Goal: Task Accomplishment & Management: Manage account settings

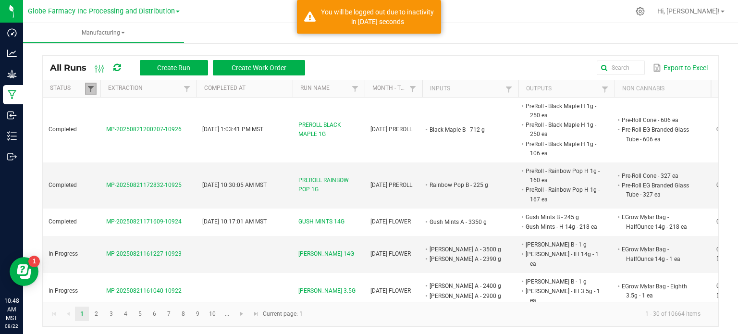
click at [87, 90] on span at bounding box center [91, 89] width 8 height 8
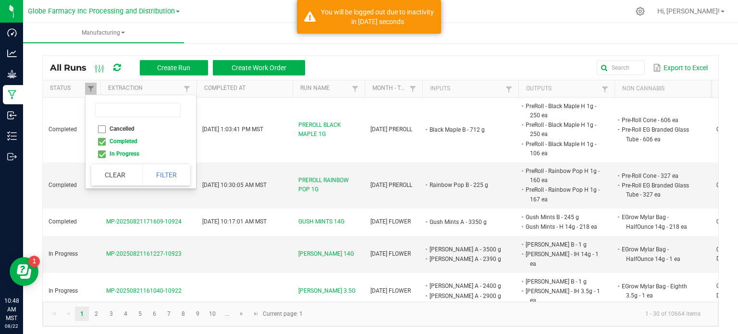
click at [102, 138] on li "Completed" at bounding box center [137, 141] width 93 height 12
checkbox input "false"
click at [144, 169] on button "Filter" at bounding box center [166, 174] width 48 height 21
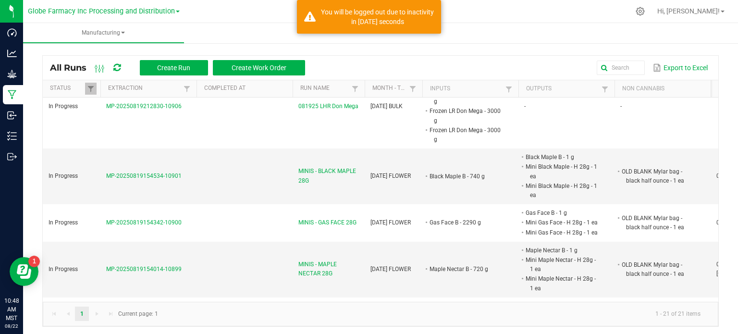
scroll to position [480, 0]
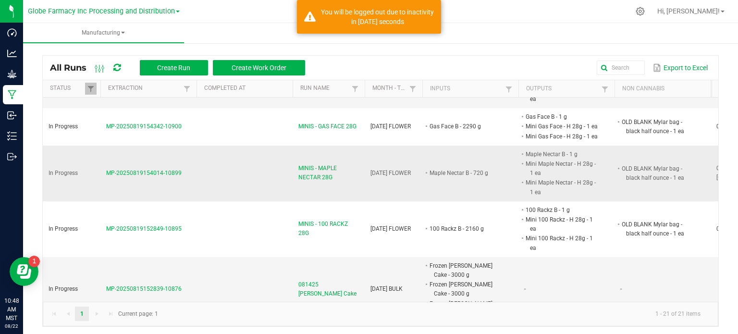
click at [315, 164] on span "MINIS - MAPLE NECTAR 28G" at bounding box center [328, 173] width 61 height 18
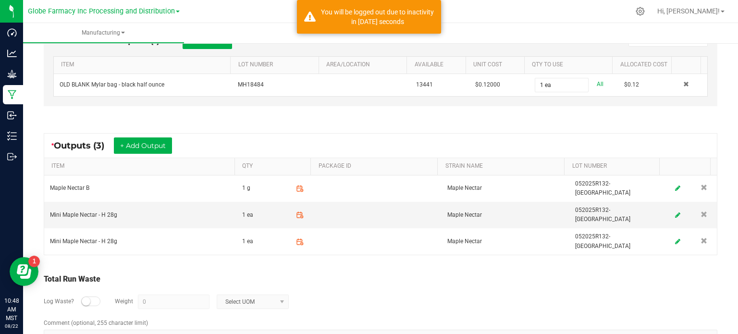
scroll to position [311, 0]
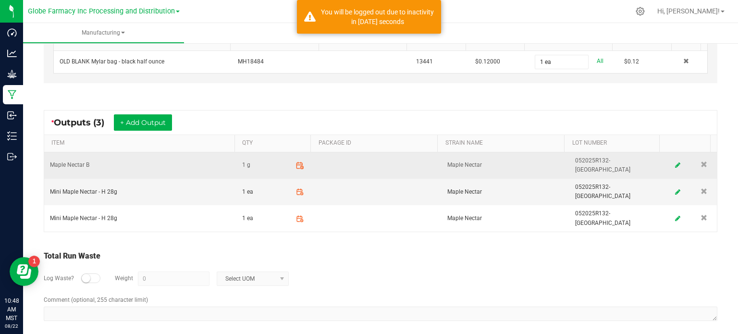
click at [296, 163] on icon at bounding box center [299, 165] width 9 height 9
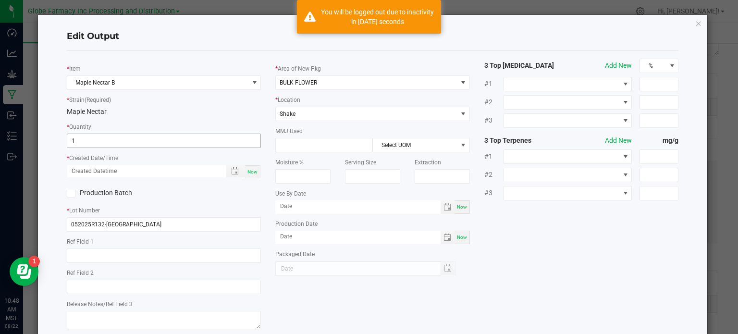
click at [102, 135] on input "1" at bounding box center [164, 140] width 194 height 13
type input "69.0000 g"
click at [251, 174] on span "Now" at bounding box center [252, 171] width 10 height 5
type input "[DATE] 10:48 AM"
type input "[DATE]"
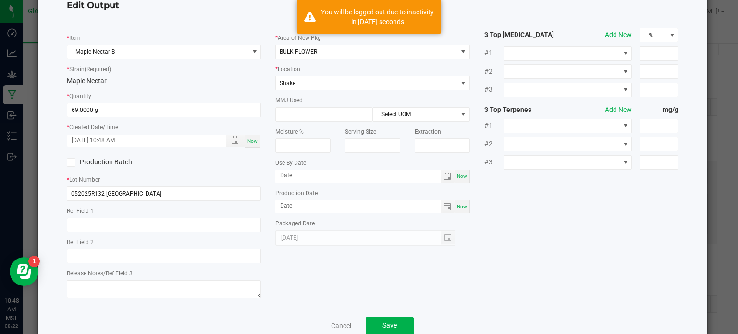
scroll to position [54, 0]
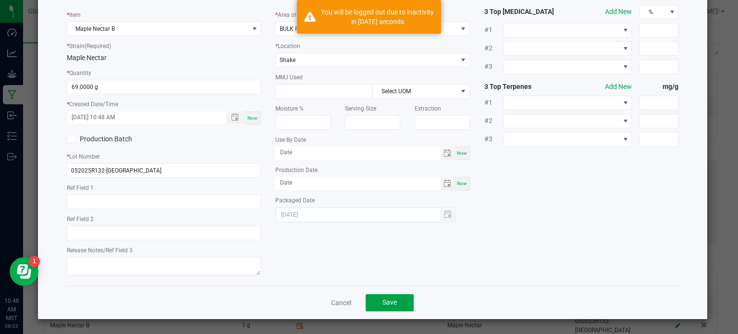
click at [387, 300] on span "Save" at bounding box center [389, 302] width 14 height 8
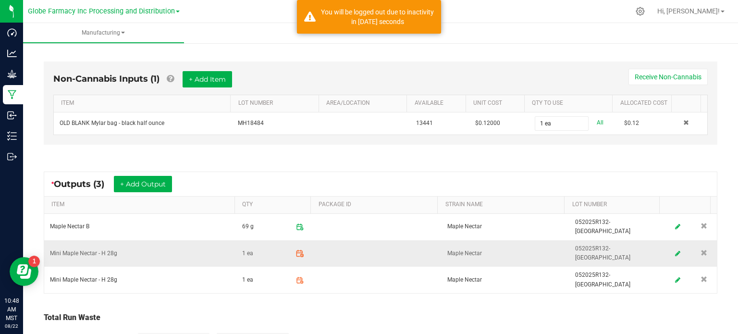
click at [302, 255] on icon at bounding box center [302, 255] width 0 height 1
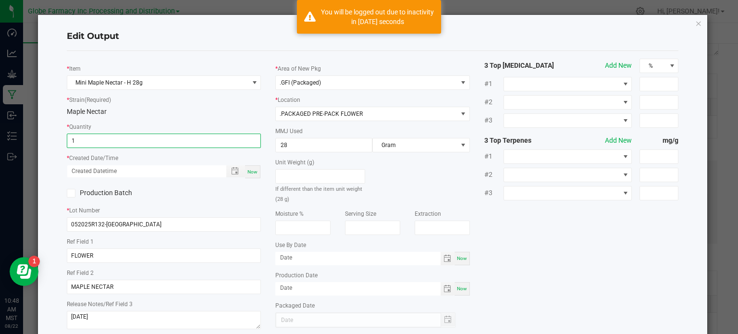
click at [89, 146] on input "1" at bounding box center [164, 140] width 194 height 13
type input "11 ea"
click at [250, 172] on span "Now" at bounding box center [252, 171] width 10 height 5
type input "[DATE] 10:48 AM"
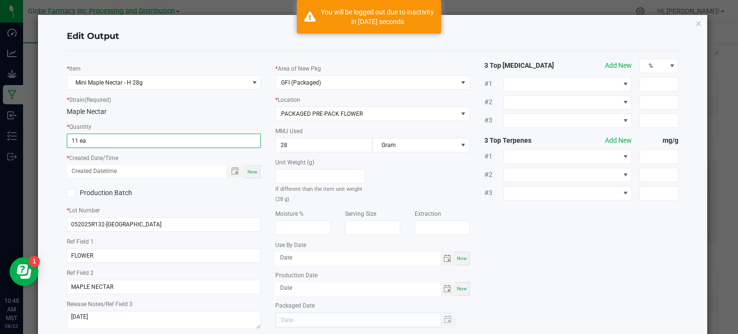
type input "[DATE]"
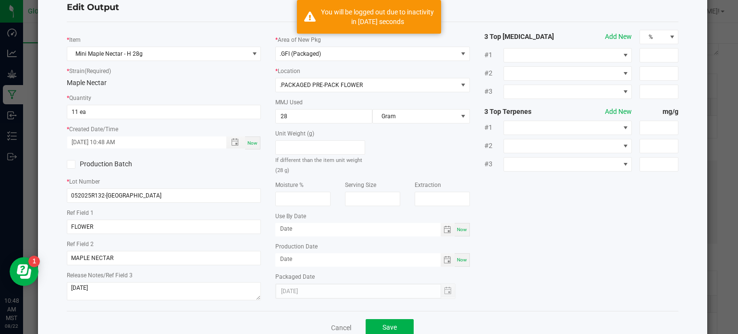
scroll to position [54, 0]
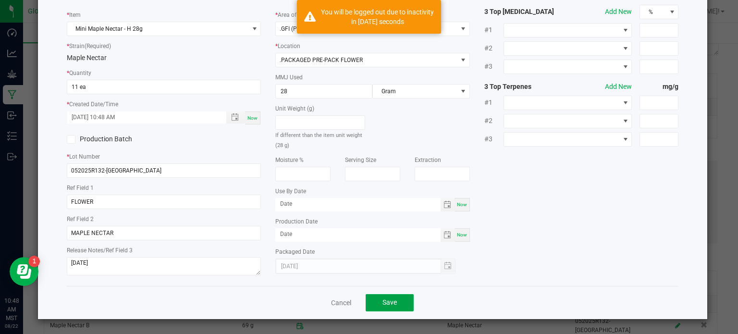
drag, startPoint x: 384, startPoint y: 305, endPoint x: 389, endPoint y: 299, distance: 7.9
click at [384, 306] on span "Save" at bounding box center [389, 302] width 14 height 8
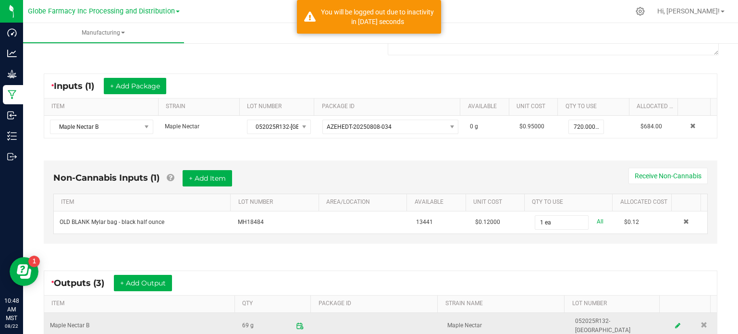
scroll to position [202, 0]
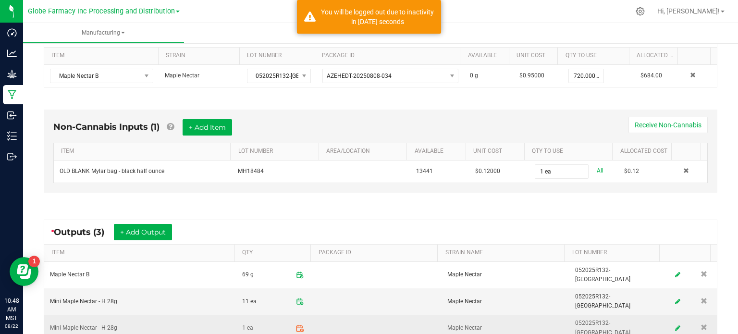
click at [295, 324] on icon at bounding box center [299, 328] width 9 height 9
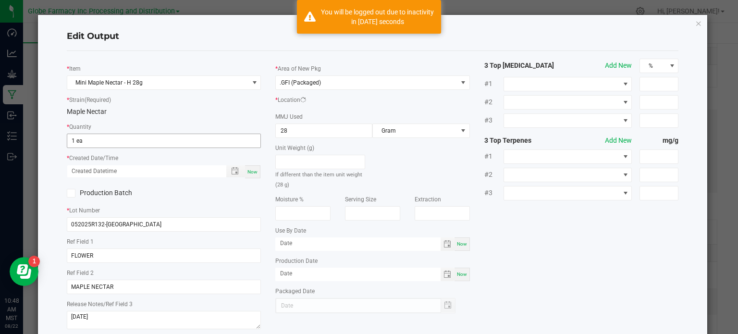
scroll to position [151, 0]
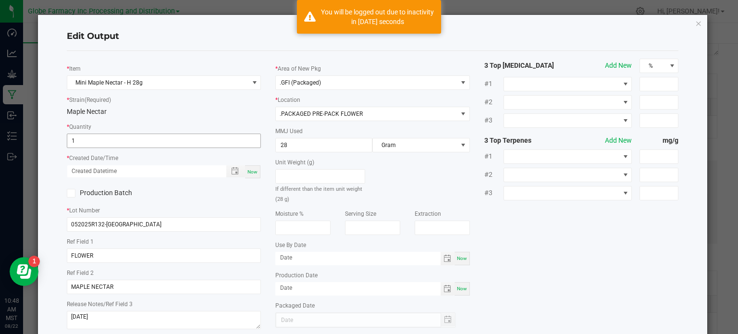
click at [118, 142] on input "1" at bounding box center [164, 140] width 194 height 13
type input "12 ea"
click at [248, 174] on div "Now" at bounding box center [252, 171] width 15 height 13
type input "[DATE] 10:48 AM"
type input "[DATE]"
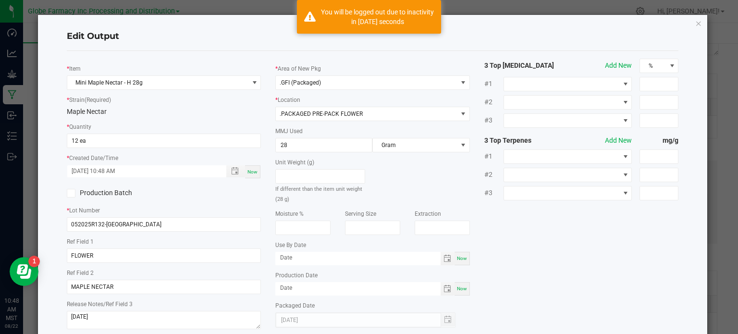
scroll to position [54, 0]
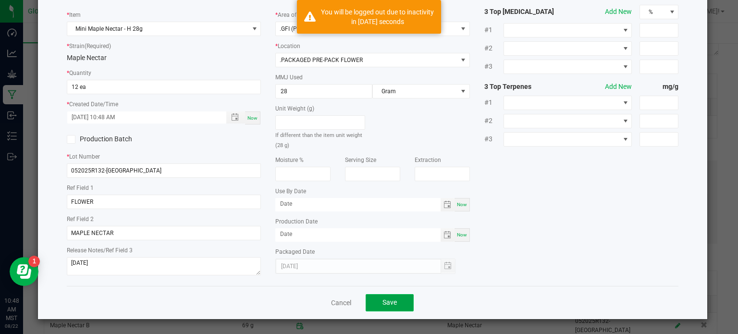
click at [385, 302] on span "Save" at bounding box center [389, 302] width 14 height 8
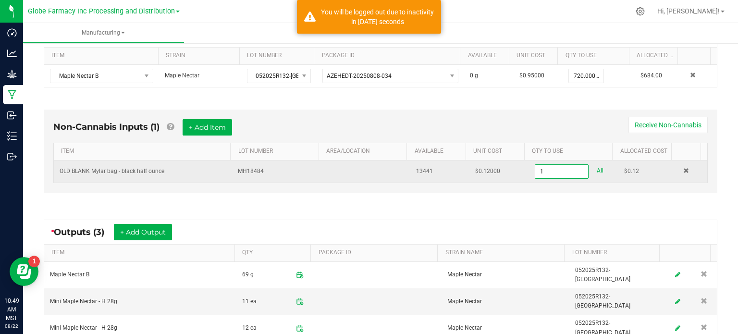
click at [553, 166] on input "1" at bounding box center [561, 171] width 53 height 13
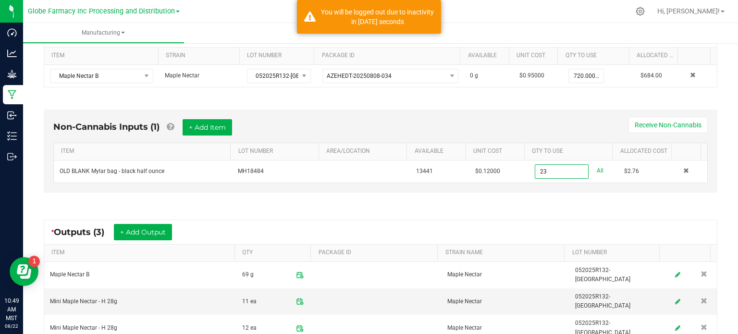
type input "23 ea"
click at [517, 220] on div "* Outputs (3) + Add Output" at bounding box center [380, 232] width 672 height 24
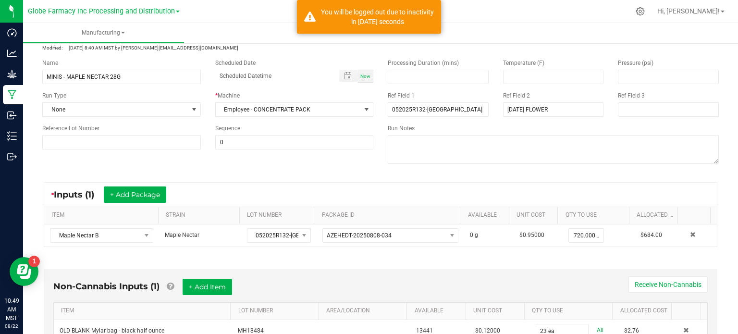
scroll to position [0, 0]
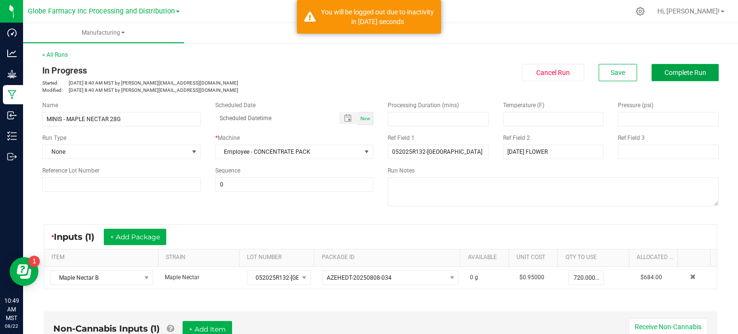
click at [690, 76] on button "Complete Run" at bounding box center [684, 72] width 67 height 17
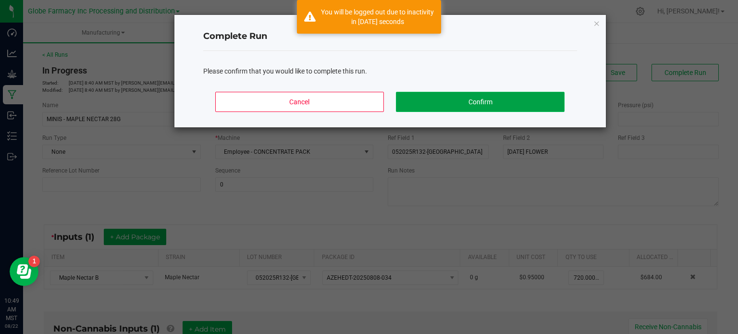
click at [484, 103] on button "Confirm" at bounding box center [480, 102] width 168 height 20
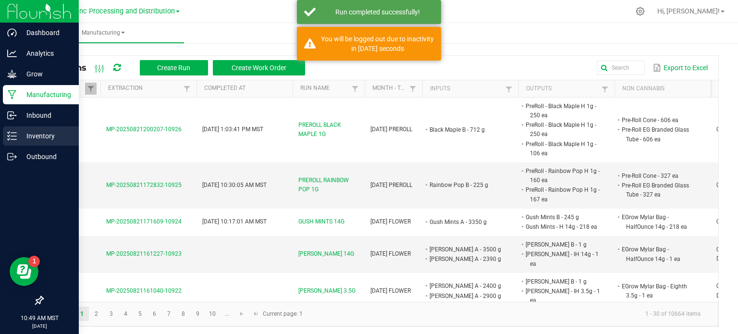
click at [11, 141] on div "Inventory" at bounding box center [41, 135] width 76 height 19
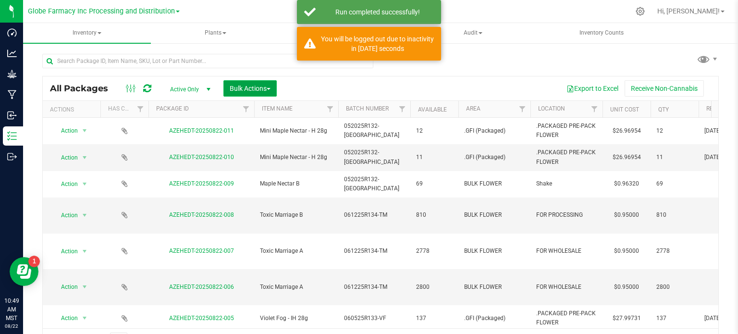
click at [246, 87] on span "Bulk Actions" at bounding box center [250, 89] width 41 height 8
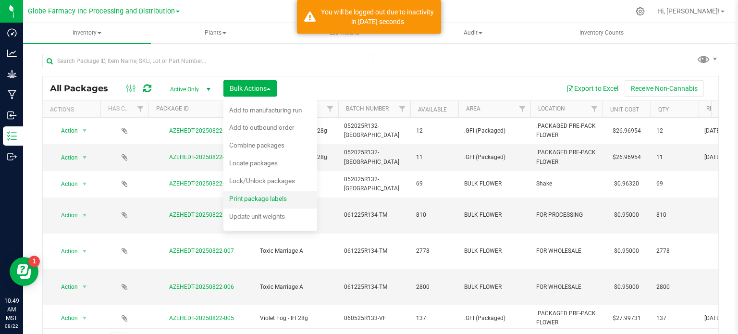
click at [247, 198] on span "Print package labels" at bounding box center [258, 199] width 58 height 8
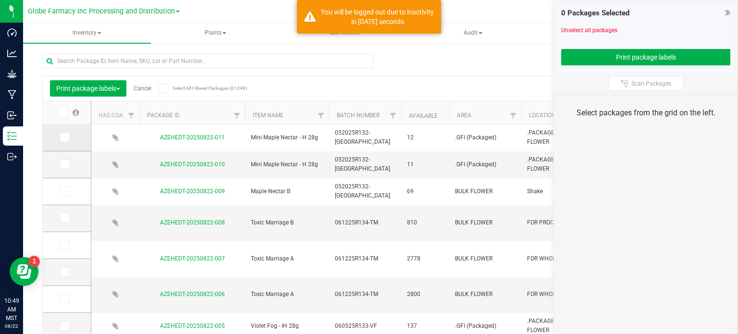
click at [64, 137] on icon at bounding box center [64, 137] width 6 height 0
click at [0, 0] on input "checkbox" at bounding box center [0, 0] width 0 height 0
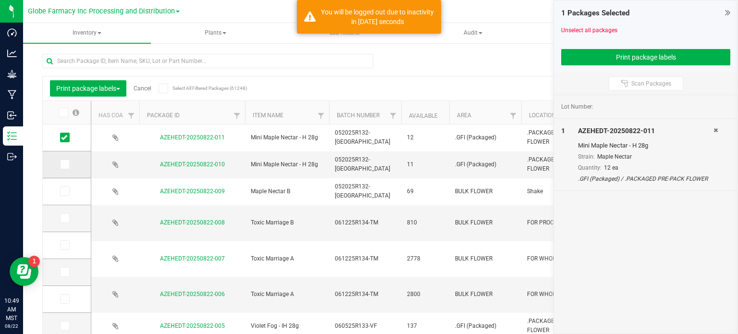
click at [64, 164] on icon at bounding box center [64, 164] width 6 height 0
click at [0, 0] on input "checkbox" at bounding box center [0, 0] width 0 height 0
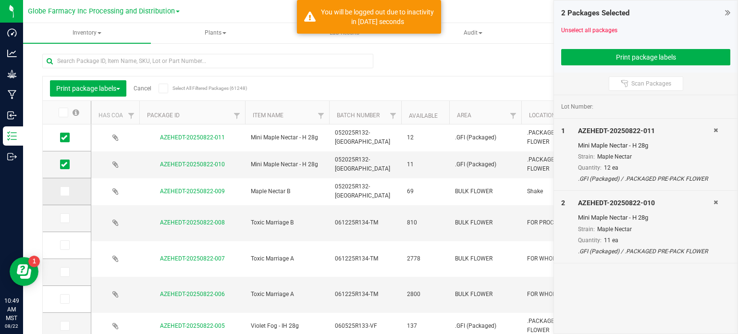
click at [66, 191] on icon at bounding box center [64, 191] width 6 height 0
click at [0, 0] on input "checkbox" at bounding box center [0, 0] width 0 height 0
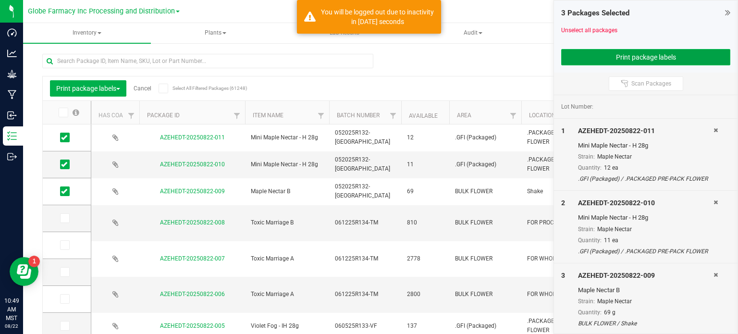
click at [568, 64] on button "Print package labels" at bounding box center [645, 57] width 169 height 16
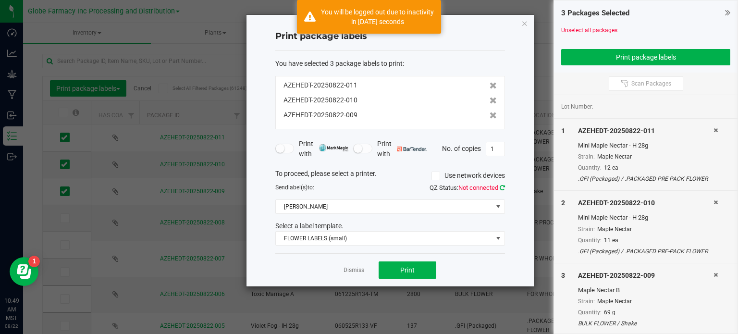
click at [500, 184] on icon at bounding box center [502, 187] width 5 height 6
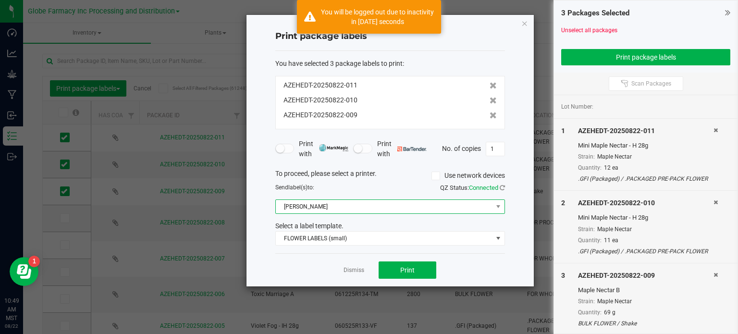
click at [300, 212] on span "[PERSON_NAME]" at bounding box center [384, 206] width 217 height 13
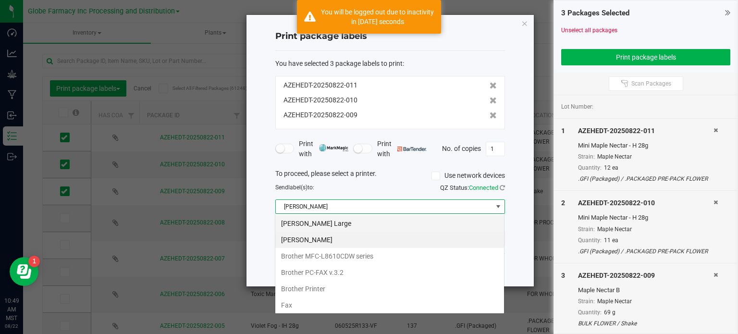
scroll to position [14, 230]
click at [305, 220] on Large "[PERSON_NAME] Large" at bounding box center [389, 223] width 229 height 16
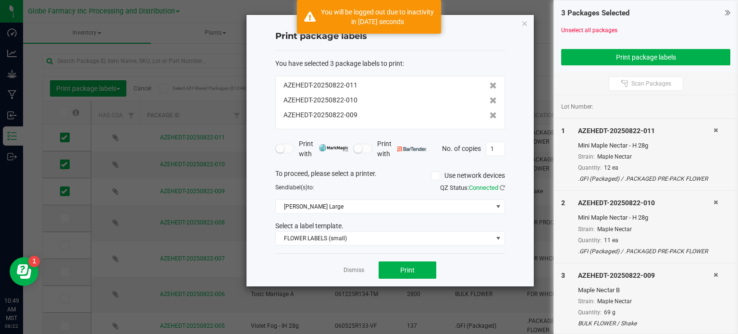
click at [313, 228] on div "Select a label template." at bounding box center [390, 226] width 244 height 10
click at [313, 238] on span "FLOWER LABELS (small)" at bounding box center [384, 238] width 217 height 13
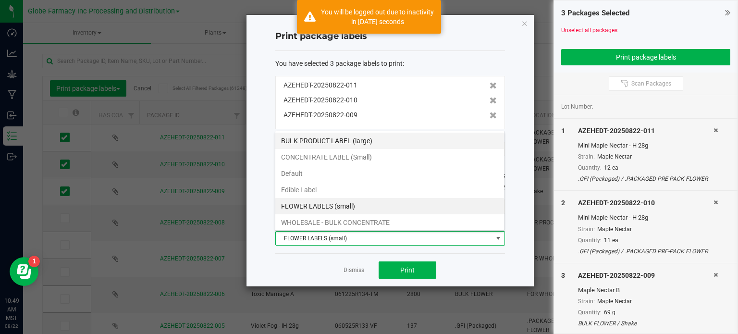
click at [325, 146] on li "BULK PRODUCT LABEL (large)" at bounding box center [389, 141] width 229 height 16
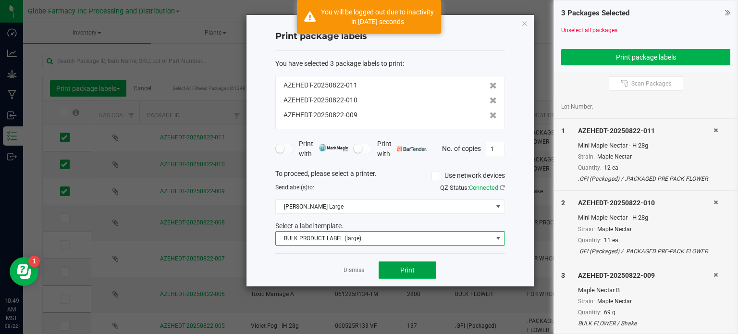
click at [405, 271] on span "Print" at bounding box center [407, 270] width 14 height 8
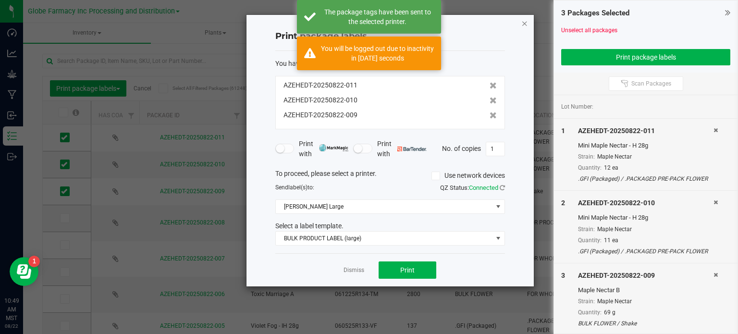
click at [523, 24] on icon "button" at bounding box center [524, 23] width 7 height 12
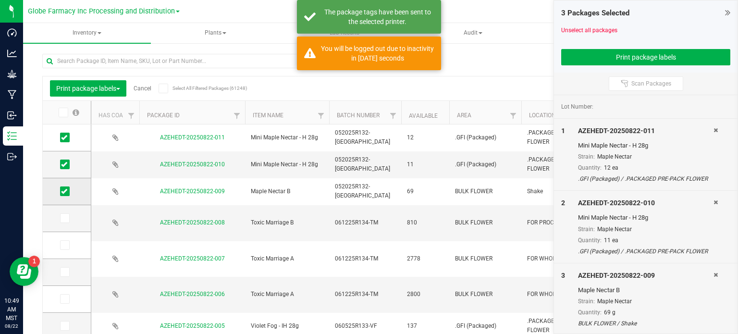
click at [62, 191] on icon at bounding box center [64, 191] width 6 height 0
click at [0, 0] on input "checkbox" at bounding box center [0, 0] width 0 height 0
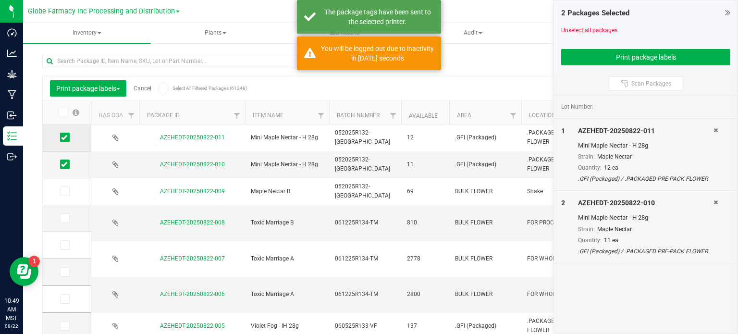
click at [61, 137] on icon at bounding box center [64, 137] width 6 height 0
click at [0, 0] on input "checkbox" at bounding box center [0, 0] width 0 height 0
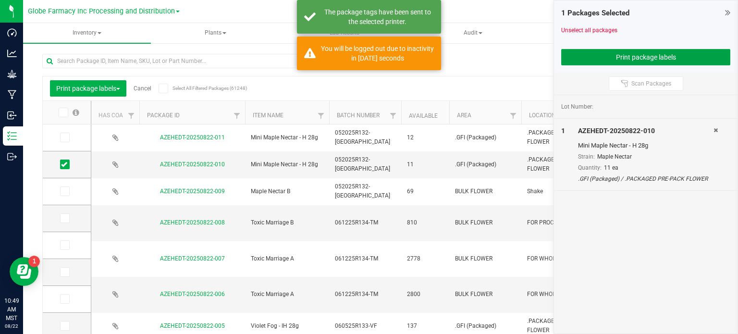
click at [602, 59] on button "Print package labels" at bounding box center [645, 57] width 169 height 16
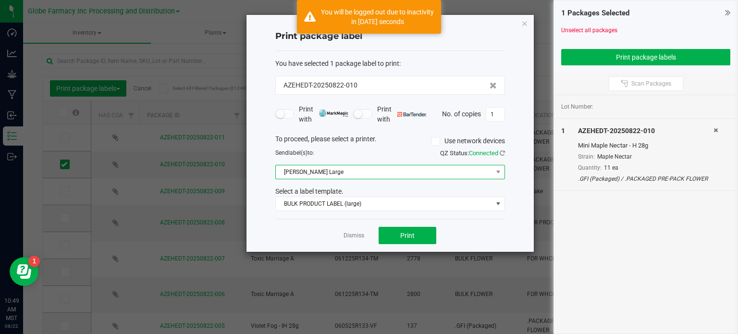
click at [453, 172] on span "[PERSON_NAME] Large" at bounding box center [384, 171] width 217 height 13
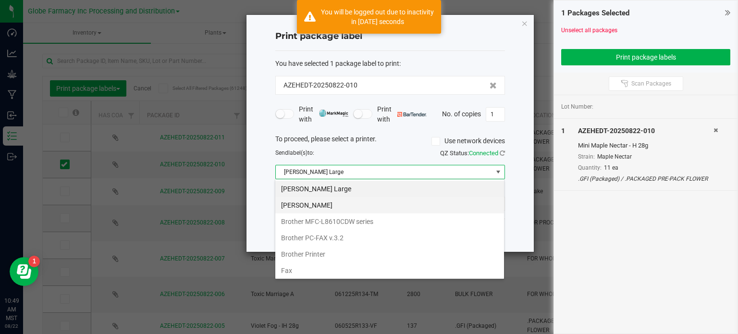
click at [355, 208] on Small "[PERSON_NAME]" at bounding box center [389, 205] width 229 height 16
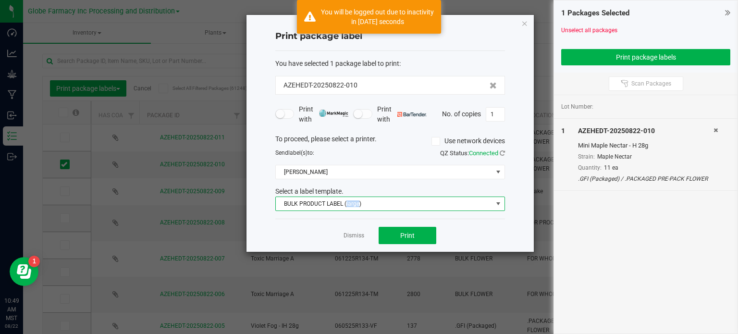
click at [354, 208] on span "BULK PRODUCT LABEL (large)" at bounding box center [384, 203] width 217 height 13
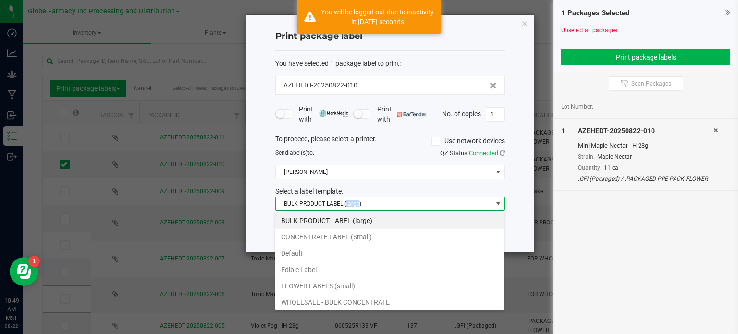
click at [346, 280] on li "FLOWER LABELS (small)" at bounding box center [389, 286] width 229 height 16
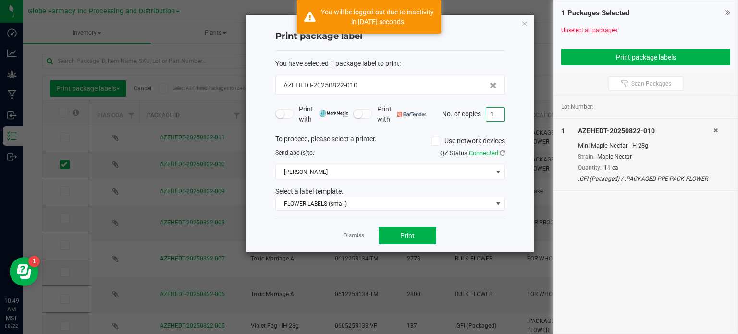
click at [501, 116] on input "1" at bounding box center [495, 114] width 18 height 13
type input "11"
click at [427, 231] on button "Print" at bounding box center [407, 235] width 58 height 17
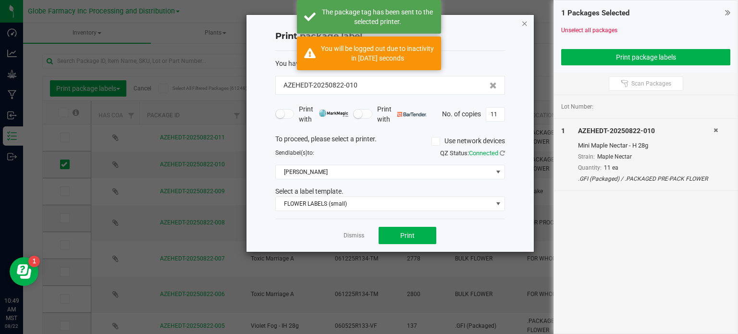
click at [526, 22] on icon "button" at bounding box center [524, 23] width 7 height 12
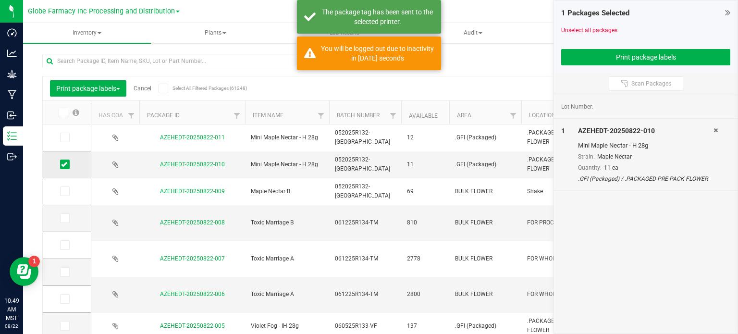
click at [61, 164] on icon at bounding box center [64, 164] width 6 height 0
click at [0, 0] on input "checkbox" at bounding box center [0, 0] width 0 height 0
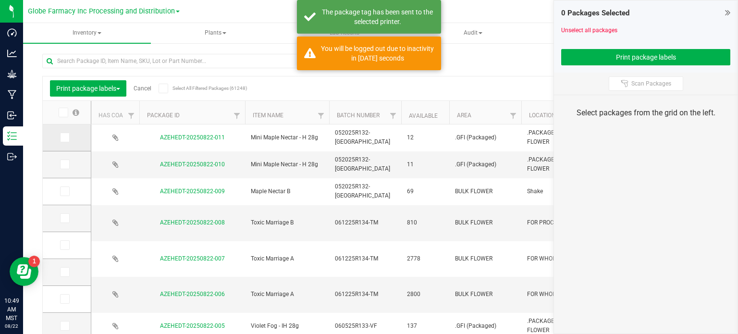
click at [65, 137] on icon at bounding box center [64, 137] width 6 height 0
click at [0, 0] on input "checkbox" at bounding box center [0, 0] width 0 height 0
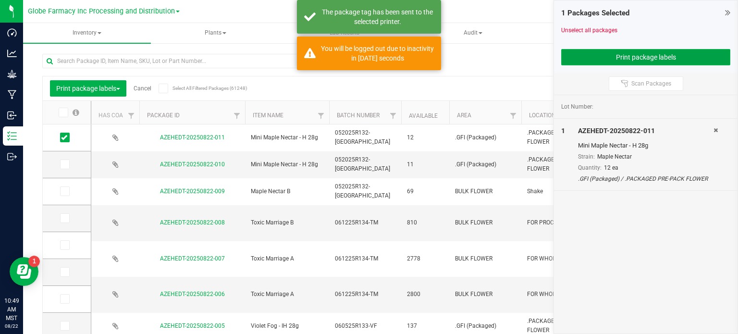
click at [589, 61] on button "Print package labels" at bounding box center [645, 57] width 169 height 16
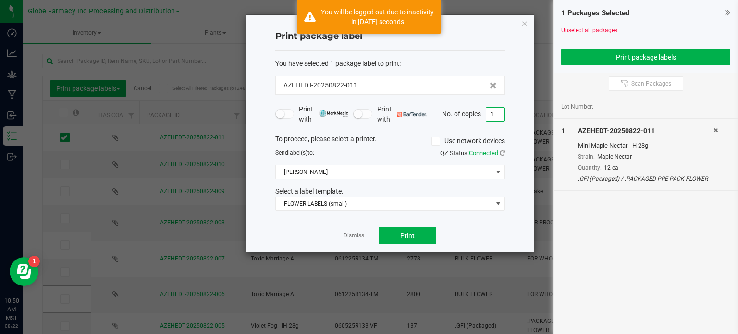
click at [502, 118] on input "1" at bounding box center [495, 114] width 18 height 13
type input "12"
click at [385, 232] on button "Print" at bounding box center [407, 235] width 58 height 17
click at [524, 20] on icon "button" at bounding box center [524, 23] width 7 height 12
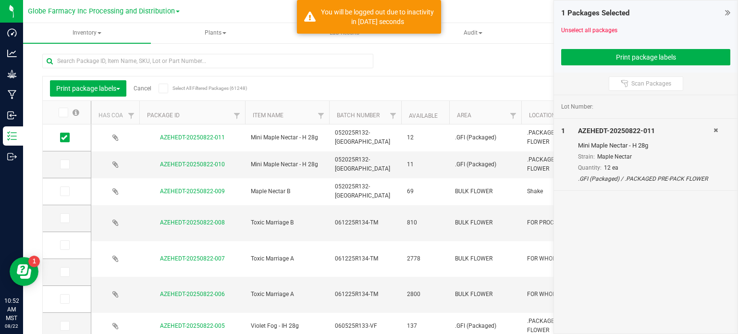
click at [146, 88] on link "Cancel" at bounding box center [143, 88] width 18 height 7
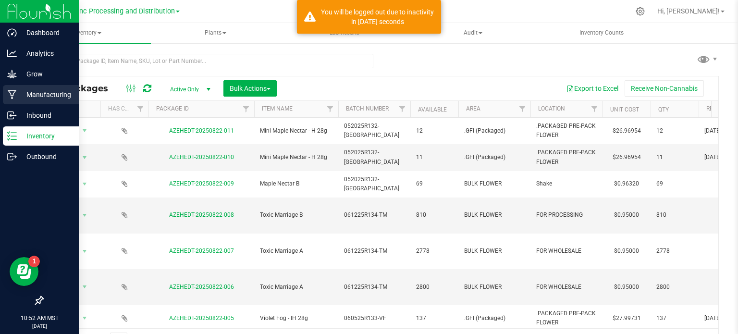
click at [30, 92] on p "Manufacturing" at bounding box center [46, 95] width 58 height 12
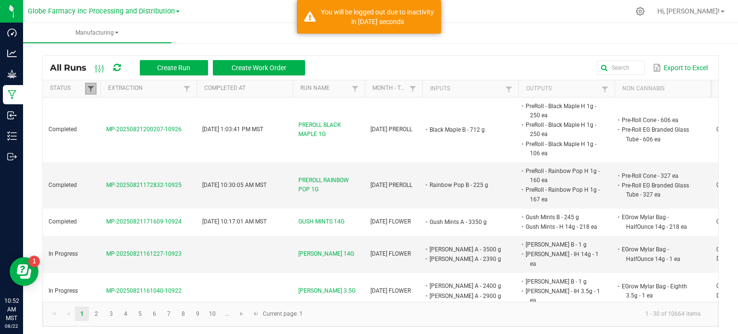
click at [88, 90] on span at bounding box center [91, 89] width 8 height 8
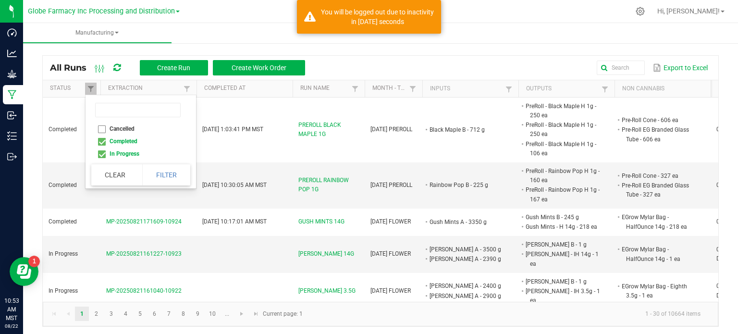
click at [102, 142] on li "Completed" at bounding box center [137, 141] width 93 height 12
checkbox input "false"
click at [171, 179] on button "Filter" at bounding box center [166, 174] width 48 height 21
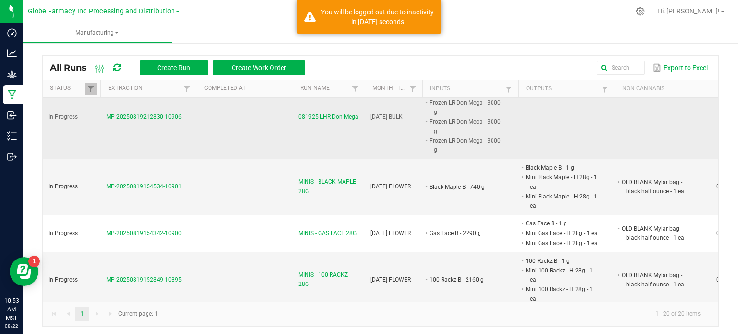
scroll to position [384, 0]
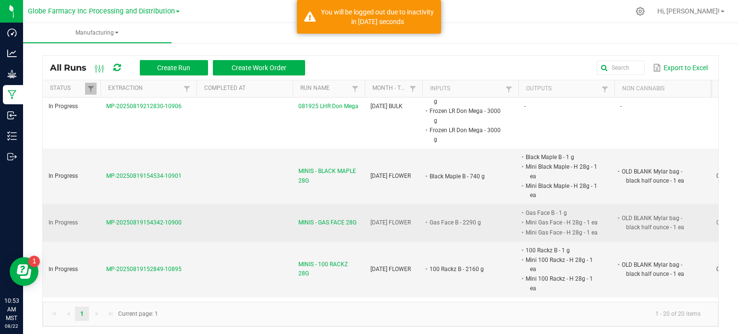
click at [338, 218] on span "MINIS - GAS FACE 28G" at bounding box center [327, 222] width 58 height 9
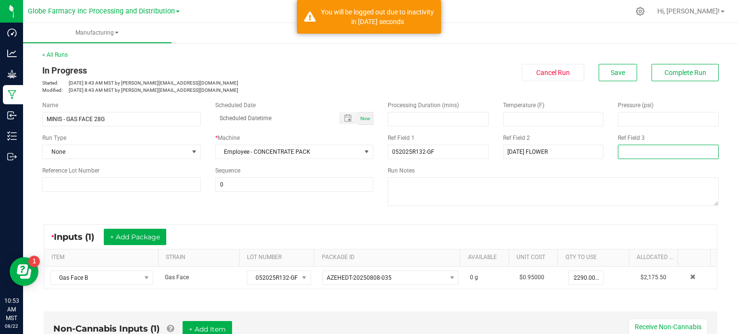
drag, startPoint x: 643, startPoint y: 155, endPoint x: 638, endPoint y: 162, distance: 8.6
click at [643, 155] on input at bounding box center [668, 152] width 101 height 14
type input "[PERSON_NAME]"
click at [361, 213] on div "Name MINIS - GAS FACE 28G Scheduled Date Now Run Type None * Machine Employee -…" at bounding box center [380, 155] width 691 height 122
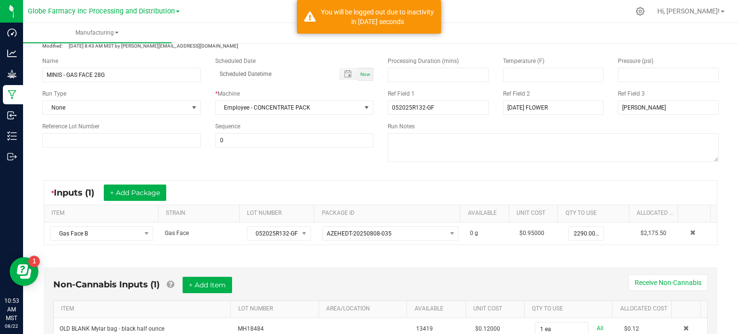
scroll to position [96, 0]
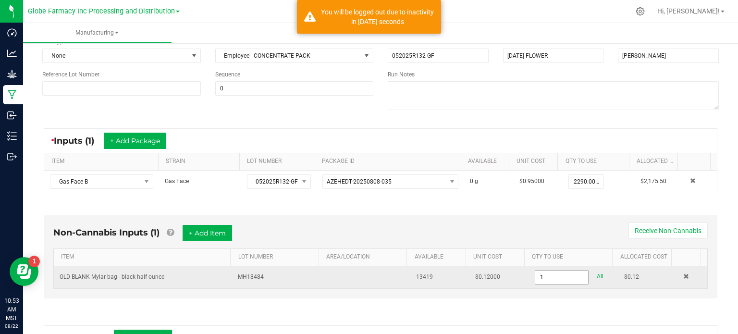
click at [557, 274] on input "1" at bounding box center [561, 276] width 53 height 13
click at [560, 276] on input "76" at bounding box center [561, 276] width 53 height 13
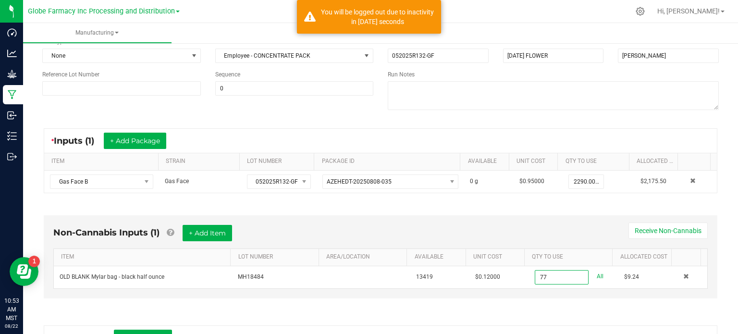
type input "77 ea"
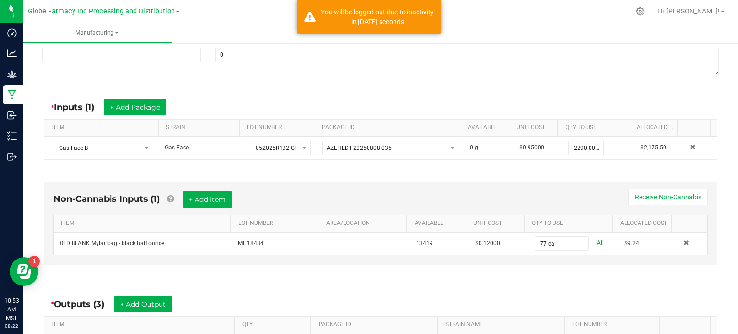
scroll to position [192, 0]
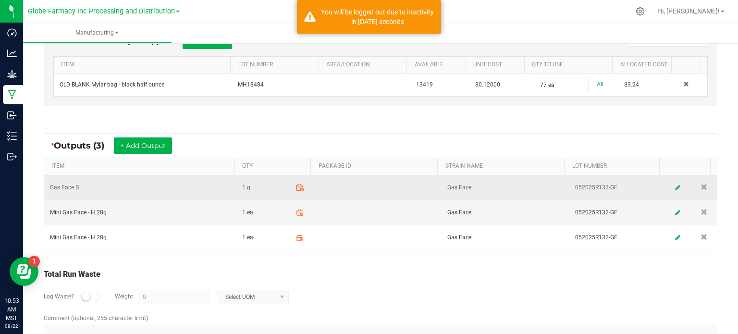
click at [295, 186] on icon at bounding box center [299, 187] width 9 height 9
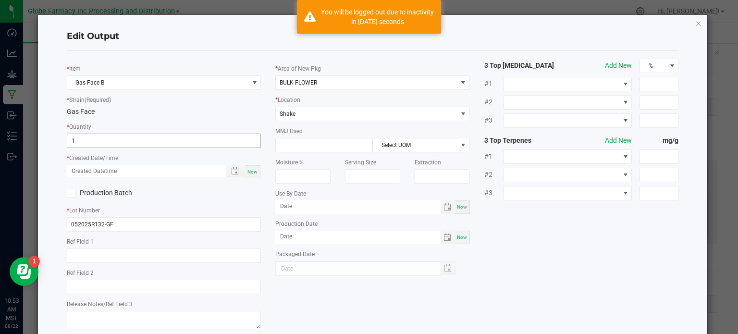
click at [89, 146] on input "1" at bounding box center [164, 140] width 194 height 13
type input "107.0000 g"
click at [250, 176] on div "Now" at bounding box center [252, 171] width 15 height 13
type input "[DATE] 10:53 AM"
type input "[DATE]"
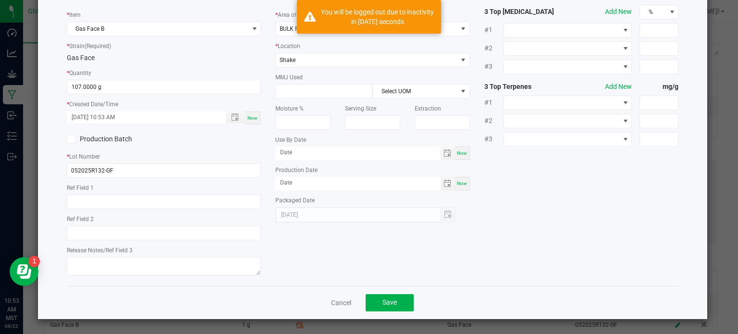
scroll to position [54, 0]
click at [397, 299] on button "Save" at bounding box center [390, 302] width 48 height 17
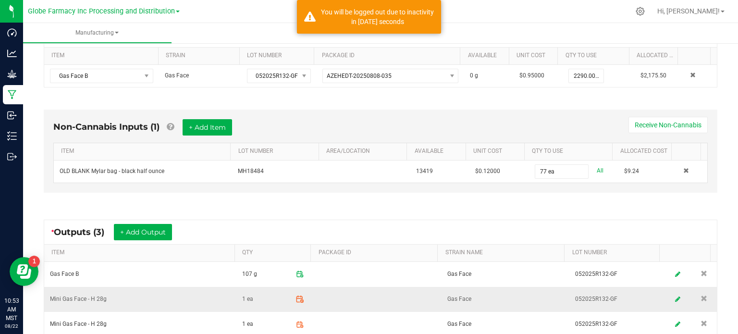
click at [295, 297] on icon at bounding box center [299, 299] width 9 height 9
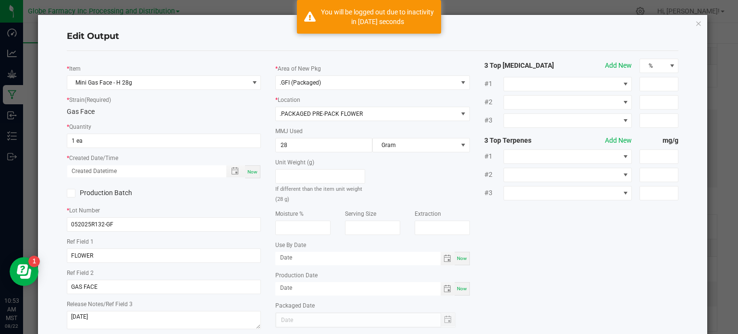
scroll to position [151, 0]
click at [96, 135] on input "1 ea" at bounding box center [164, 140] width 194 height 13
type input "38 ea"
click at [251, 171] on span "Now" at bounding box center [252, 171] width 10 height 5
type input "[DATE] 10:53 AM"
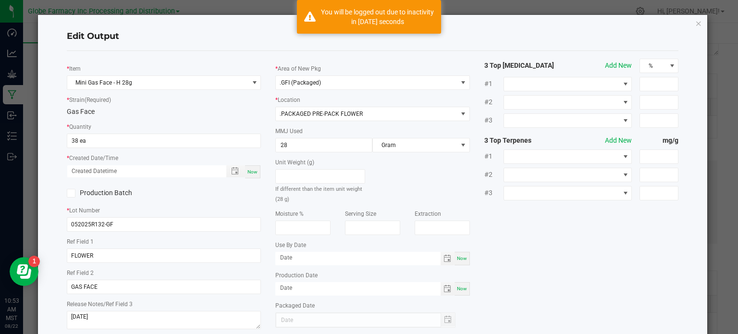
type input "[DATE]"
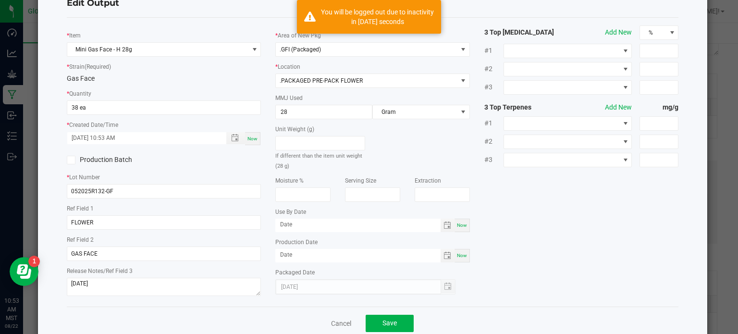
scroll to position [54, 0]
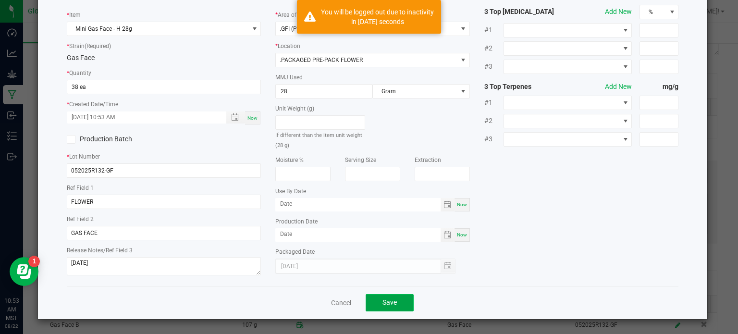
click at [396, 297] on button "Save" at bounding box center [390, 302] width 48 height 17
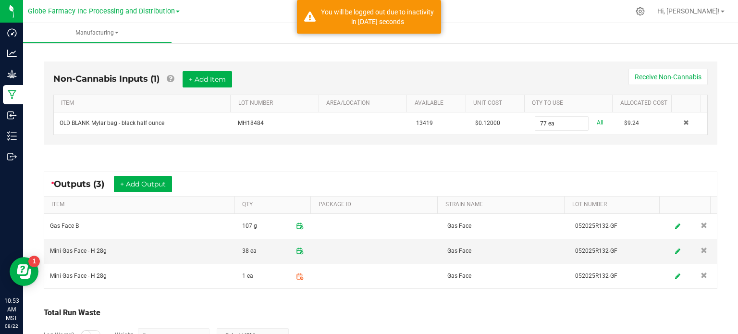
click at [296, 272] on icon at bounding box center [300, 276] width 8 height 8
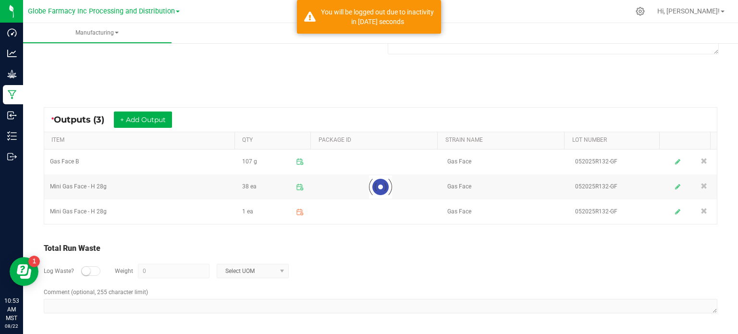
scroll to position [151, 0]
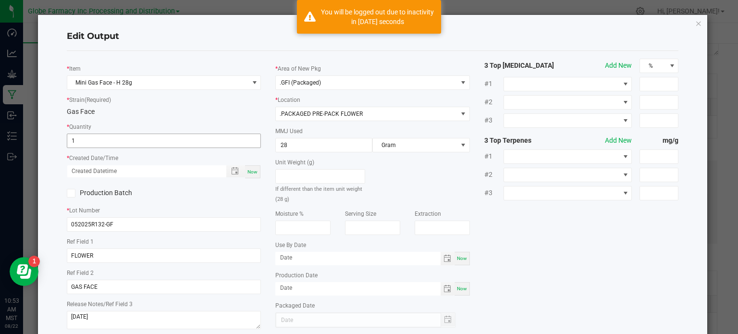
click at [94, 139] on input "1" at bounding box center [164, 140] width 194 height 13
type input "39 ea"
click at [251, 175] on div "Now" at bounding box center [252, 171] width 15 height 13
type input "[DATE] 10:54 AM"
type input "[DATE]"
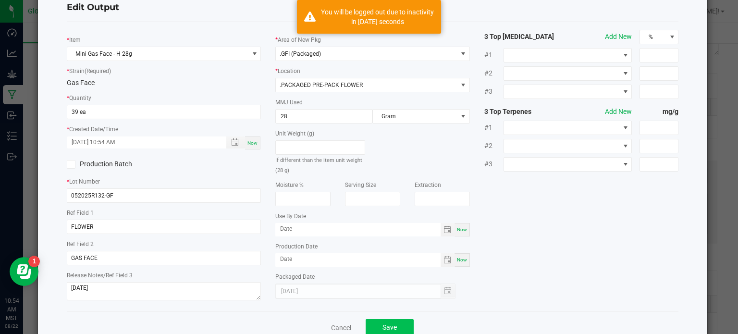
scroll to position [54, 0]
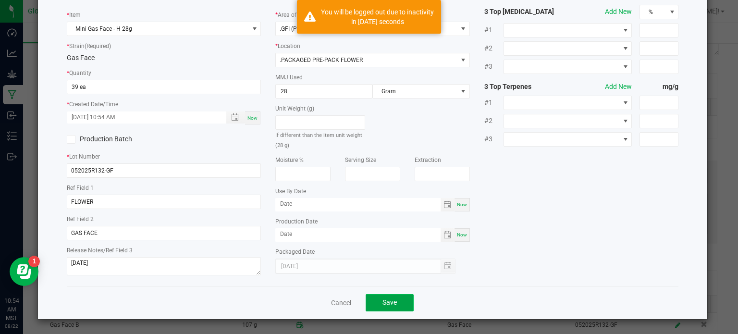
click at [396, 301] on button "Save" at bounding box center [390, 302] width 48 height 17
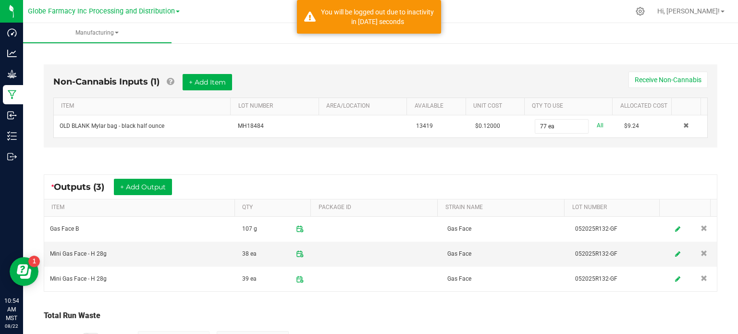
scroll to position [298, 0]
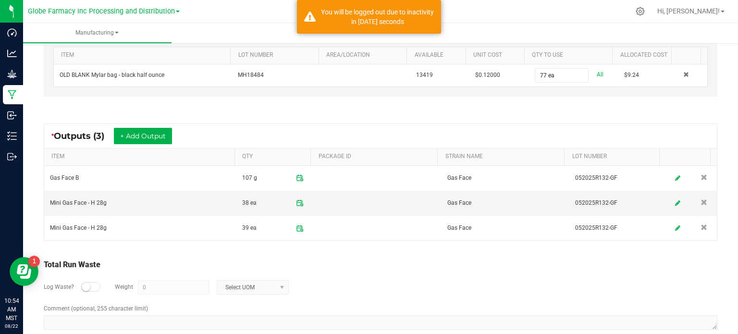
click at [522, 291] on div "Log Waste? Weight 0 Select UOM" at bounding box center [380, 287] width 673 height 34
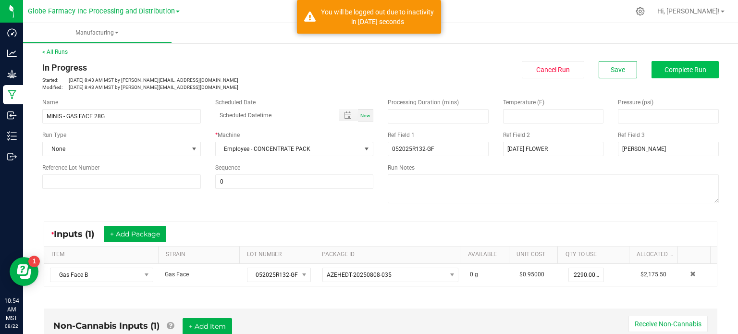
scroll to position [0, 0]
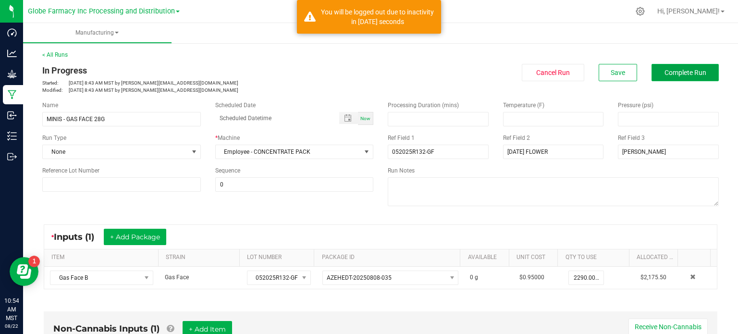
click at [684, 76] on span "Complete Run" at bounding box center [685, 73] width 42 height 8
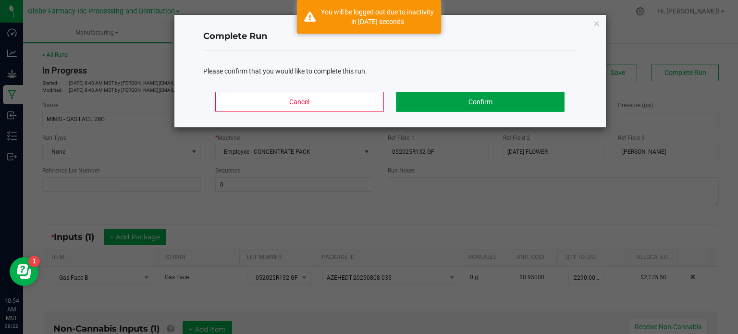
click at [525, 103] on button "Confirm" at bounding box center [480, 102] width 168 height 20
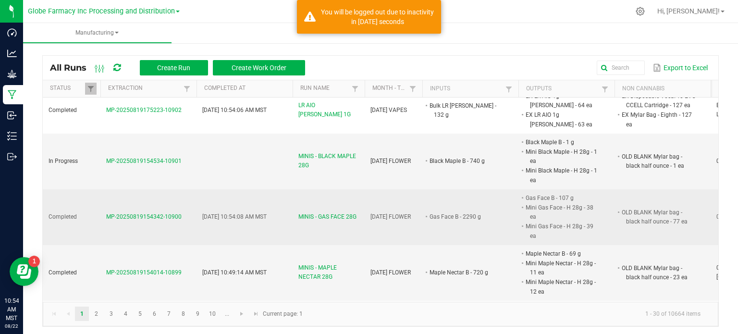
scroll to position [1057, 0]
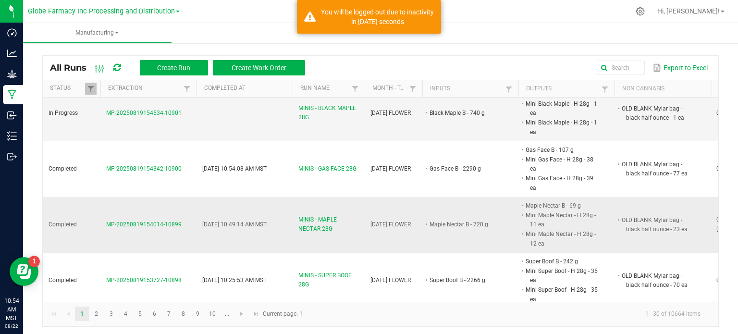
click at [329, 215] on span "MINIS - MAPLE NECTAR 28G" at bounding box center [328, 224] width 61 height 18
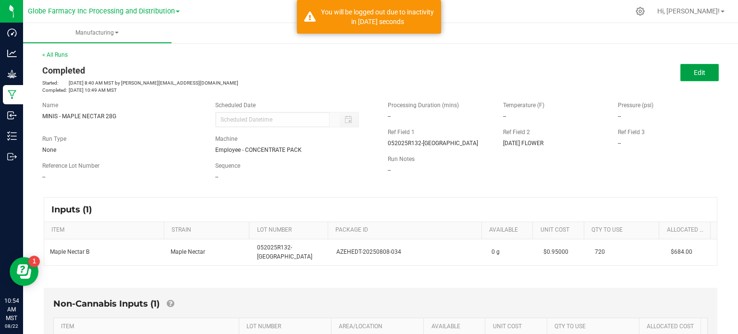
click at [694, 69] on span "Edit" at bounding box center [700, 73] width 12 height 8
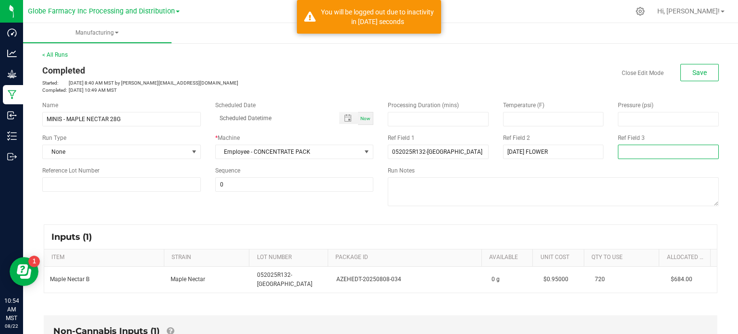
click at [634, 151] on input at bounding box center [668, 152] width 101 height 14
type input "DEE"
click at [696, 69] on span "Save" at bounding box center [699, 73] width 14 height 8
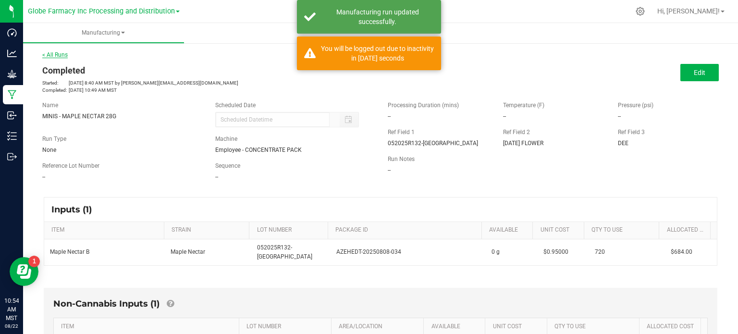
click at [60, 56] on link "< All Runs" at bounding box center [54, 54] width 25 height 7
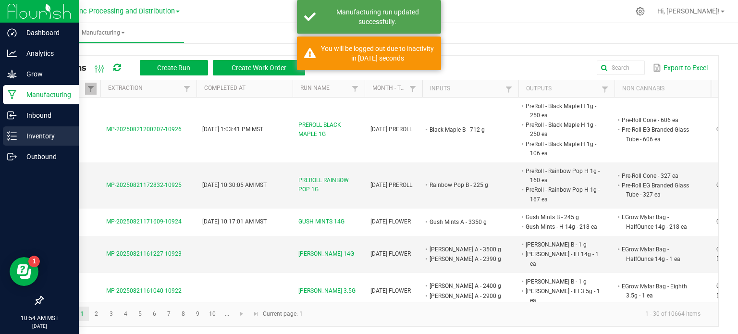
click at [6, 135] on div "Inventory" at bounding box center [41, 135] width 76 height 19
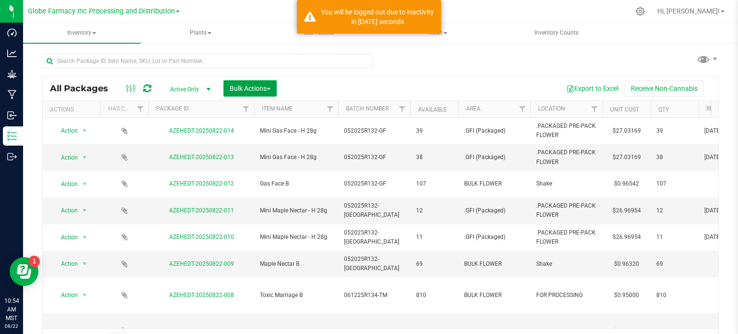
drag, startPoint x: 265, startPoint y: 87, endPoint x: 269, endPoint y: 111, distance: 24.4
click at [265, 87] on span "Bulk Actions" at bounding box center [250, 89] width 41 height 8
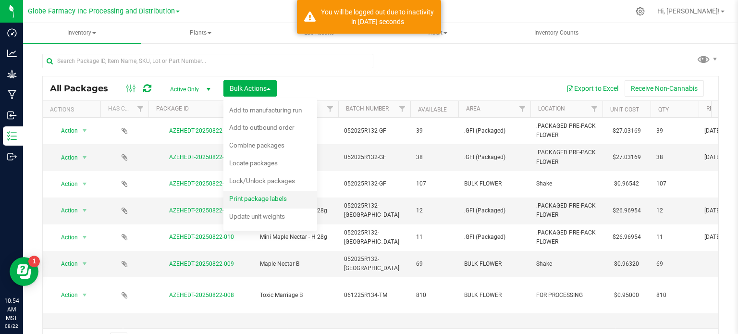
click at [270, 195] on span "Print package labels" at bounding box center [258, 199] width 58 height 8
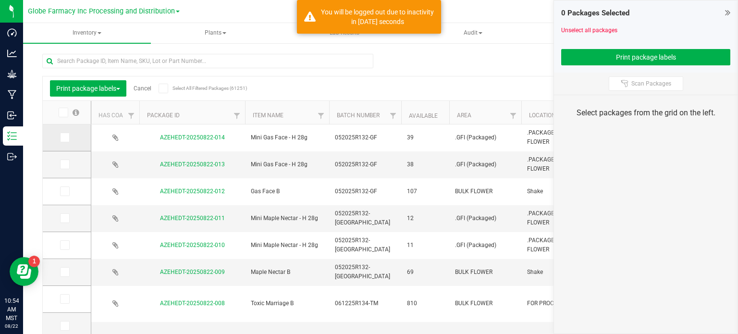
click at [67, 138] on span at bounding box center [65, 138] width 10 height 10
click at [0, 0] on input "checkbox" at bounding box center [0, 0] width 0 height 0
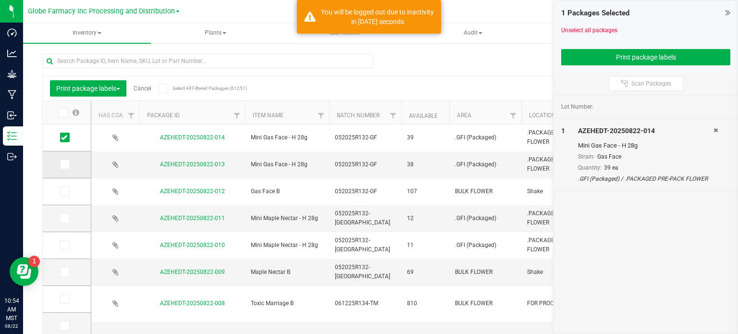
click at [68, 165] on span at bounding box center [65, 164] width 10 height 10
click at [0, 0] on input "checkbox" at bounding box center [0, 0] width 0 height 0
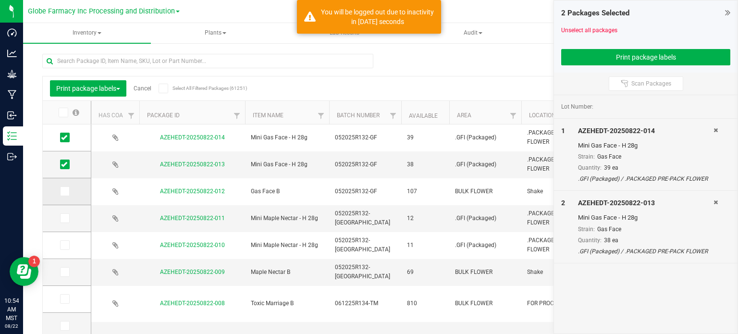
click at [60, 194] on span at bounding box center [65, 191] width 10 height 10
click at [0, 0] on input "checkbox" at bounding box center [0, 0] width 0 height 0
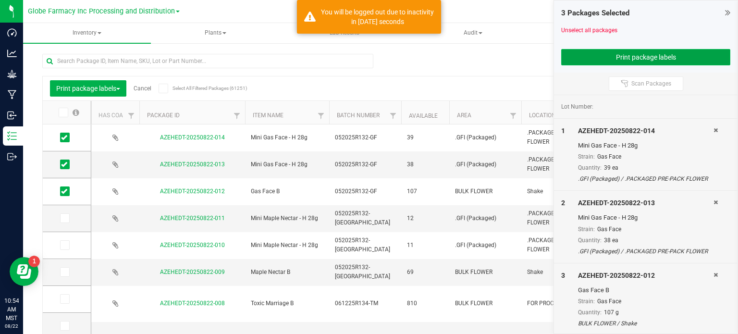
click at [583, 62] on button "Print package labels" at bounding box center [645, 57] width 169 height 16
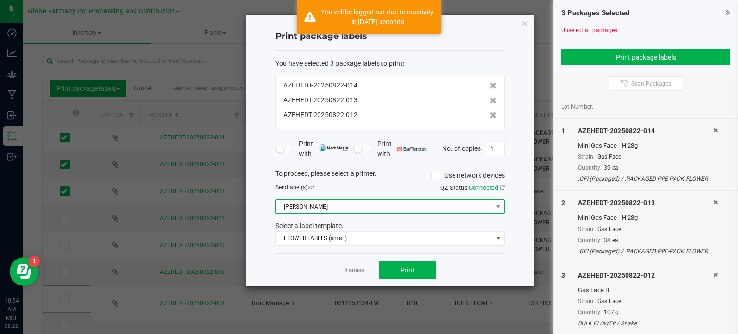
click at [378, 211] on span "[PERSON_NAME]" at bounding box center [384, 206] width 217 height 13
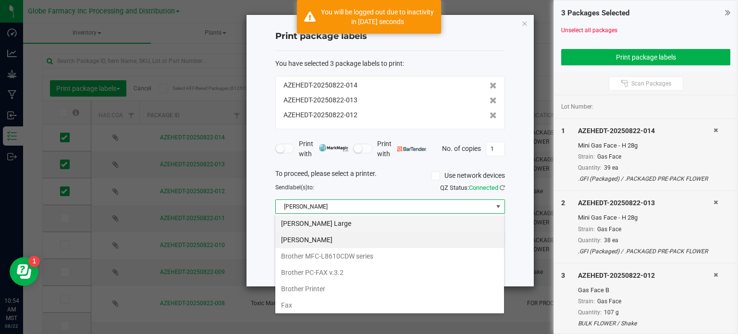
click at [355, 224] on Large "[PERSON_NAME] Large" at bounding box center [389, 223] width 229 height 16
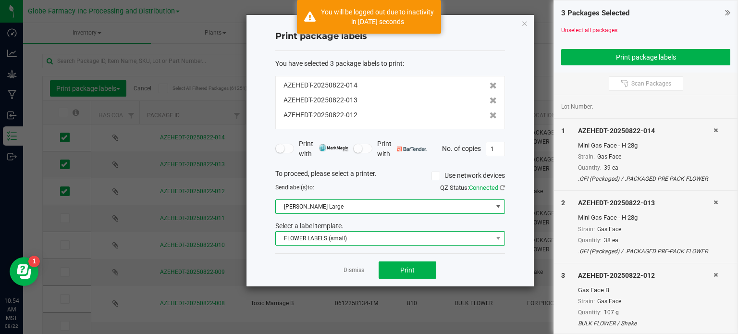
click at [355, 233] on span "FLOWER LABELS (small)" at bounding box center [384, 238] width 217 height 13
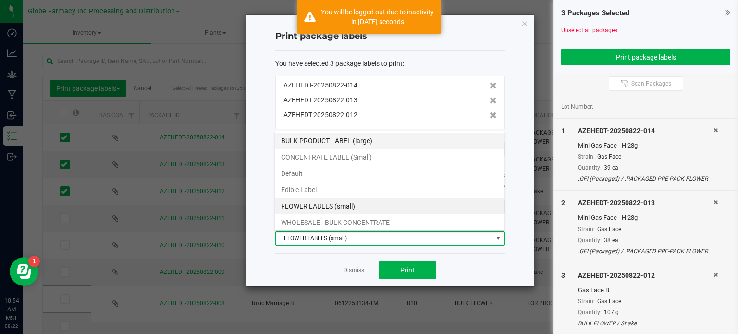
click at [362, 133] on li "BULK PRODUCT LABEL (large)" at bounding box center [389, 141] width 229 height 16
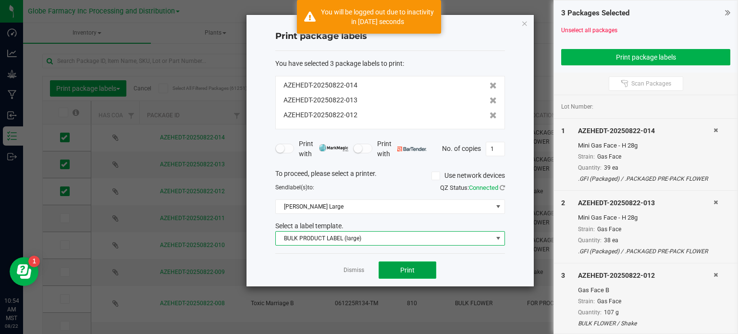
click at [430, 276] on button "Print" at bounding box center [407, 269] width 58 height 17
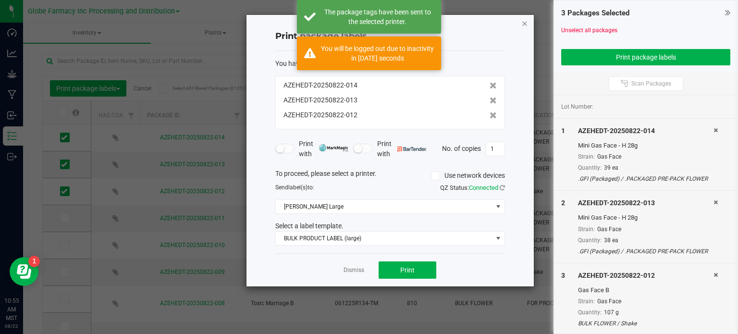
click at [524, 22] on icon "button" at bounding box center [524, 23] width 7 height 12
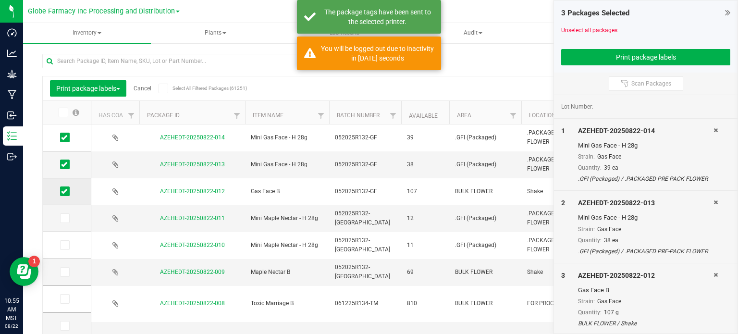
click at [65, 191] on icon at bounding box center [64, 191] width 6 height 0
click at [0, 0] on input "checkbox" at bounding box center [0, 0] width 0 height 0
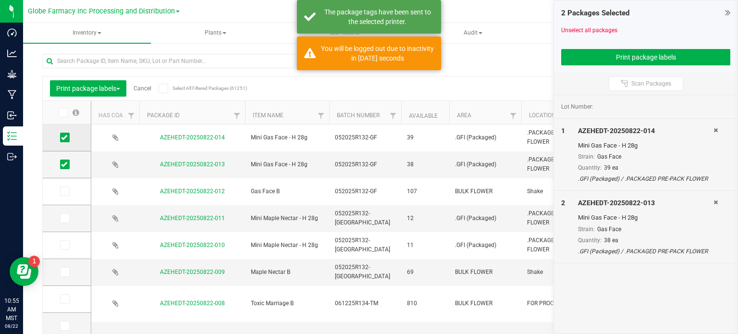
click at [65, 137] on icon at bounding box center [64, 137] width 6 height 0
click at [0, 0] on input "checkbox" at bounding box center [0, 0] width 0 height 0
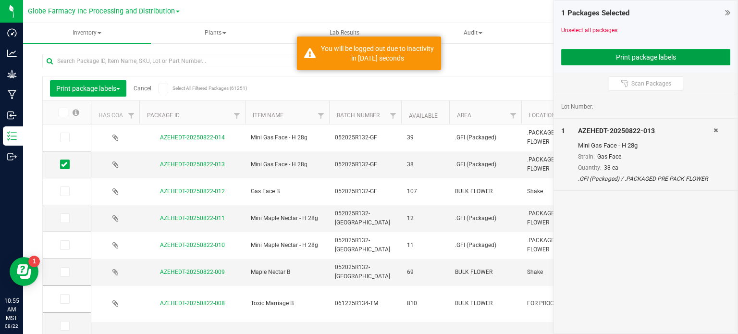
click at [613, 61] on button "Print package labels" at bounding box center [645, 57] width 169 height 16
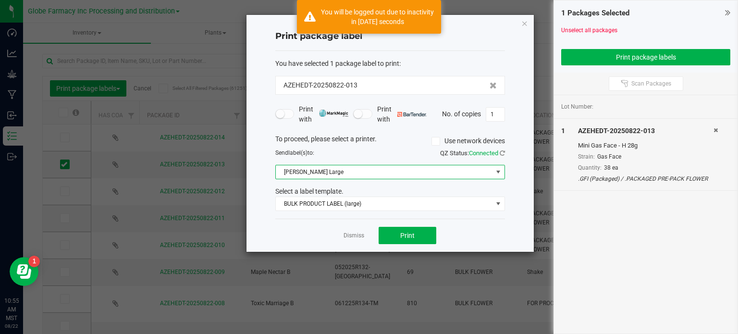
click at [405, 171] on span "[PERSON_NAME] Large" at bounding box center [384, 171] width 217 height 13
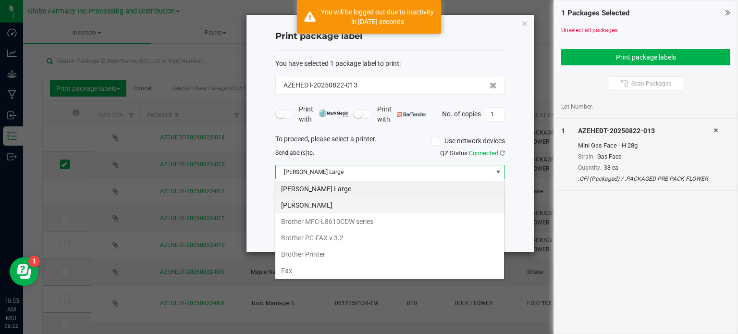
click at [348, 207] on Small "[PERSON_NAME]" at bounding box center [389, 205] width 229 height 16
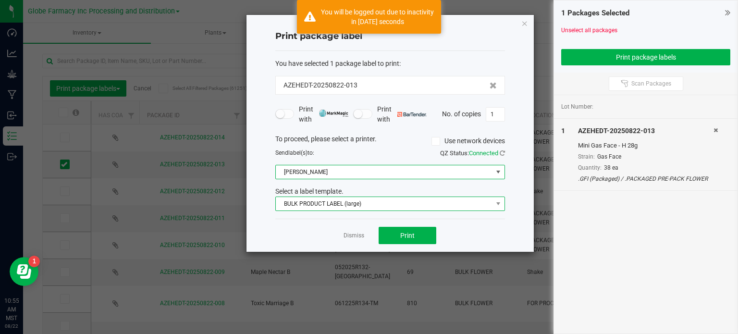
click at [347, 207] on span "BULK PRODUCT LABEL (large)" at bounding box center [384, 203] width 217 height 13
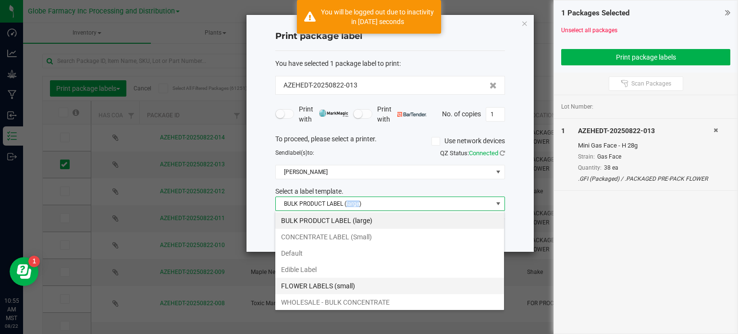
click at [330, 288] on li "FLOWER LABELS (small)" at bounding box center [389, 286] width 229 height 16
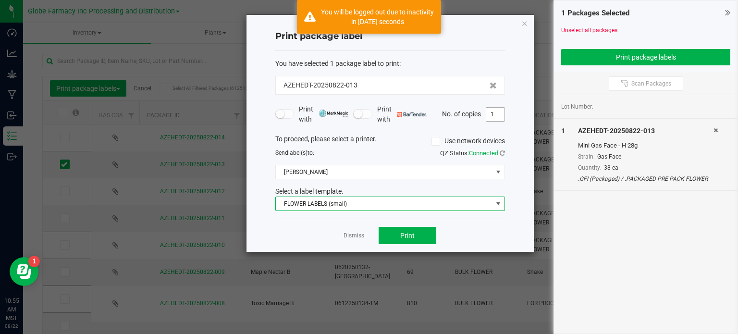
click at [491, 114] on input "1" at bounding box center [495, 114] width 18 height 13
type input "38"
click at [395, 239] on button "Print" at bounding box center [407, 235] width 58 height 17
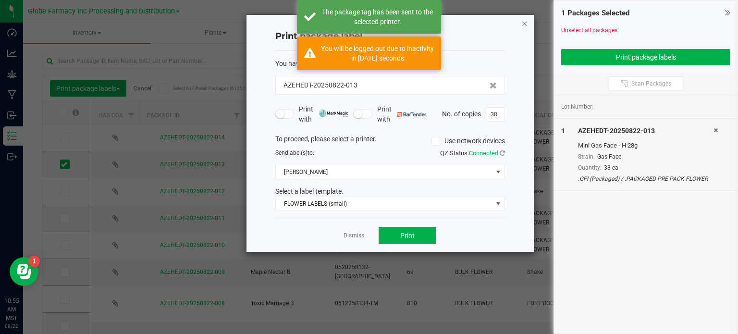
click at [525, 26] on icon "button" at bounding box center [524, 23] width 7 height 12
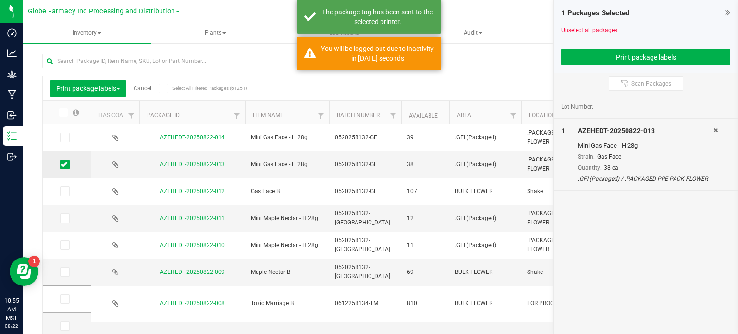
click at [63, 164] on icon at bounding box center [64, 164] width 6 height 0
click at [0, 0] on input "checkbox" at bounding box center [0, 0] width 0 height 0
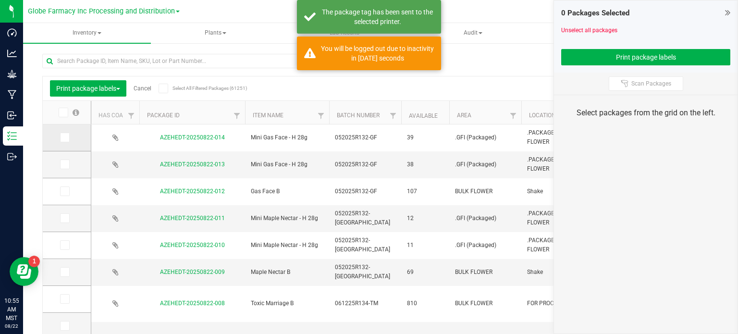
click at [67, 140] on span at bounding box center [65, 138] width 10 height 10
click at [0, 0] on input "checkbox" at bounding box center [0, 0] width 0 height 0
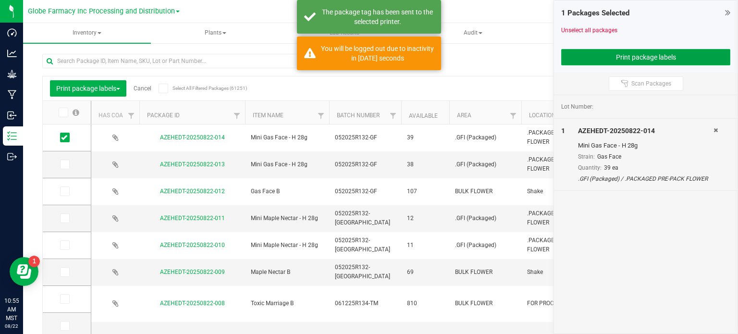
click at [599, 50] on button "Print package labels" at bounding box center [645, 57] width 169 height 16
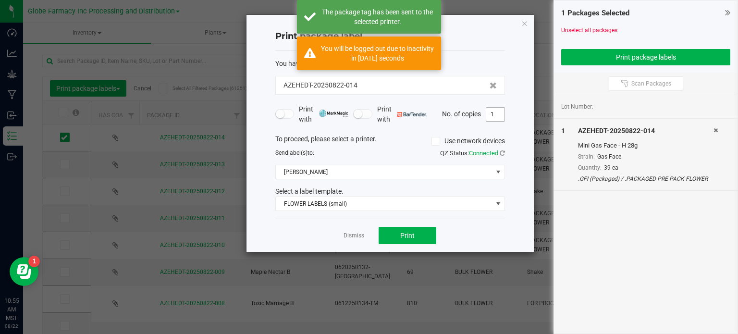
click at [500, 112] on input "1" at bounding box center [495, 114] width 18 height 13
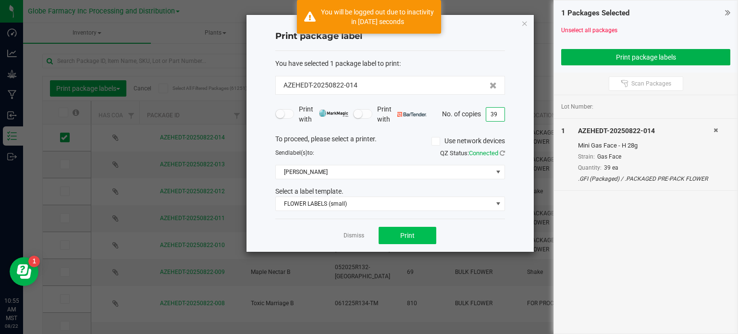
type input "39"
click at [415, 237] on button "Print" at bounding box center [407, 235] width 58 height 17
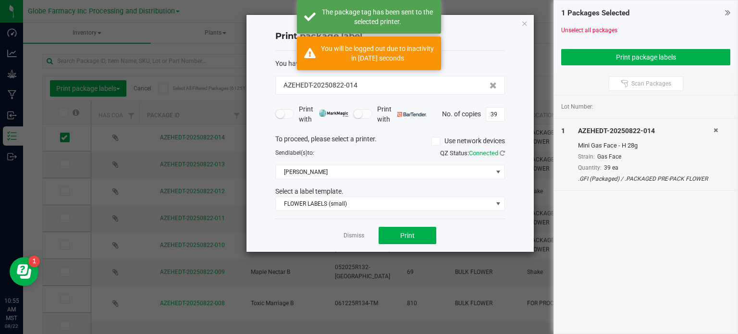
click at [528, 20] on div "Print package label You have selected 1 package label to print : AZEHEDT-202508…" at bounding box center [389, 133] width 287 height 237
click at [524, 22] on icon "button" at bounding box center [524, 23] width 7 height 12
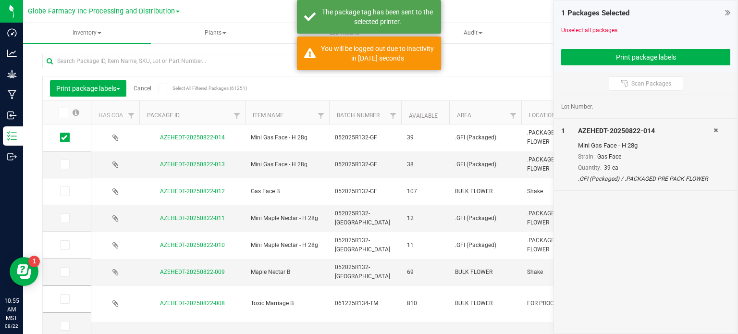
click at [143, 90] on link "Cancel" at bounding box center [143, 88] width 18 height 7
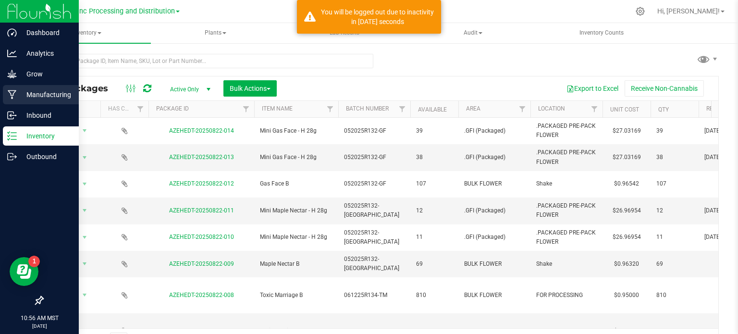
click at [36, 100] on div "Manufacturing" at bounding box center [41, 94] width 76 height 19
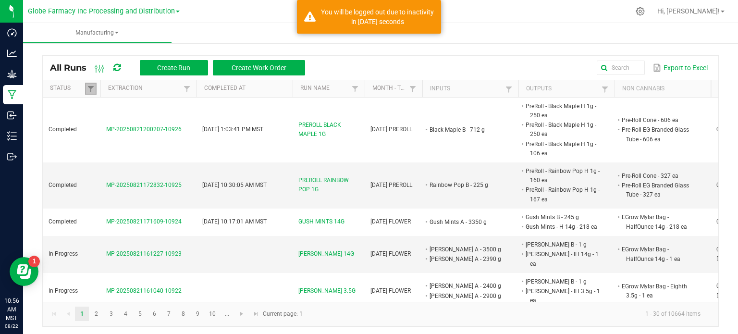
click at [86, 89] on link at bounding box center [91, 89] width 12 height 12
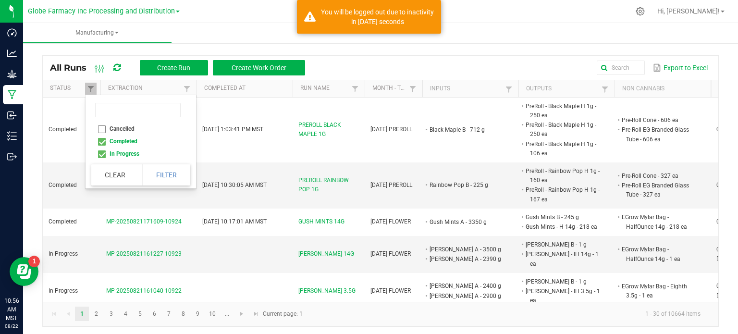
click at [103, 144] on li "Completed" at bounding box center [137, 141] width 93 height 12
checkbox input "false"
click at [144, 183] on button "Filter" at bounding box center [166, 174] width 48 height 21
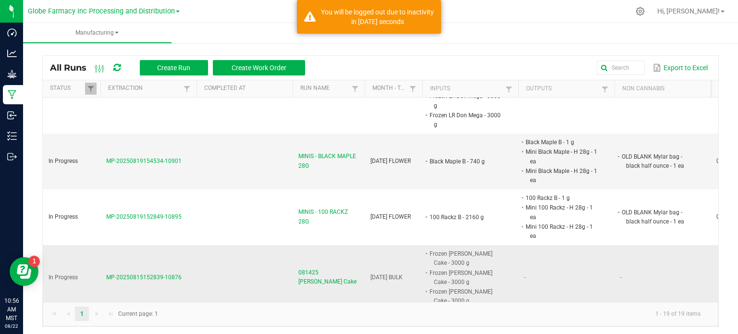
scroll to position [384, 0]
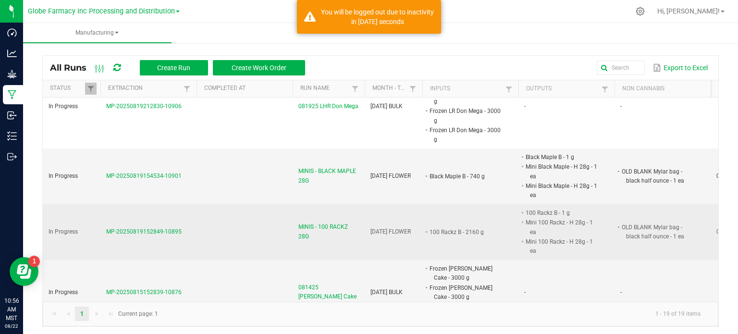
click at [310, 222] on span "MINIS - 100 RACKZ 28G" at bounding box center [328, 231] width 61 height 18
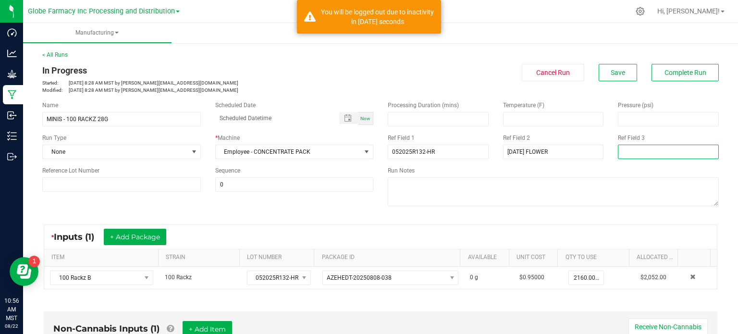
click at [627, 158] on input at bounding box center [668, 152] width 101 height 14
type input "DEE"
click at [345, 230] on div "* Inputs (1) + Add Package" at bounding box center [380, 237] width 672 height 24
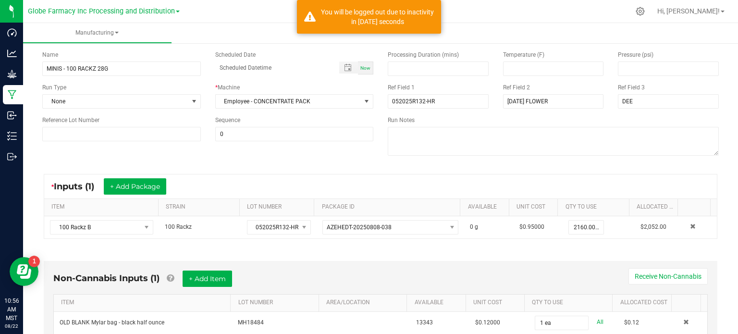
scroll to position [96, 0]
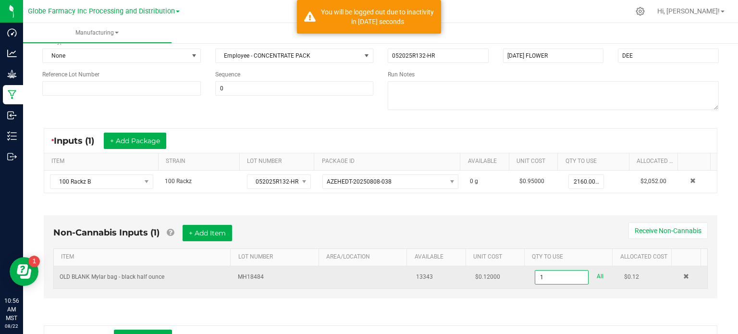
click at [535, 272] on input "1" at bounding box center [561, 276] width 53 height 13
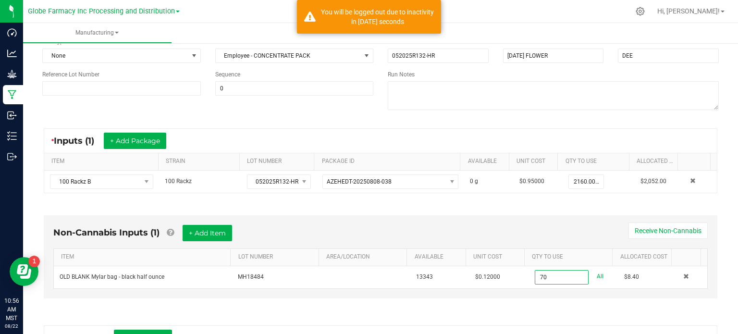
type input "70 ea"
click at [561, 303] on div "Non-Cannabis Inputs (1) + Add Item Receive Non-Cannabis ITEM LOT NUMBER AREA/LO…" at bounding box center [380, 259] width 691 height 115
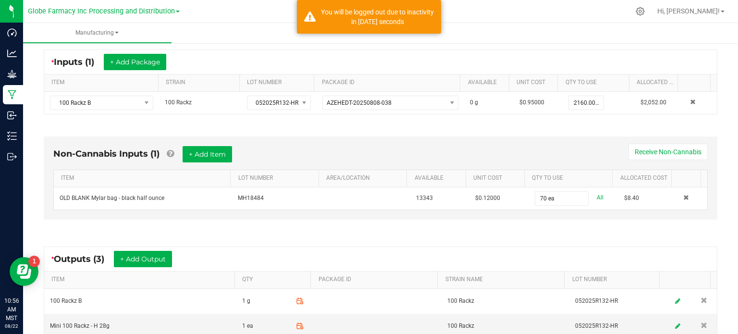
scroll to position [288, 0]
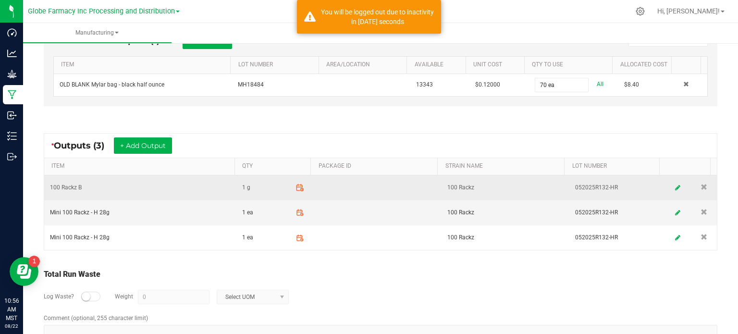
click at [295, 188] on icon at bounding box center [299, 187] width 9 height 9
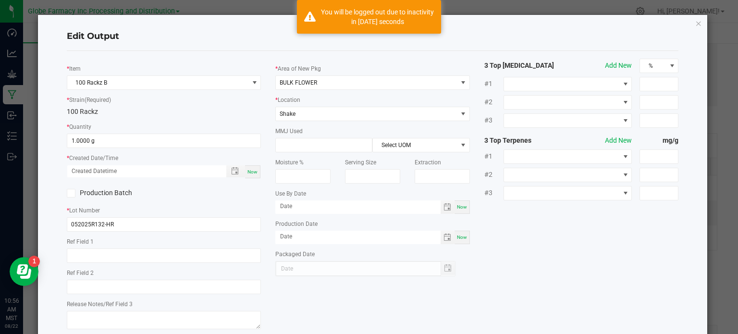
scroll to position [151, 0]
click at [107, 138] on input "1" at bounding box center [164, 140] width 194 height 13
type input "234.0000 g"
click at [247, 172] on span "Now" at bounding box center [252, 171] width 10 height 5
type input "[DATE] 10:57 AM"
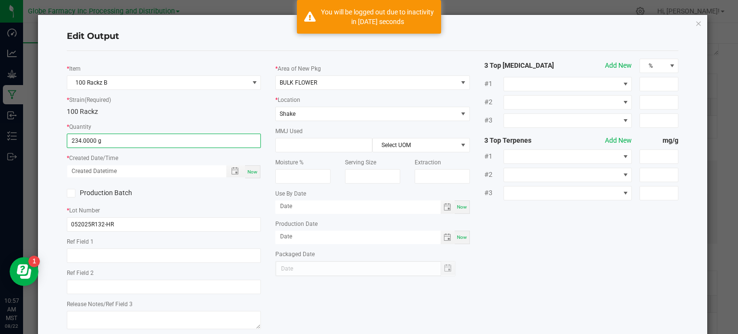
type input "[DATE]"
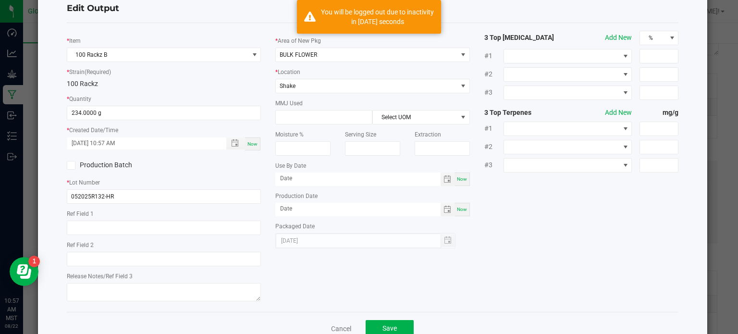
scroll to position [54, 0]
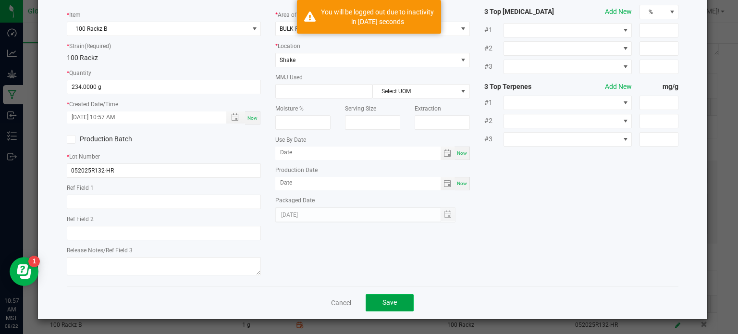
click at [392, 301] on span "Save" at bounding box center [389, 302] width 14 height 8
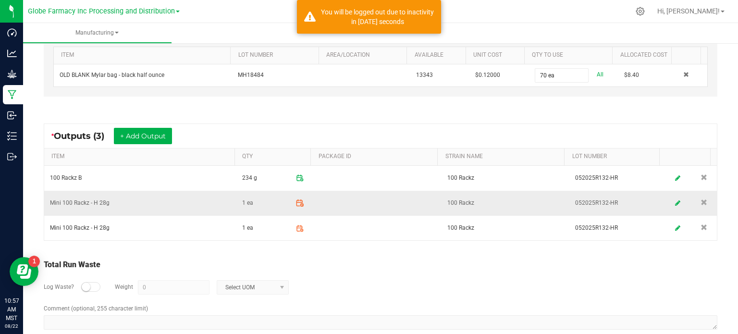
click at [298, 203] on span at bounding box center [299, 203] width 17 height 17
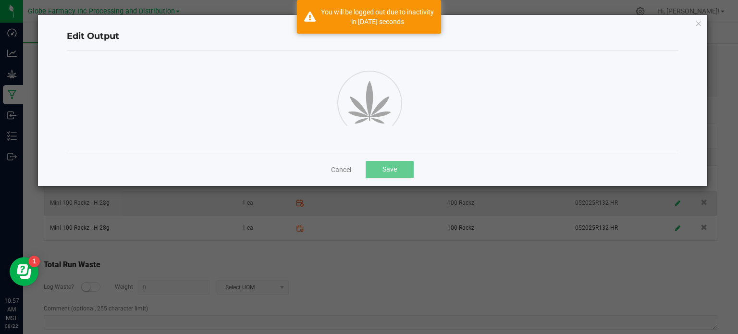
scroll to position [151, 0]
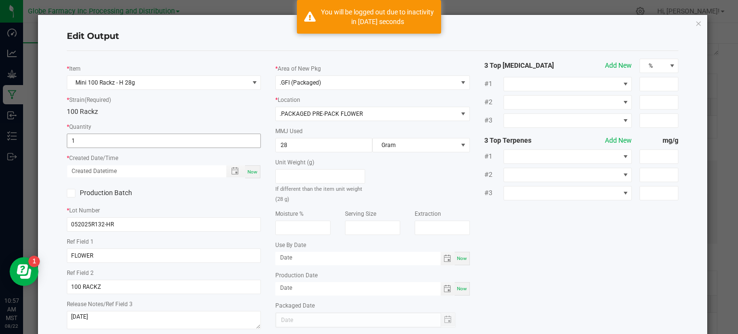
click at [119, 146] on input "1" at bounding box center [164, 140] width 194 height 13
type input "35 ea"
click at [254, 176] on div "Now" at bounding box center [252, 171] width 15 height 13
type input "[DATE] 10:57 AM"
type input "[DATE]"
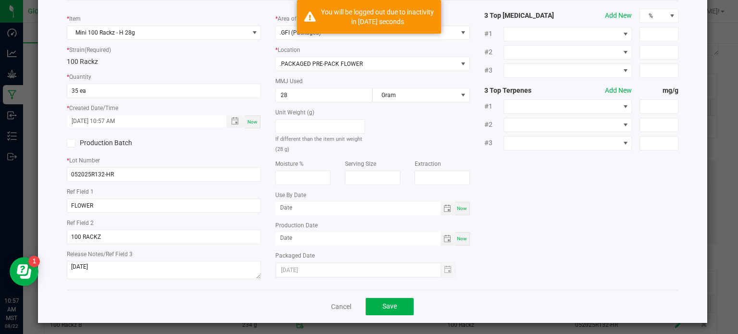
scroll to position [54, 0]
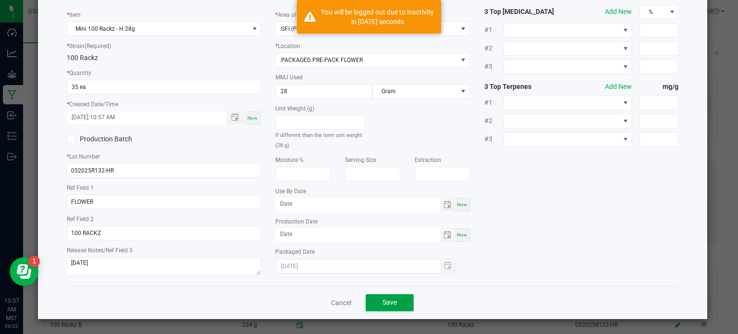
click at [371, 300] on button "Save" at bounding box center [390, 302] width 48 height 17
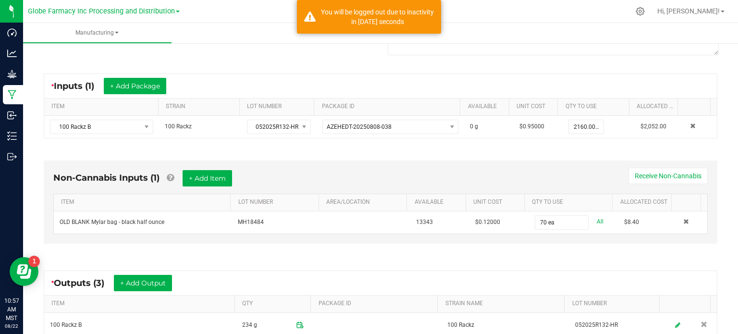
scroll to position [202, 0]
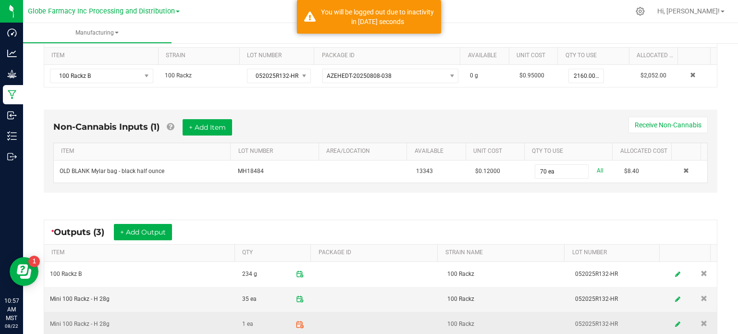
click at [296, 324] on icon at bounding box center [299, 324] width 6 height 0
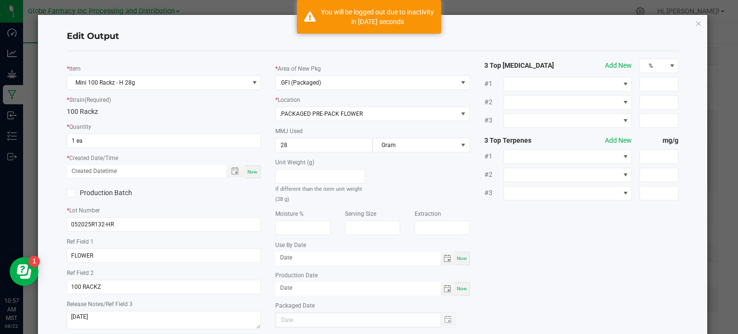
scroll to position [151, 0]
click at [125, 139] on input "1" at bounding box center [164, 140] width 194 height 13
type input "35 ea"
click at [255, 169] on div "Now" at bounding box center [252, 171] width 15 height 13
type input "[DATE] 10:57 AM"
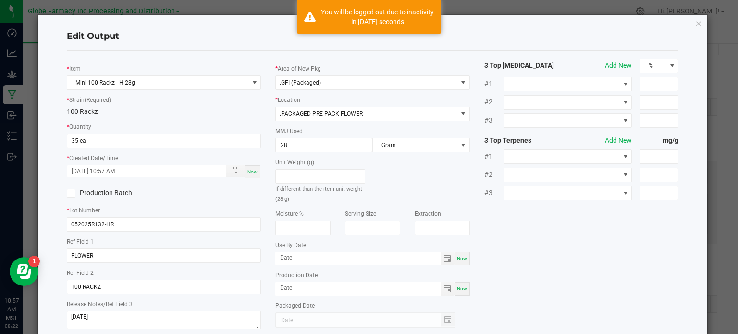
type input "[DATE]"
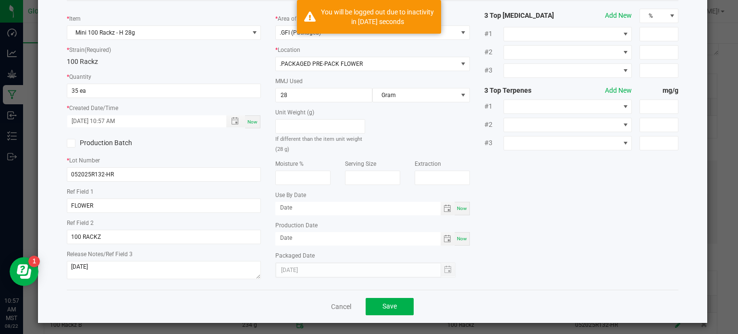
scroll to position [54, 0]
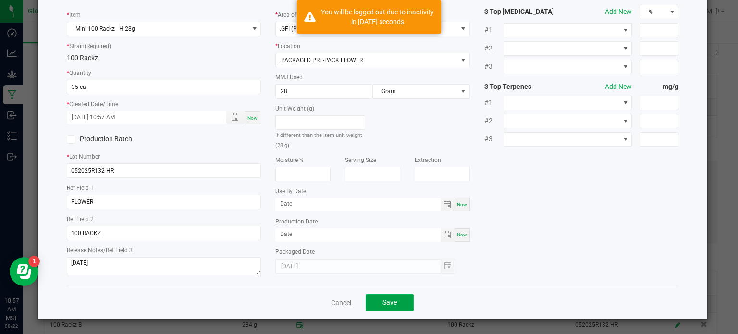
click at [402, 306] on button "Save" at bounding box center [390, 302] width 48 height 17
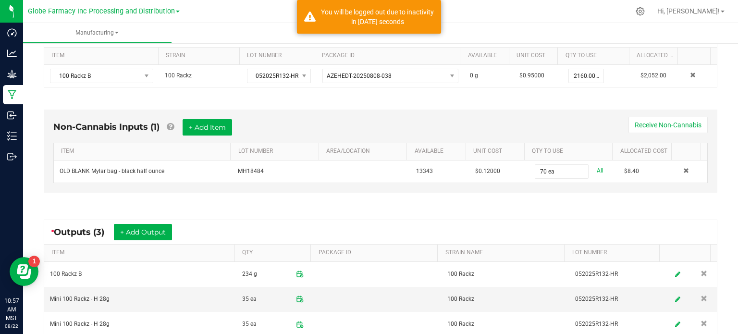
scroll to position [0, 0]
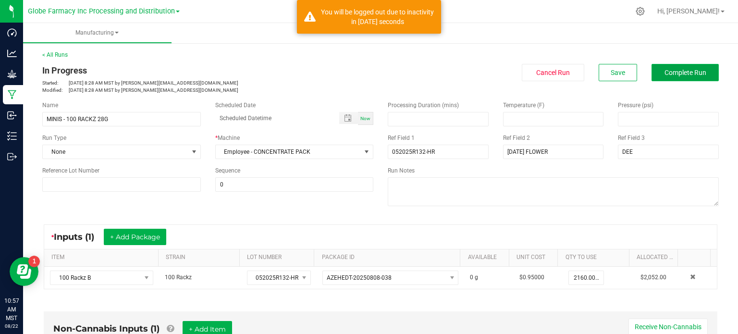
click at [696, 69] on span "Complete Run" at bounding box center [685, 73] width 42 height 8
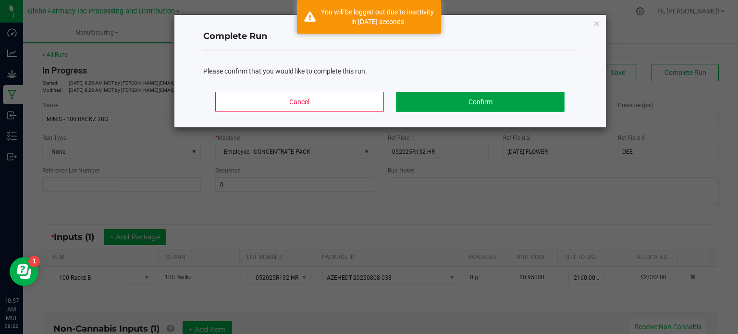
click at [549, 99] on button "Confirm" at bounding box center [480, 102] width 168 height 20
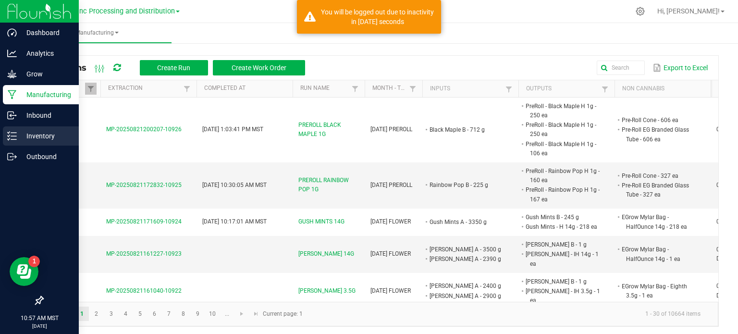
click at [15, 135] on icon at bounding box center [12, 136] width 10 height 10
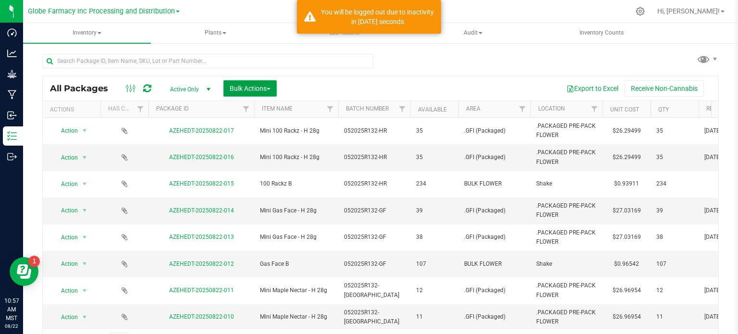
click at [259, 90] on span "Bulk Actions" at bounding box center [250, 89] width 41 height 8
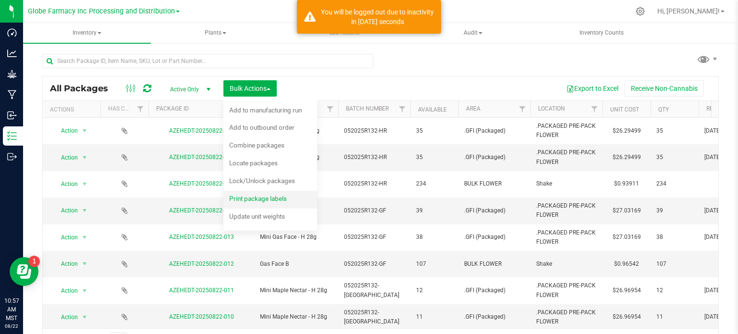
click at [271, 199] on span "Print package labels" at bounding box center [258, 199] width 58 height 8
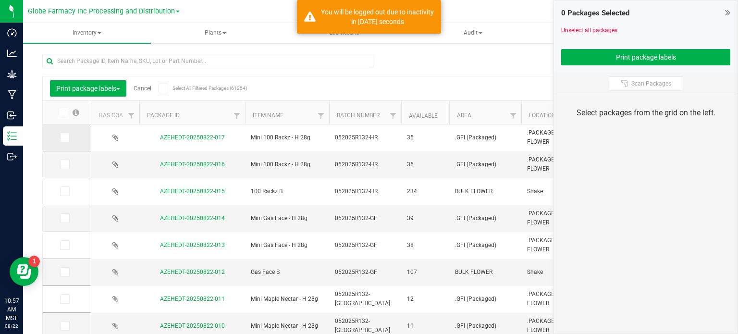
click at [64, 137] on icon at bounding box center [64, 137] width 6 height 0
click at [0, 0] on input "checkbox" at bounding box center [0, 0] width 0 height 0
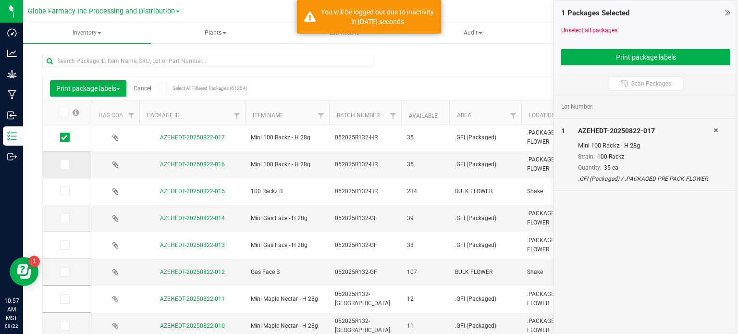
click at [68, 166] on span at bounding box center [65, 164] width 10 height 10
click at [0, 0] on input "checkbox" at bounding box center [0, 0] width 0 height 0
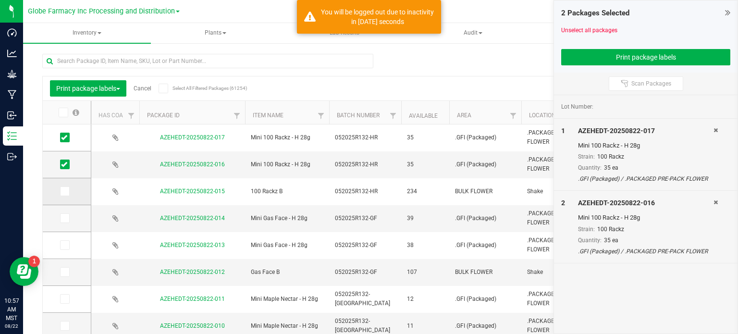
click at [65, 191] on icon at bounding box center [64, 191] width 6 height 0
click at [0, 0] on input "checkbox" at bounding box center [0, 0] width 0 height 0
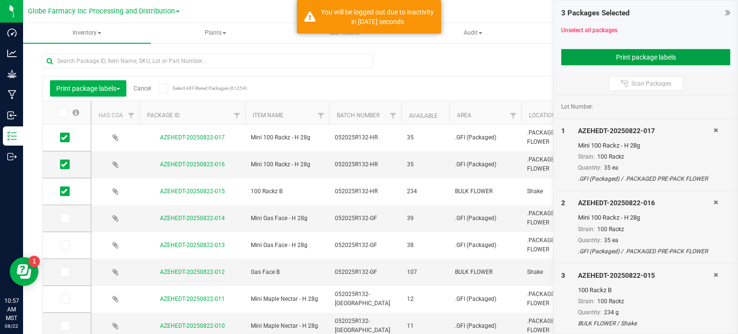
click at [596, 60] on button "Print package labels" at bounding box center [645, 57] width 169 height 16
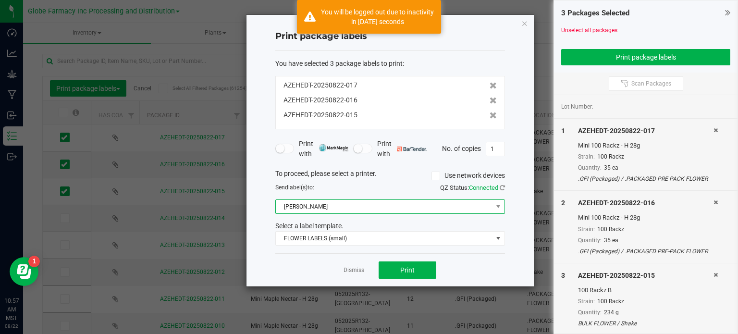
click at [350, 203] on span "[PERSON_NAME]" at bounding box center [384, 206] width 217 height 13
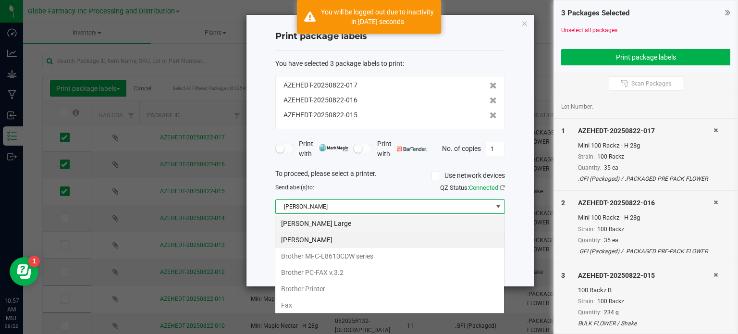
scroll to position [14, 230]
click at [347, 221] on Large "[PERSON_NAME] Large" at bounding box center [389, 223] width 229 height 16
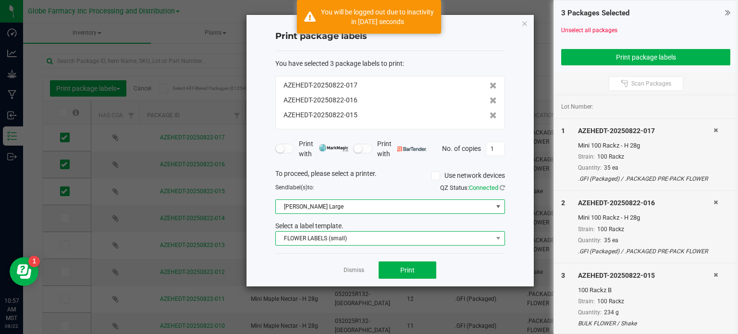
click at [350, 234] on span "FLOWER LABELS (small)" at bounding box center [384, 238] width 217 height 13
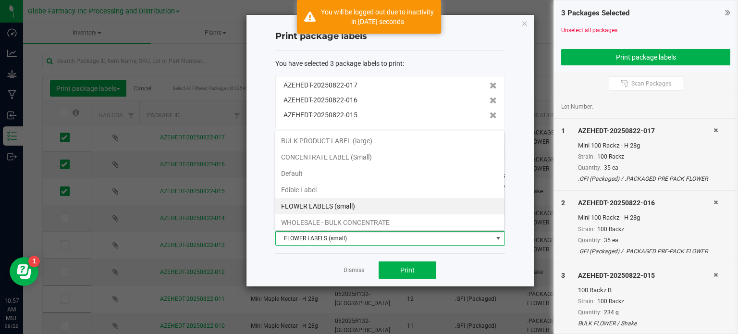
click at [371, 147] on li "BULK PRODUCT LABEL (large)" at bounding box center [389, 141] width 229 height 16
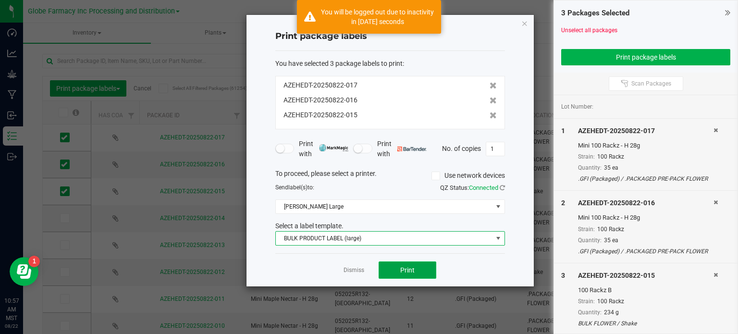
click at [413, 270] on span "Print" at bounding box center [407, 270] width 14 height 8
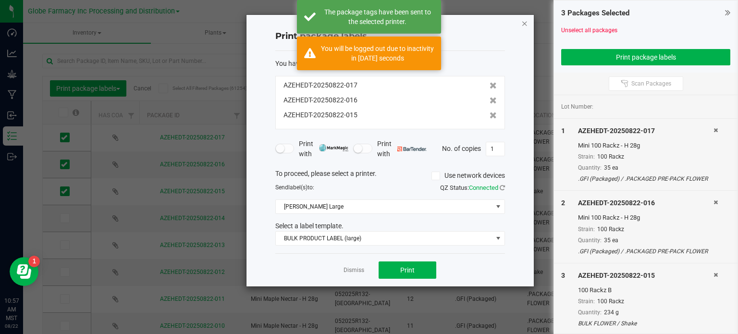
click at [525, 22] on icon "button" at bounding box center [524, 23] width 7 height 12
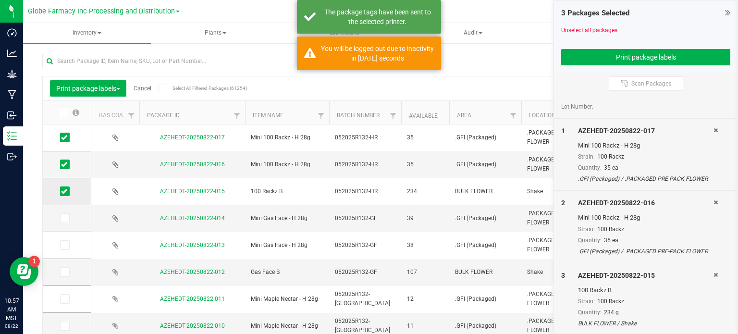
click at [67, 188] on span at bounding box center [65, 191] width 10 height 10
click at [0, 0] on input "checkbox" at bounding box center [0, 0] width 0 height 0
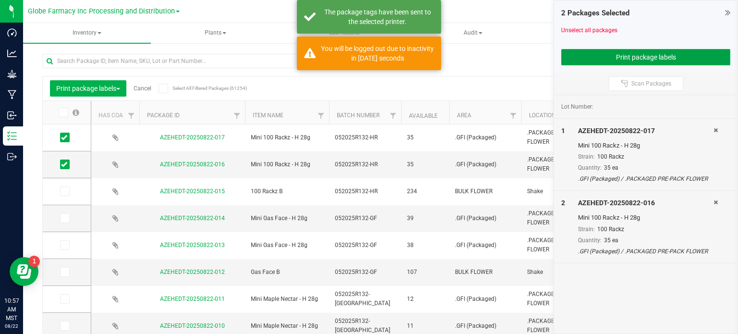
click at [626, 53] on button "Print package labels" at bounding box center [645, 57] width 169 height 16
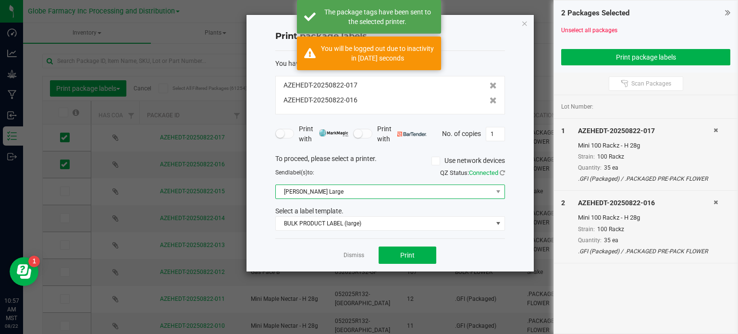
click at [391, 190] on span "[PERSON_NAME] Large" at bounding box center [384, 191] width 217 height 13
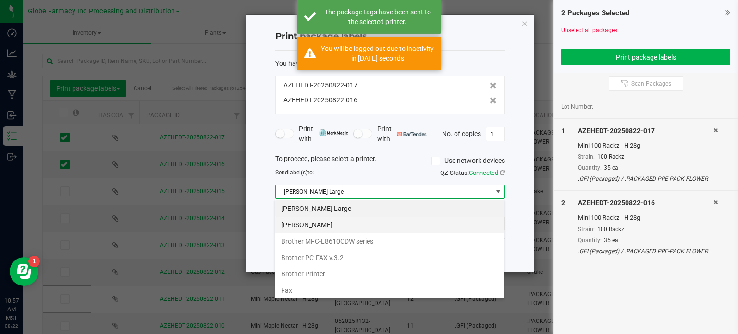
click at [326, 229] on Small "[PERSON_NAME]" at bounding box center [389, 225] width 229 height 16
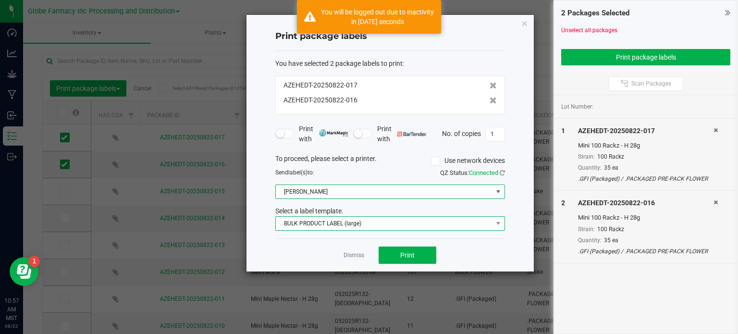
click at [330, 224] on span "BULK PRODUCT LABEL (large)" at bounding box center [384, 223] width 217 height 13
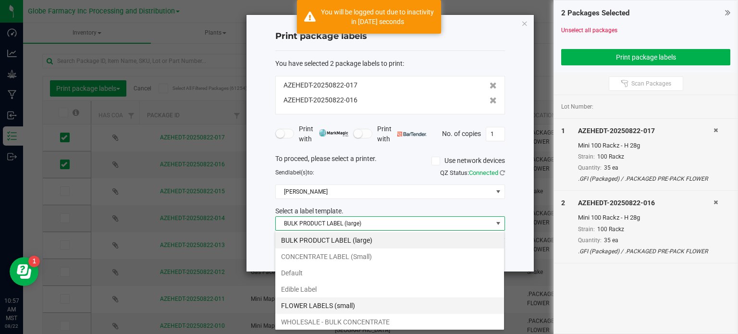
click at [336, 303] on li "FLOWER LABELS (small)" at bounding box center [389, 305] width 229 height 16
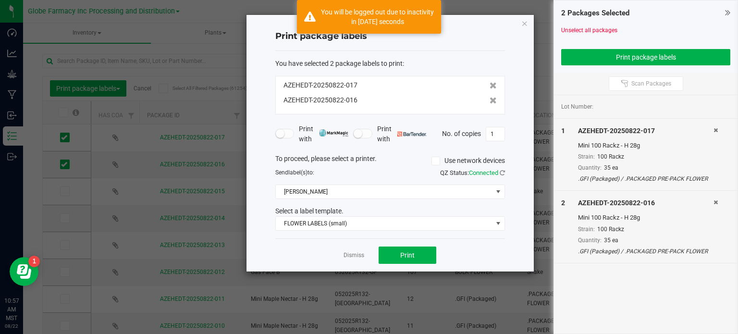
click at [496, 140] on div "No. of copies 1" at bounding box center [473, 134] width 63 height 14
click at [496, 134] on input "1" at bounding box center [495, 133] width 18 height 13
type input "35"
click at [420, 247] on button "Print" at bounding box center [407, 254] width 58 height 17
click at [526, 21] on icon "button" at bounding box center [524, 23] width 7 height 12
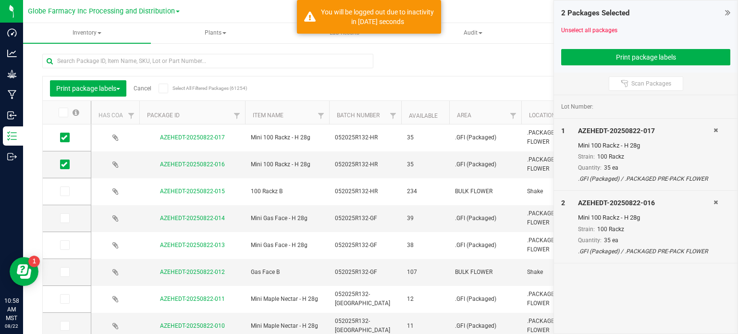
click at [148, 90] on link "Cancel" at bounding box center [143, 88] width 18 height 7
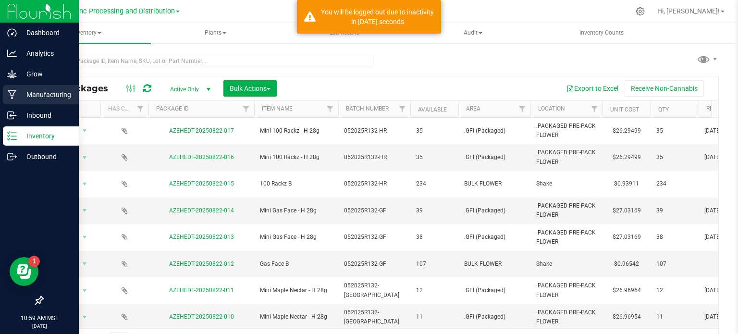
click at [25, 100] on div "Manufacturing" at bounding box center [41, 94] width 76 height 19
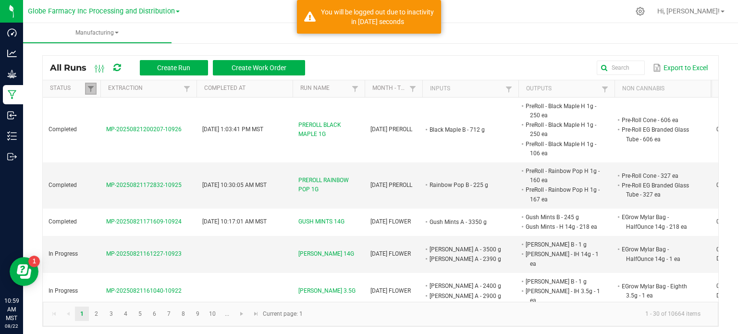
click at [85, 91] on link at bounding box center [91, 89] width 12 height 12
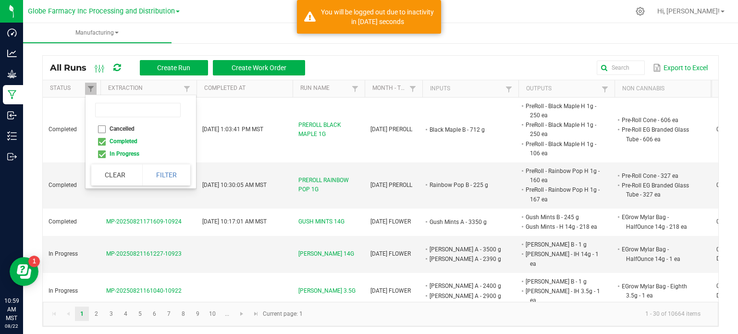
click at [100, 144] on li "Completed" at bounding box center [137, 141] width 93 height 12
checkbox input "false"
click at [151, 172] on button "Filter" at bounding box center [166, 174] width 48 height 21
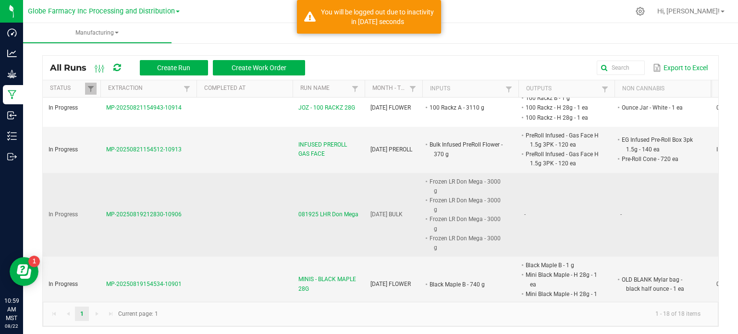
scroll to position [275, 0]
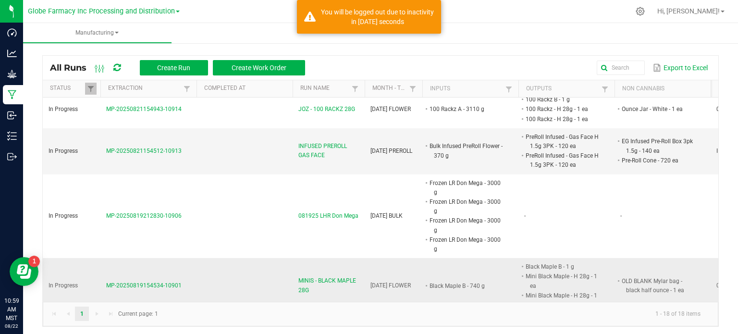
click at [321, 276] on span "MINIS - BLACK MAPLE 28G" at bounding box center [328, 285] width 61 height 18
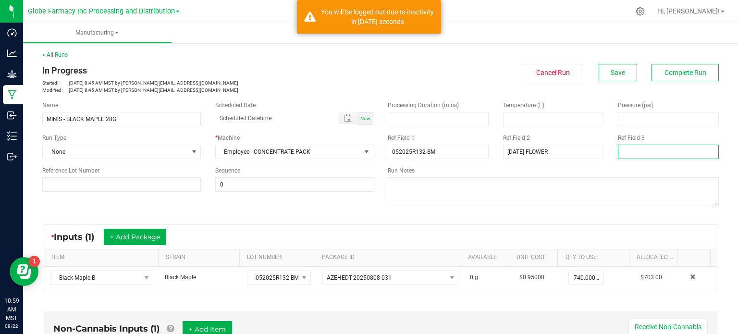
click at [628, 147] on input at bounding box center [668, 152] width 101 height 14
type input "[PERSON_NAME]"
click at [371, 221] on div "* Inputs (1) + Add Package ITEM STRAIN LOT NUMBER PACKAGE ID AVAILABLE Unit Cos…" at bounding box center [380, 257] width 691 height 82
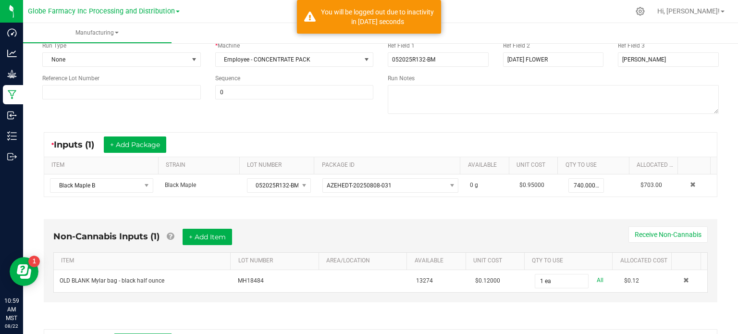
scroll to position [144, 0]
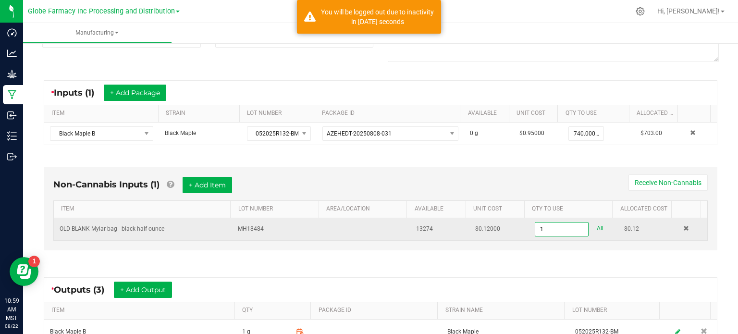
click at [543, 230] on input "1" at bounding box center [561, 228] width 53 height 13
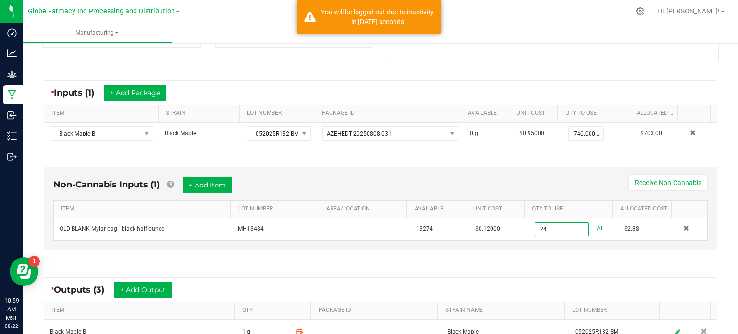
type input "24 ea"
click at [532, 257] on div "Non-Cannabis Inputs (1) + Add Item Receive Non-Cannabis ITEM LOT NUMBER AREA/LO…" at bounding box center [380, 211] width 691 height 115
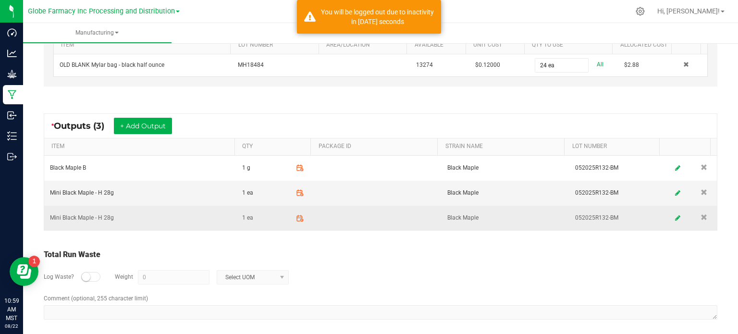
scroll to position [311, 0]
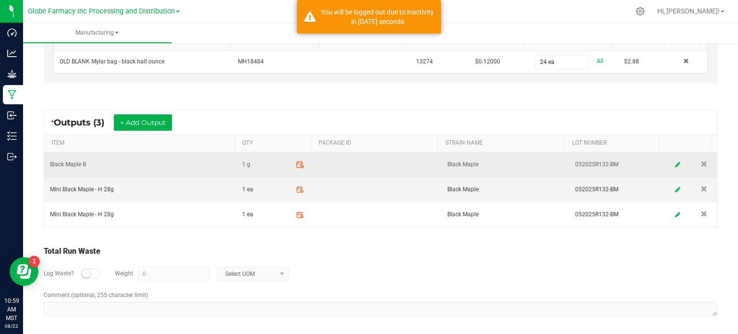
click at [295, 163] on icon at bounding box center [299, 164] width 9 height 9
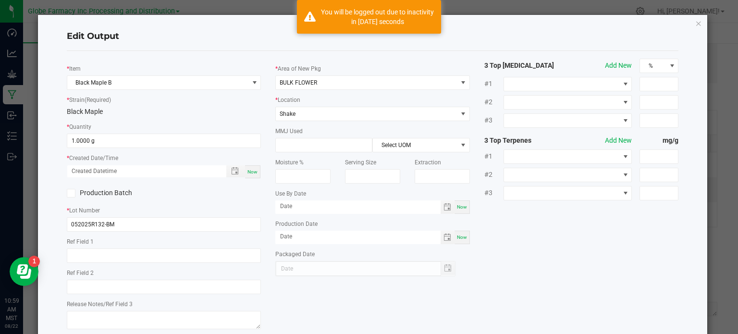
scroll to position [151, 0]
click at [99, 141] on input "1" at bounding box center [164, 140] width 194 height 13
type input "70.0000 g"
click at [251, 171] on span "Now" at bounding box center [252, 171] width 10 height 5
type input "[DATE] 10:59 AM"
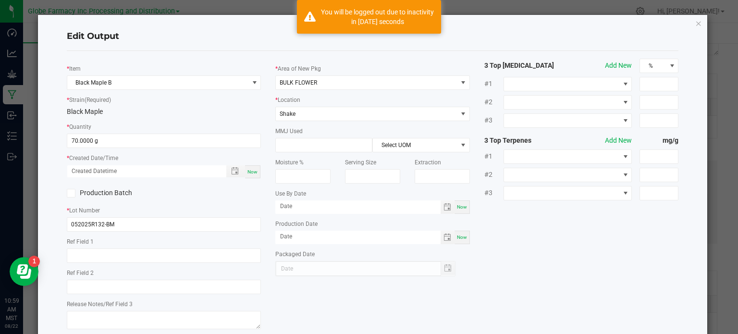
type input "[DATE]"
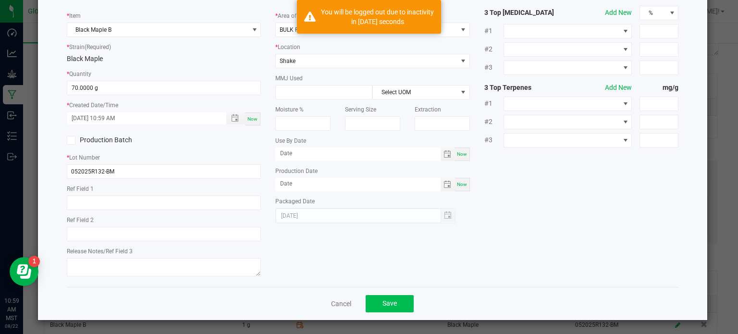
scroll to position [54, 0]
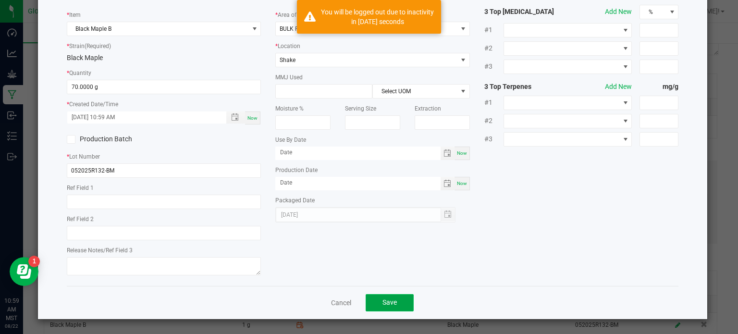
click at [373, 307] on button "Save" at bounding box center [390, 302] width 48 height 17
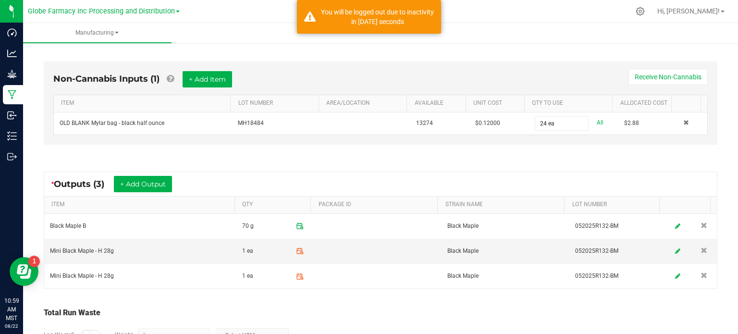
scroll to position [298, 0]
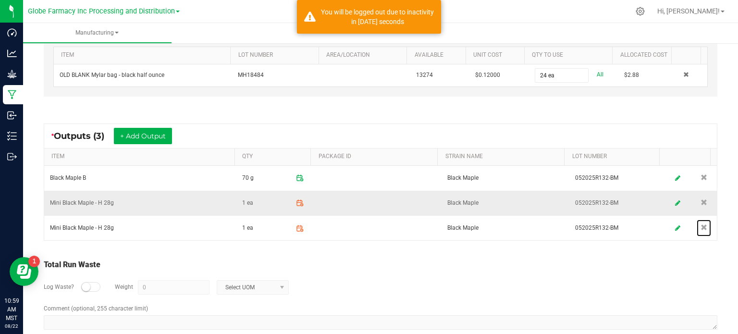
drag, startPoint x: 689, startPoint y: 224, endPoint x: 672, endPoint y: 222, distance: 17.0
click at [700, 224] on span at bounding box center [703, 227] width 7 height 7
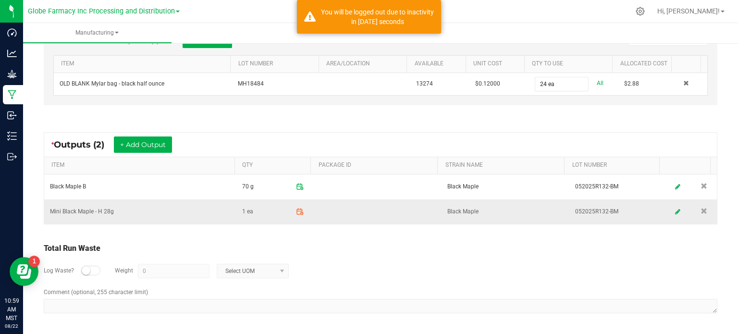
scroll to position [286, 0]
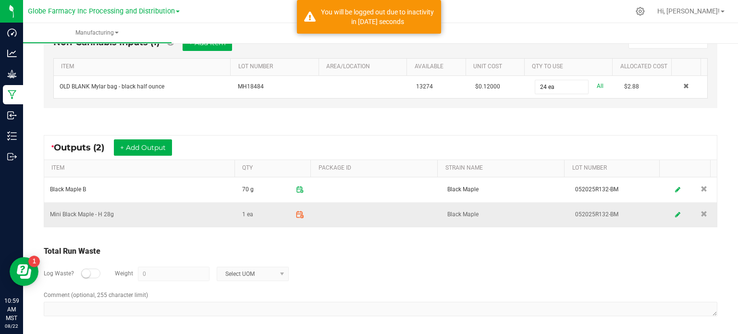
click at [295, 211] on icon at bounding box center [299, 214] width 9 height 9
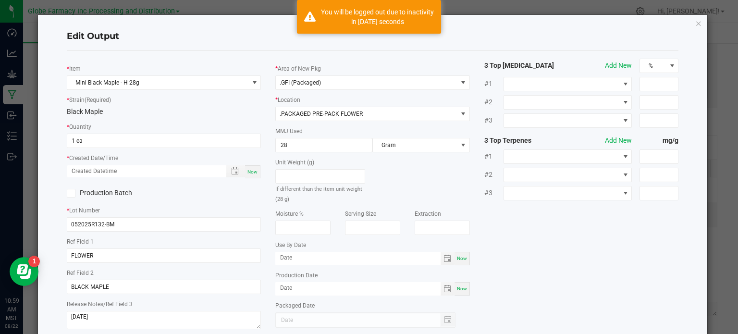
scroll to position [126, 0]
click at [96, 141] on input "1 ea" at bounding box center [164, 140] width 194 height 13
click at [245, 175] on div "Now" at bounding box center [252, 171] width 15 height 13
type input "24 ea"
type input "[DATE] 10:59 AM"
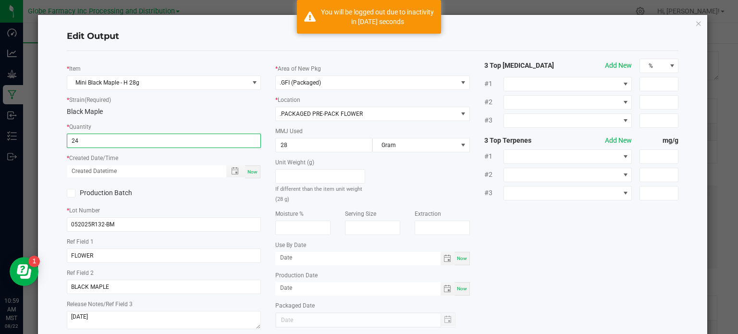
type input "[DATE]"
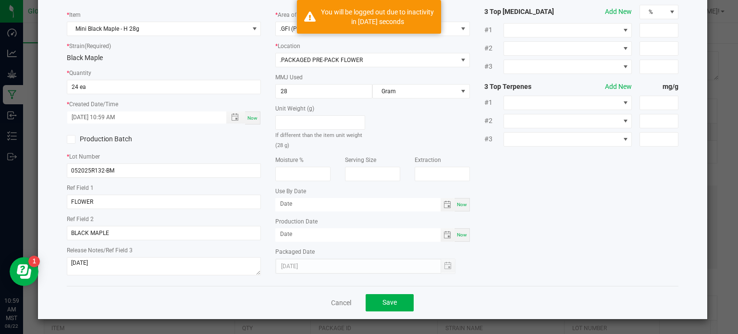
scroll to position [54, 0]
click at [403, 301] on button "Save" at bounding box center [390, 302] width 48 height 17
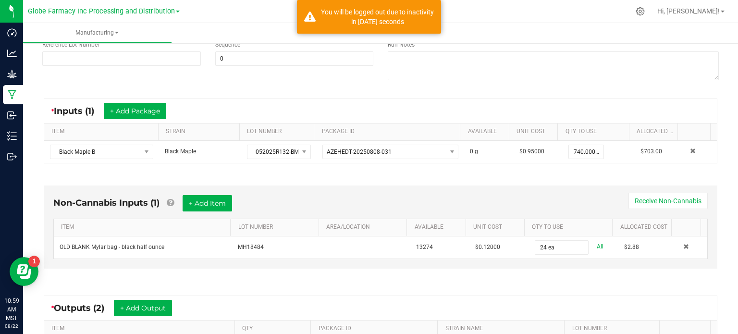
scroll to position [286, 0]
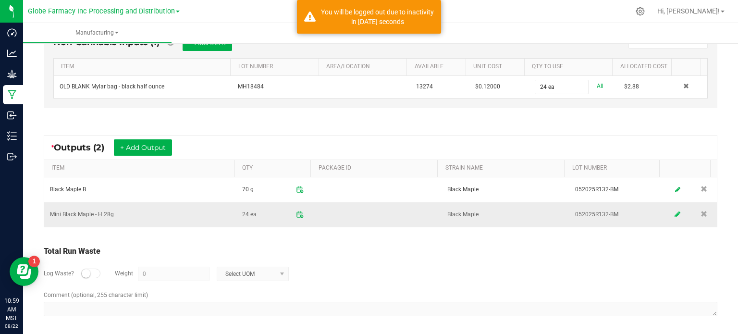
click at [675, 214] on icon at bounding box center [678, 214] width 6 height 7
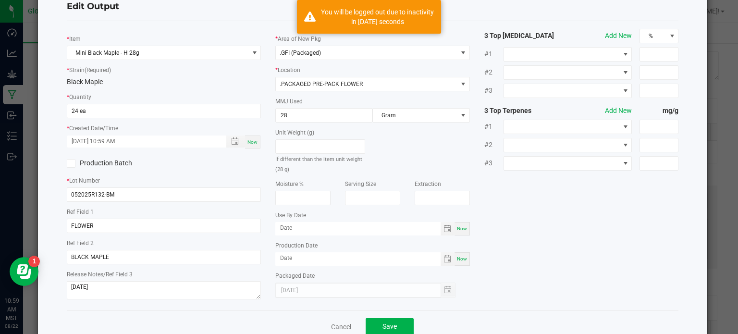
scroll to position [54, 0]
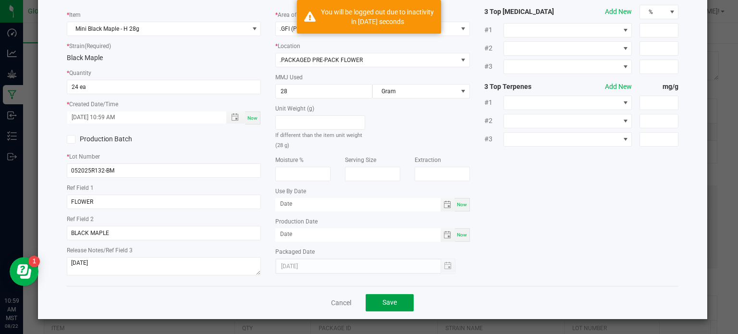
click at [382, 299] on span "Save" at bounding box center [389, 302] width 14 height 8
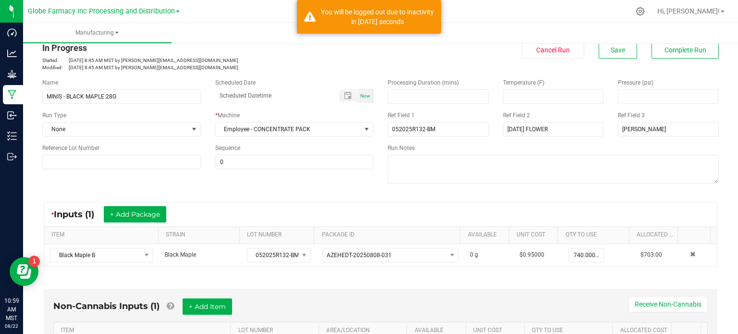
scroll to position [0, 0]
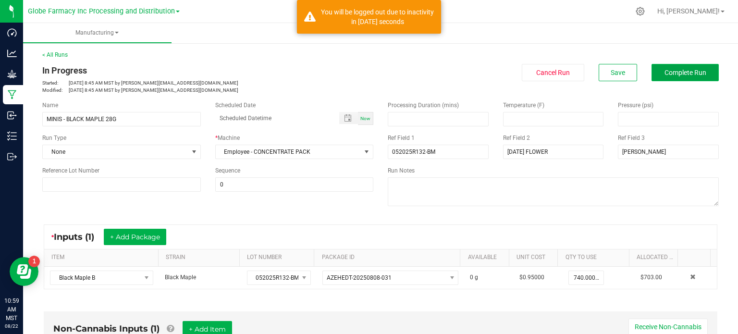
click at [667, 73] on span "Complete Run" at bounding box center [685, 73] width 42 height 8
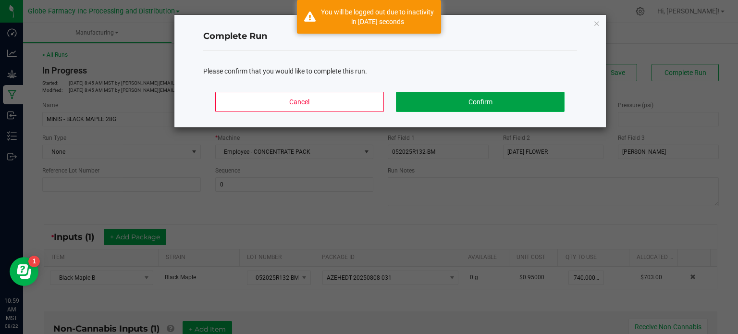
click at [555, 102] on button "Confirm" at bounding box center [480, 102] width 168 height 20
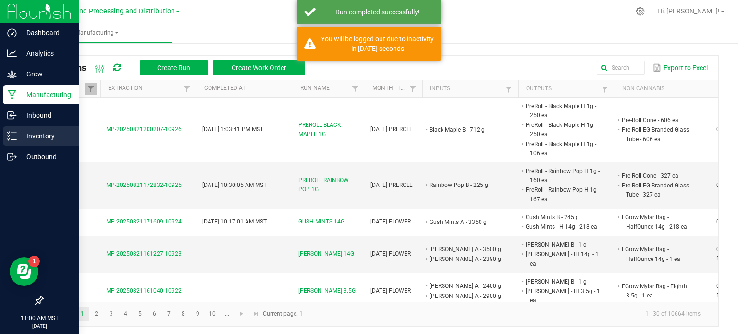
click at [24, 134] on p "Inventory" at bounding box center [46, 136] width 58 height 12
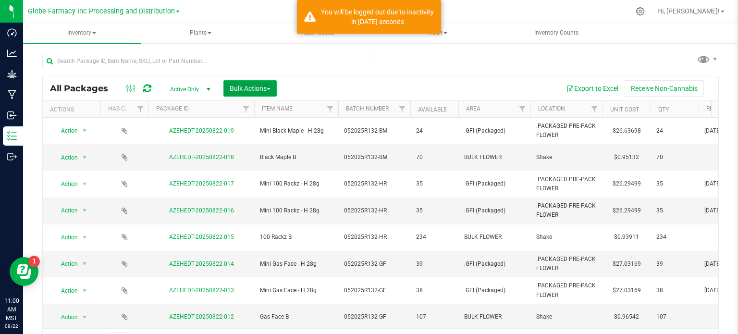
click at [255, 87] on span "Bulk Actions" at bounding box center [250, 89] width 41 height 8
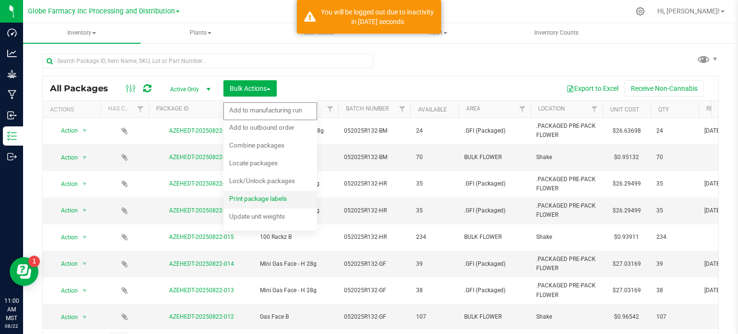
click at [244, 202] on div "Print package labels" at bounding box center [264, 199] width 71 height 15
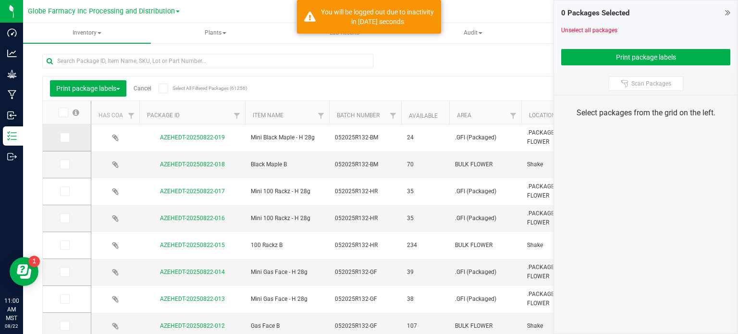
click at [68, 140] on span at bounding box center [65, 138] width 10 height 10
click at [0, 0] on input "checkbox" at bounding box center [0, 0] width 0 height 0
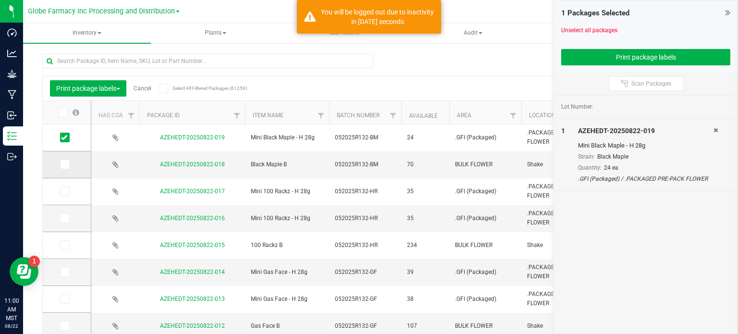
click at [69, 164] on label at bounding box center [67, 164] width 14 height 10
click at [0, 0] on input "checkbox" at bounding box center [0, 0] width 0 height 0
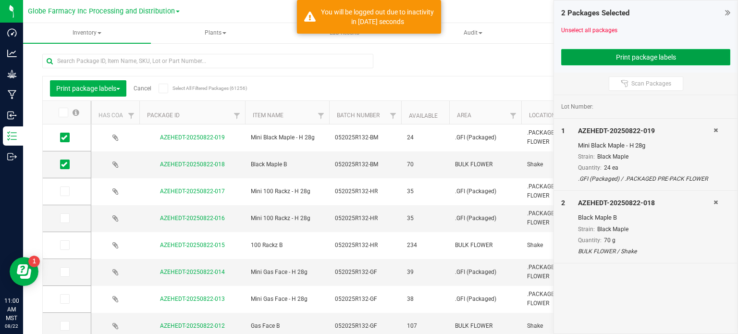
click at [574, 62] on button "Print package labels" at bounding box center [645, 57] width 169 height 16
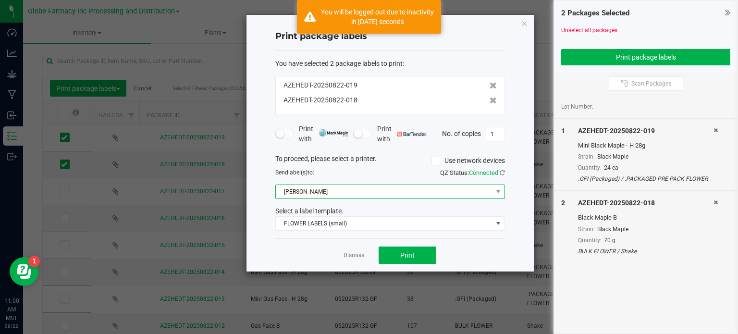
click at [341, 191] on span "[PERSON_NAME]" at bounding box center [384, 191] width 217 height 13
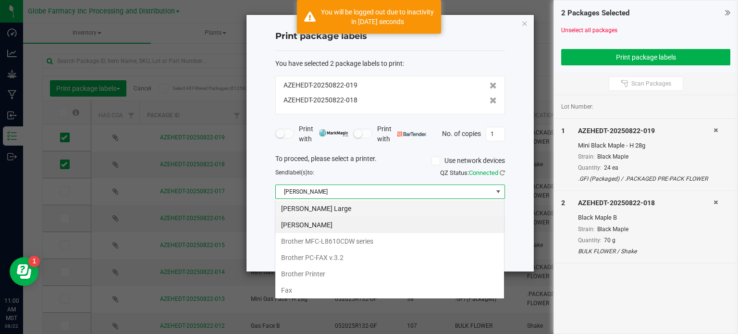
scroll to position [14, 230]
click at [346, 209] on Large "[PERSON_NAME] Large" at bounding box center [389, 208] width 229 height 16
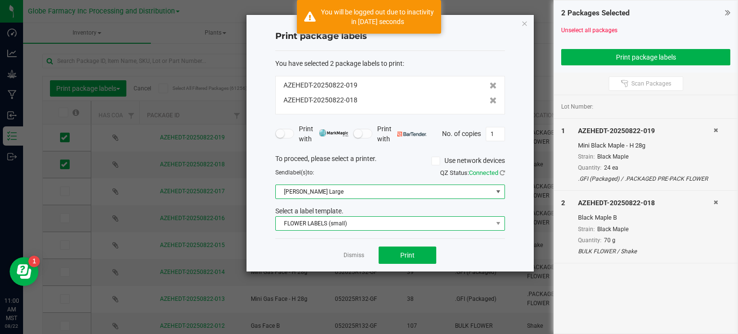
click at [345, 218] on span "FLOWER LABELS (small)" at bounding box center [384, 223] width 217 height 13
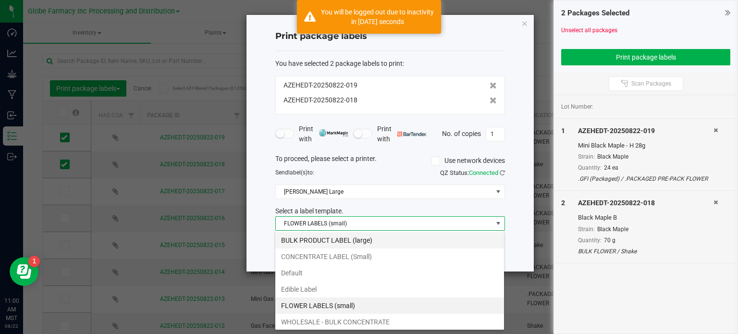
click at [352, 240] on li "BULK PRODUCT LABEL (large)" at bounding box center [389, 240] width 229 height 16
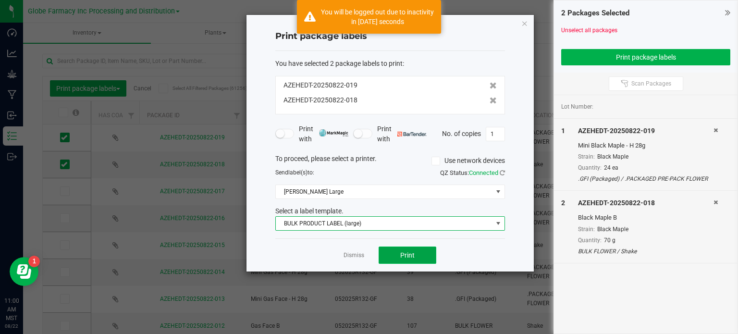
click at [400, 262] on button "Print" at bounding box center [407, 254] width 58 height 17
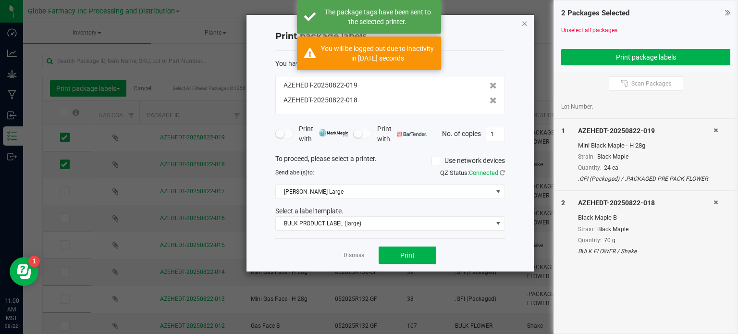
click at [524, 27] on icon "button" at bounding box center [524, 23] width 7 height 12
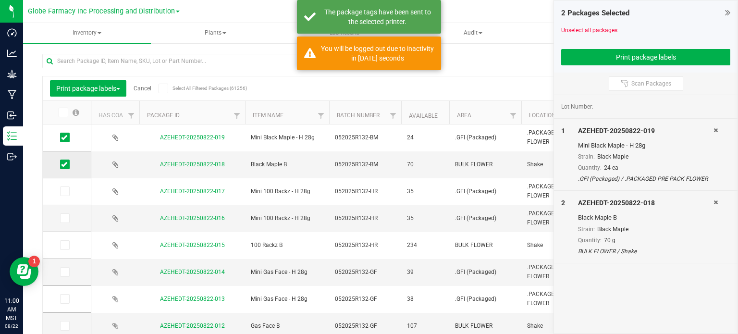
click at [65, 164] on icon at bounding box center [64, 164] width 6 height 0
click at [0, 0] on input "checkbox" at bounding box center [0, 0] width 0 height 0
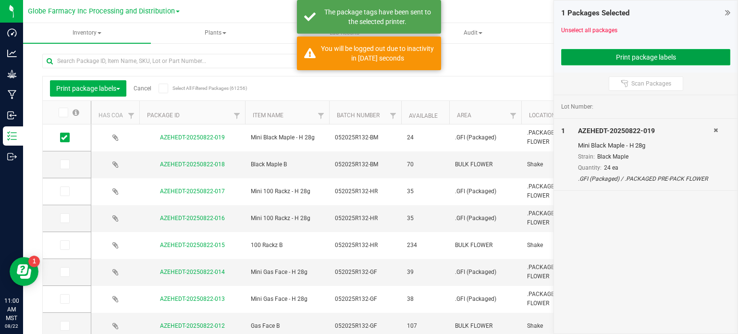
click at [609, 58] on button "Print package labels" at bounding box center [645, 57] width 169 height 16
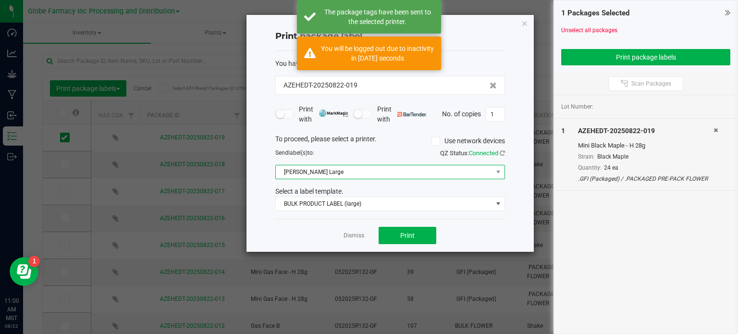
click at [345, 168] on span "[PERSON_NAME] Large" at bounding box center [384, 171] width 217 height 13
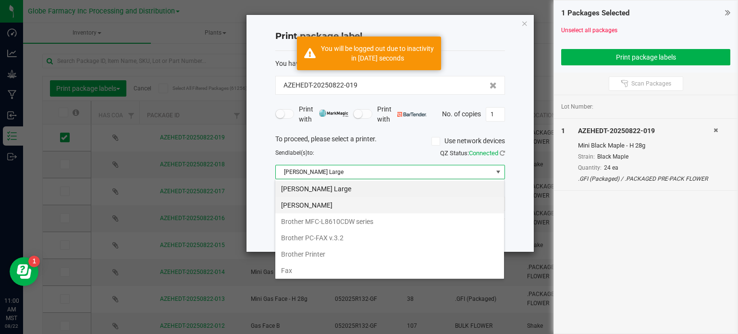
click at [329, 204] on Small "[PERSON_NAME]" at bounding box center [389, 205] width 229 height 16
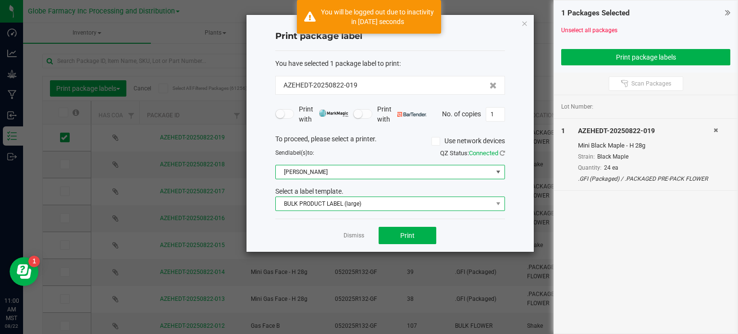
click at [332, 201] on span "BULK PRODUCT LABEL (large)" at bounding box center [384, 203] width 217 height 13
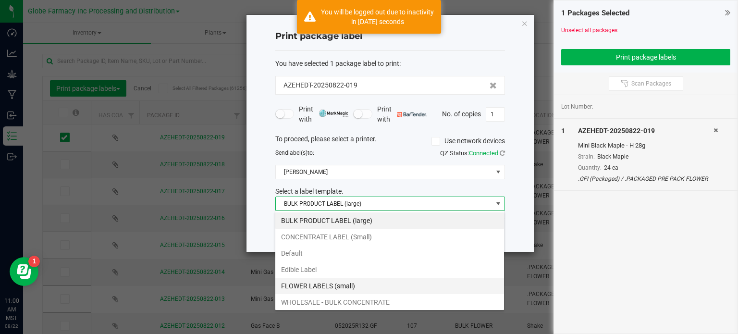
click at [359, 286] on li "FLOWER LABELS (small)" at bounding box center [389, 286] width 229 height 16
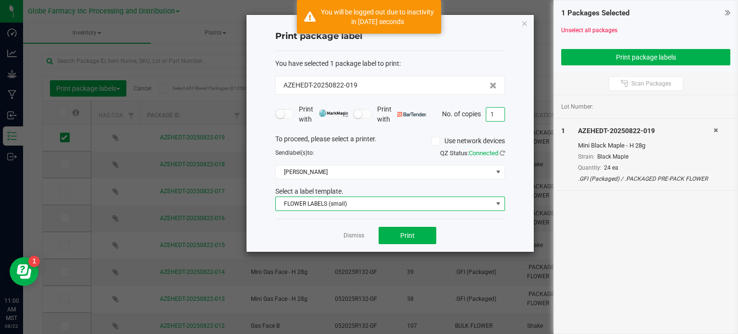
click at [490, 112] on input "1" at bounding box center [495, 114] width 18 height 13
type input "24"
click at [403, 234] on span "Print" at bounding box center [407, 236] width 14 height 8
click at [525, 23] on icon "button" at bounding box center [524, 23] width 7 height 12
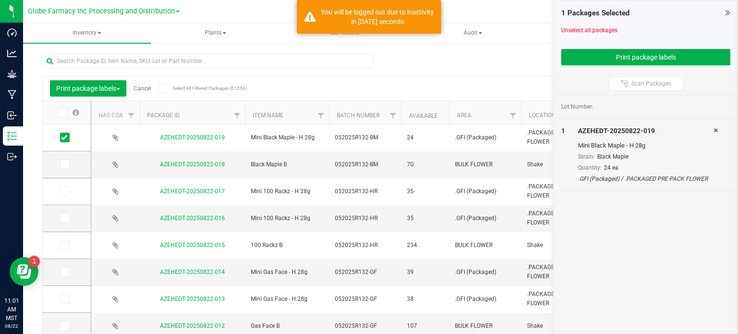
click at [142, 87] on link "Cancel" at bounding box center [143, 88] width 18 height 7
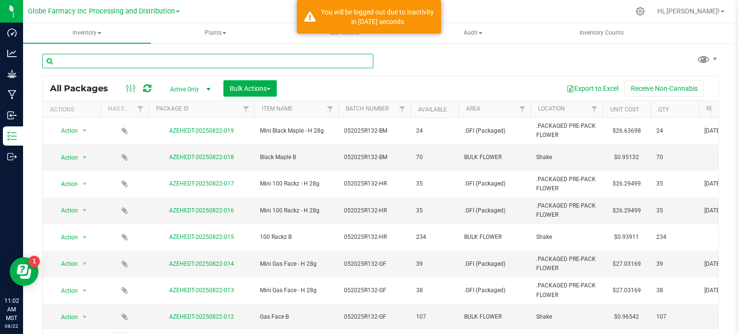
click at [138, 67] on input "text" at bounding box center [207, 61] width 331 height 14
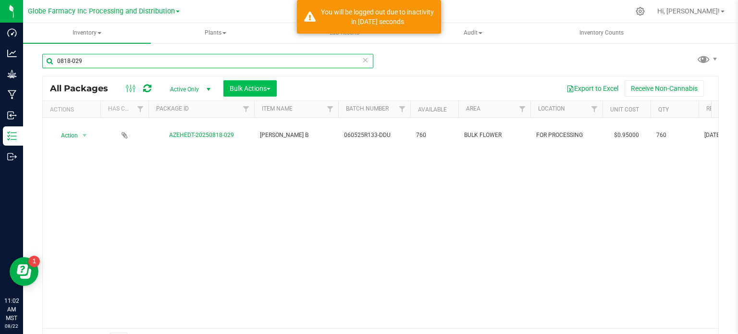
type input "0818-029"
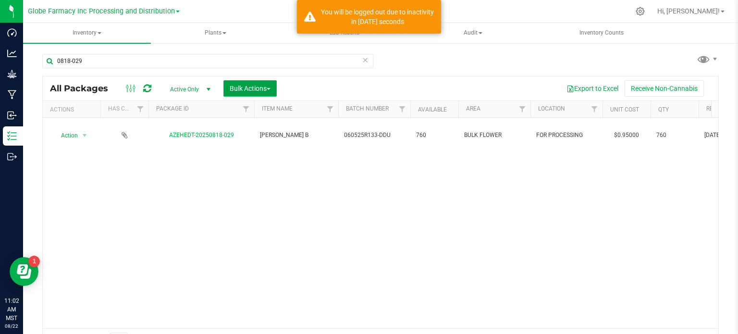
click at [252, 85] on span "Bulk Actions" at bounding box center [250, 89] width 41 height 8
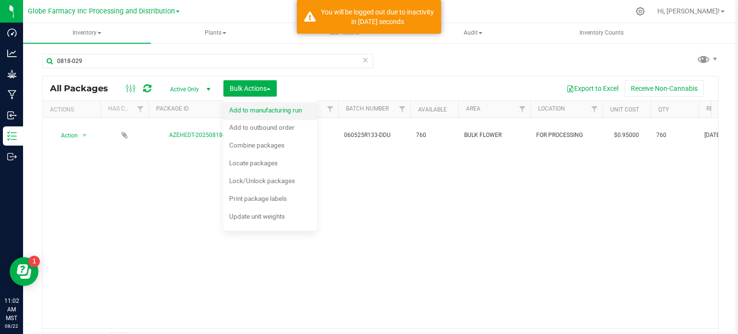
click at [244, 109] on span "Add to manufacturing run" at bounding box center [265, 110] width 73 height 8
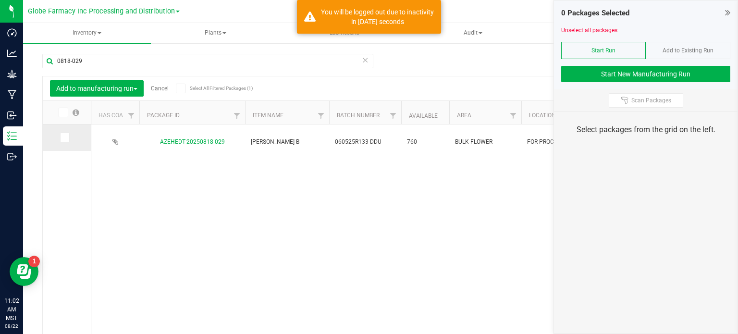
click at [65, 137] on icon at bounding box center [64, 137] width 6 height 0
click at [0, 0] on input "checkbox" at bounding box center [0, 0] width 0 height 0
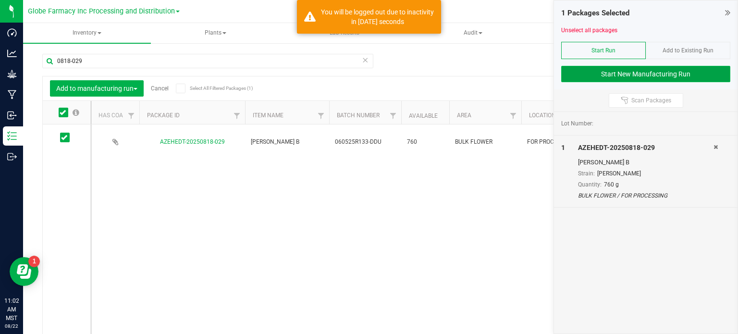
click at [594, 81] on button "Start New Manufacturing Run" at bounding box center [645, 74] width 169 height 16
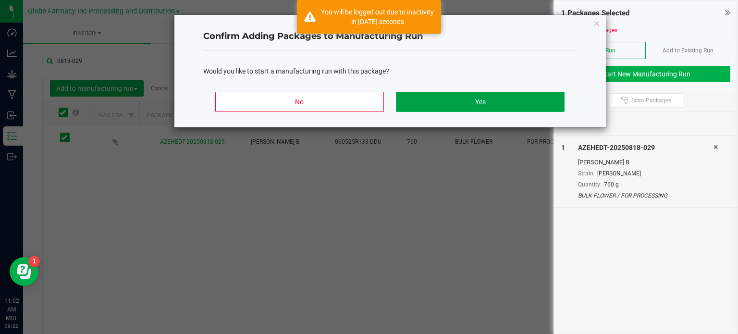
click at [489, 97] on button "Yes" at bounding box center [480, 102] width 168 height 20
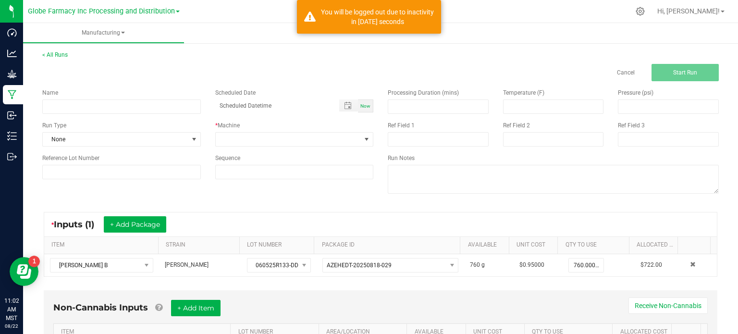
click at [93, 98] on div "Name" at bounding box center [121, 100] width 173 height 25
click at [93, 101] on input at bounding box center [121, 106] width 158 height 14
type input "PREROLL [PERSON_NAME] 1G"
click at [240, 137] on span at bounding box center [289, 139] width 146 height 13
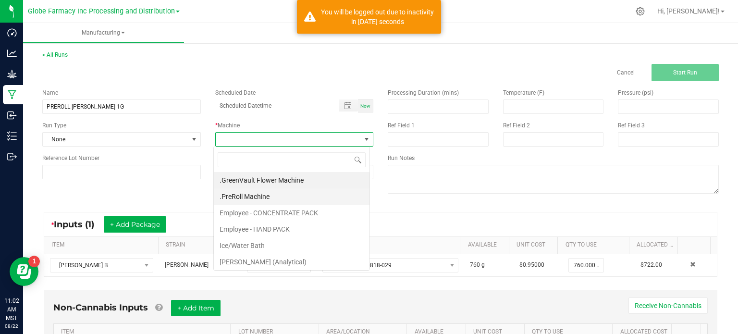
scroll to position [14, 156]
click at [252, 197] on li ".PreRoll Machine" at bounding box center [292, 196] width 156 height 16
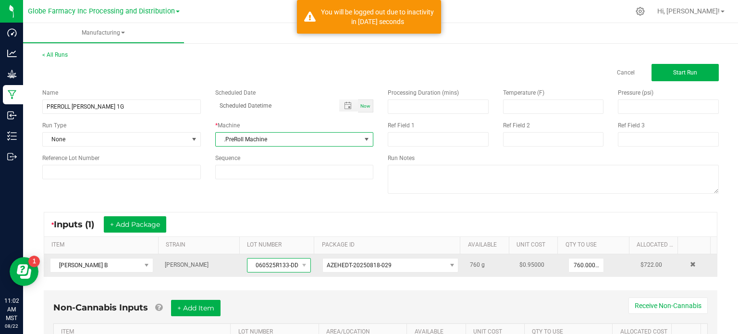
click at [268, 265] on span "060525R133-DDU" at bounding box center [272, 264] width 51 height 13
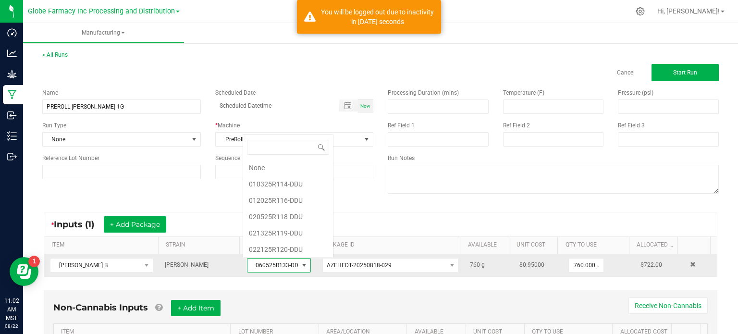
click at [268, 265] on span "060525R133-DDU" at bounding box center [272, 264] width 51 height 13
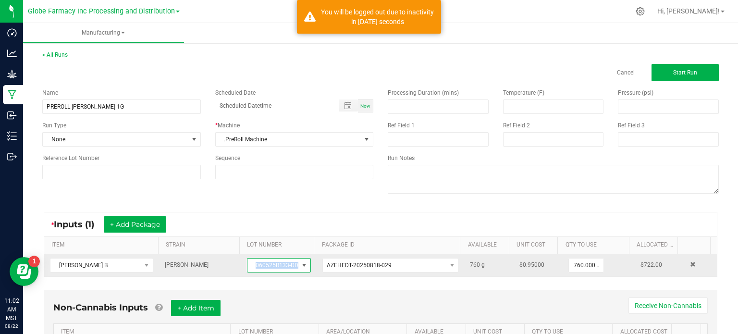
copy span "060525R133-DDU"
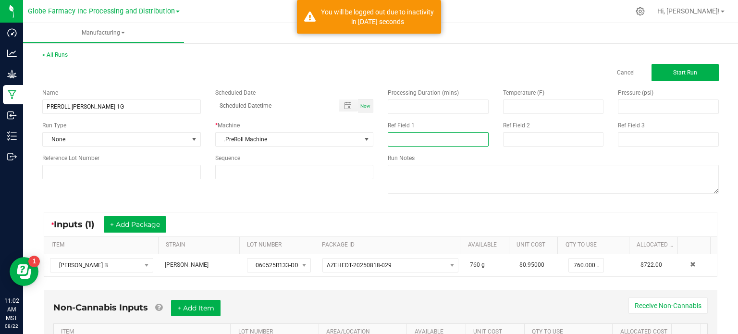
click at [398, 142] on input at bounding box center [438, 139] width 101 height 14
paste input "060525R133-DDU"
type input "060525R133-DDU"
click at [511, 132] on input at bounding box center [553, 139] width 101 height 14
type input "[DATE] PREROLL"
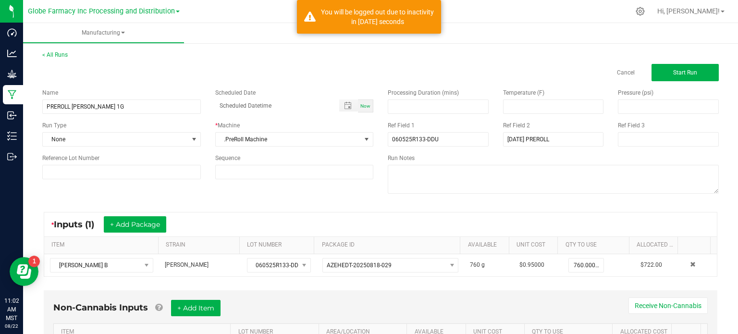
drag, startPoint x: 411, startPoint y: 215, endPoint x: 394, endPoint y: 217, distance: 17.4
click at [411, 215] on div "* Inputs (1) + Add Package" at bounding box center [380, 224] width 672 height 24
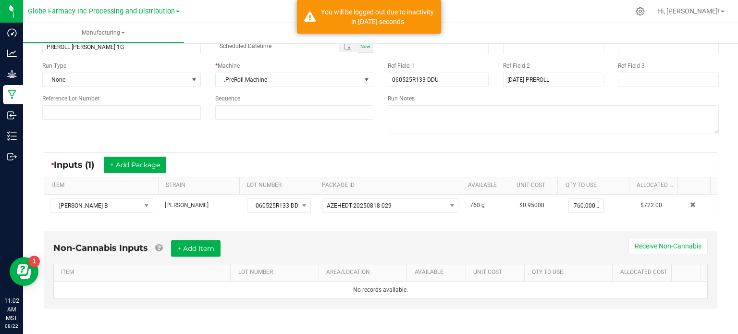
scroll to position [60, 0]
click at [206, 253] on button "+ Add Item" at bounding box center [195, 248] width 49 height 16
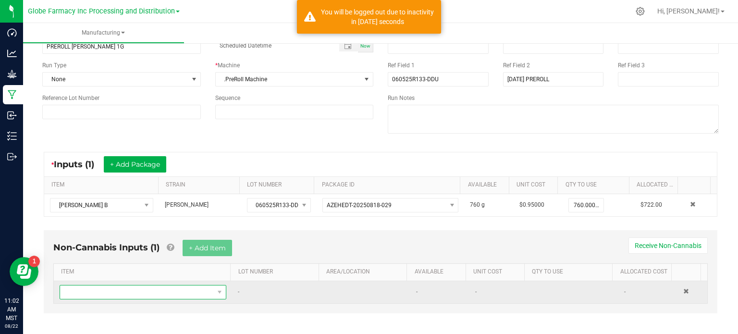
click at [184, 285] on span "NO DATA FOUND" at bounding box center [137, 291] width 154 height 13
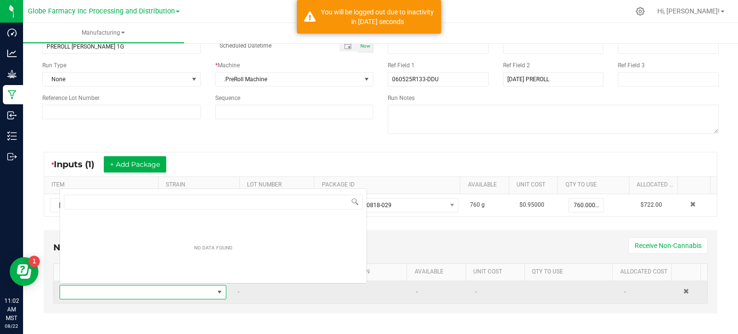
scroll to position [14, 160]
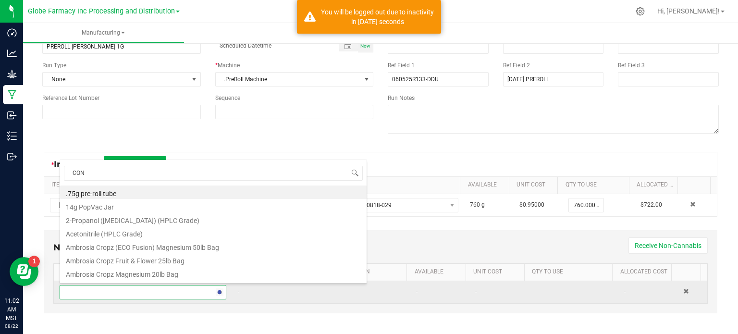
type input "CONE"
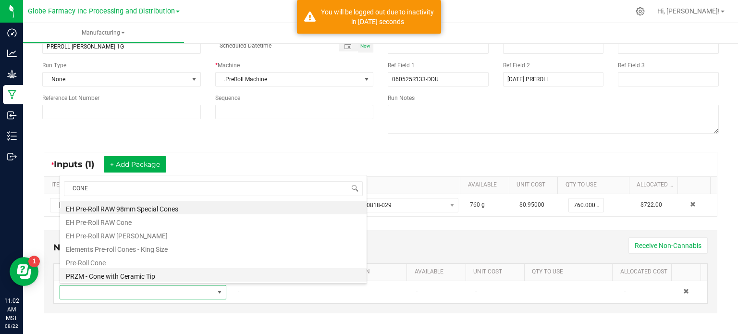
click at [126, 268] on li "PRZM - Cone with Ceramic Tip" at bounding box center [213, 274] width 306 height 13
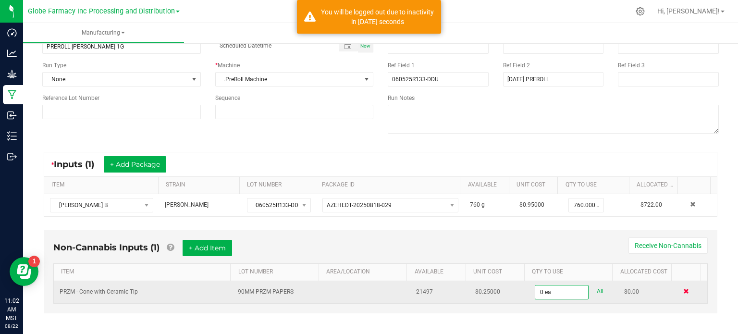
click at [683, 288] on span at bounding box center [686, 291] width 6 height 6
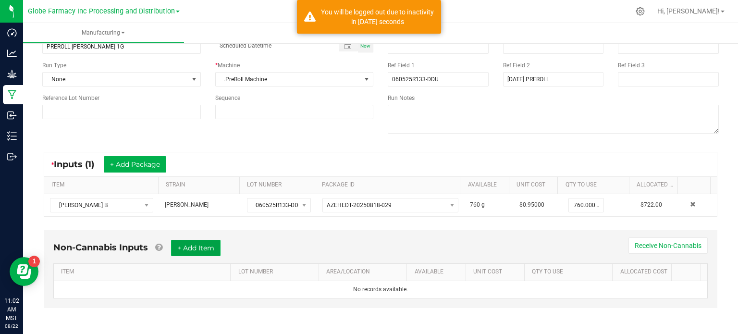
click at [204, 249] on button "+ Add Item" at bounding box center [195, 248] width 49 height 16
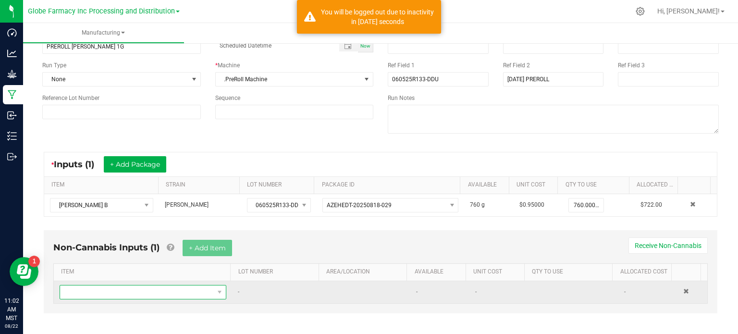
click at [181, 289] on span "NO DATA FOUND" at bounding box center [137, 291] width 154 height 13
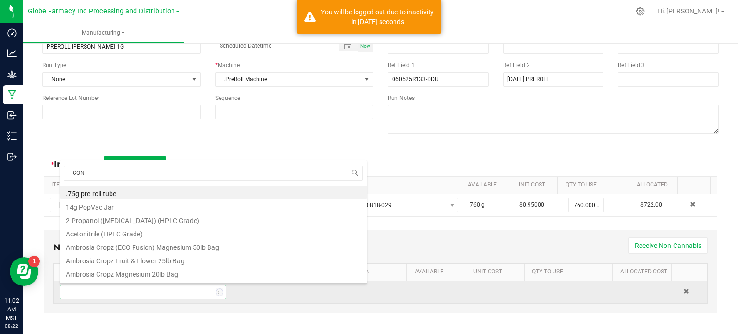
type input "CONE"
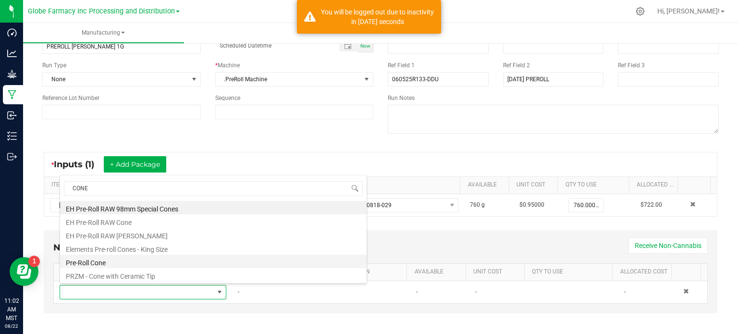
click at [131, 266] on li "Pre-Roll Cone" at bounding box center [213, 261] width 306 height 13
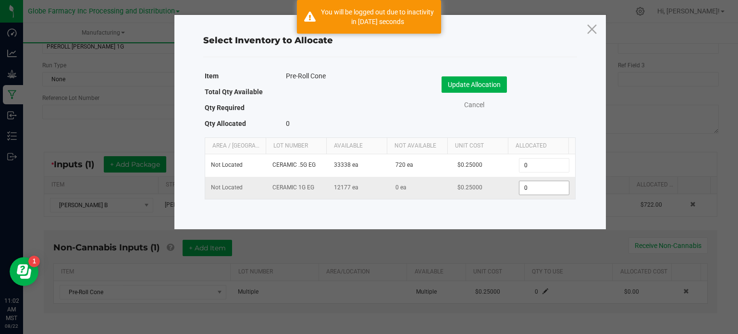
click at [526, 187] on input "0" at bounding box center [543, 187] width 49 height 13
type input "610"
click at [483, 89] on button "Update Allocation" at bounding box center [473, 84] width 65 height 16
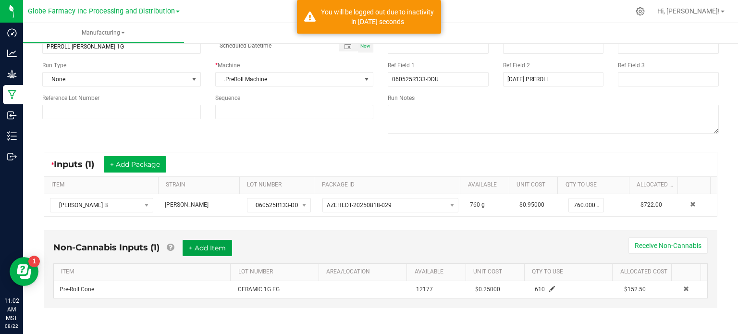
click at [208, 244] on button "+ Add Item" at bounding box center [207, 248] width 49 height 16
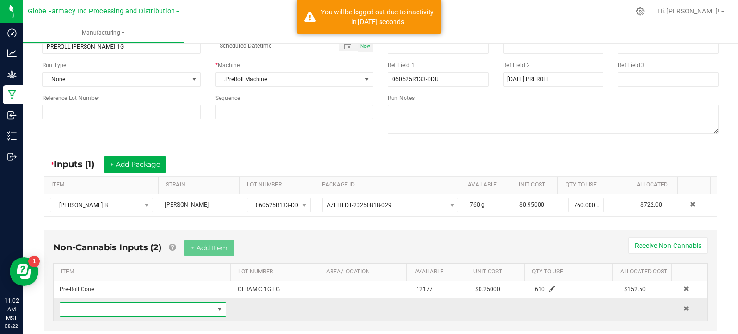
click at [195, 307] on span "NO DATA FOUND" at bounding box center [137, 309] width 154 height 13
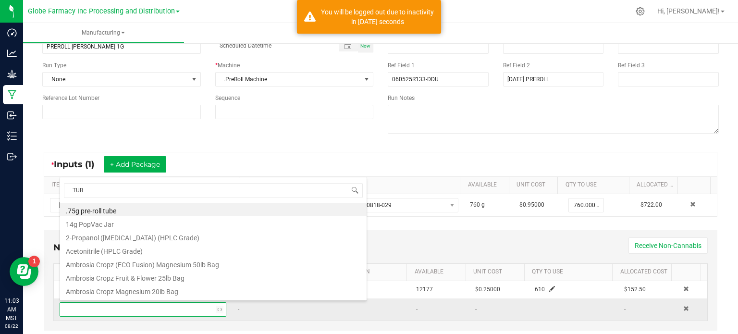
type input "TUBE"
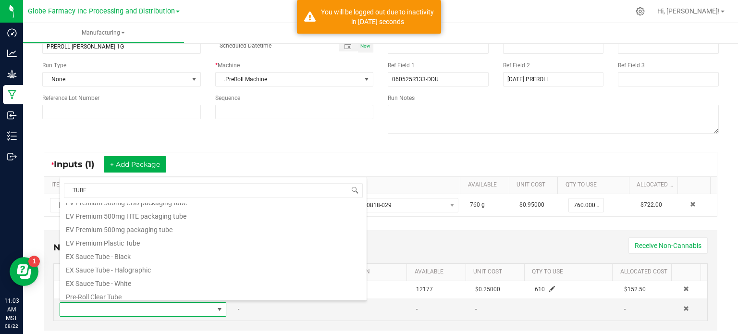
scroll to position [227, 0]
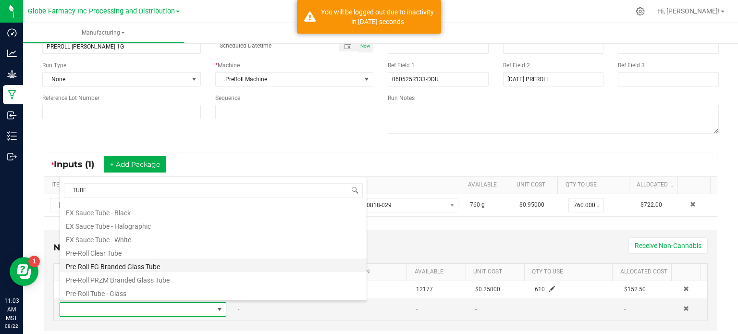
click at [168, 268] on li "Pre-Roll EG Branded Glass Tube" at bounding box center [213, 264] width 306 height 13
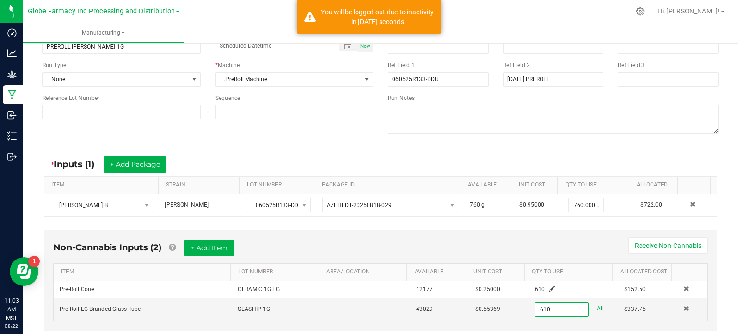
type input "610 ea"
click at [472, 236] on div "Non-Cannabis Inputs (2) + Add Item Receive Non-Cannabis ITEM LOT NUMBER AREA/LO…" at bounding box center [380, 280] width 673 height 100
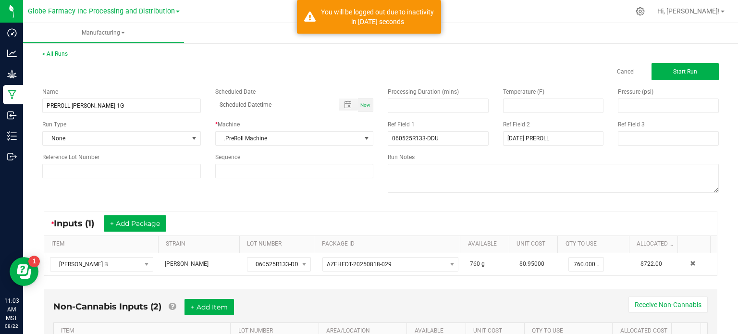
scroll to position [0, 0]
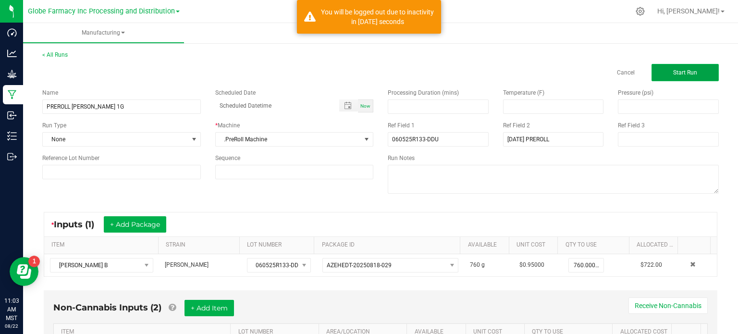
click at [669, 80] on button "Start Run" at bounding box center [684, 72] width 67 height 17
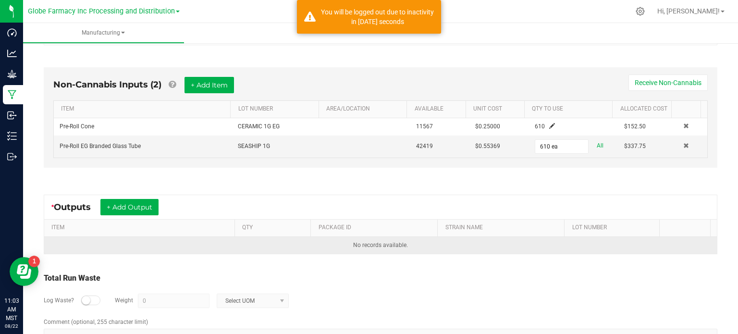
scroll to position [271, 0]
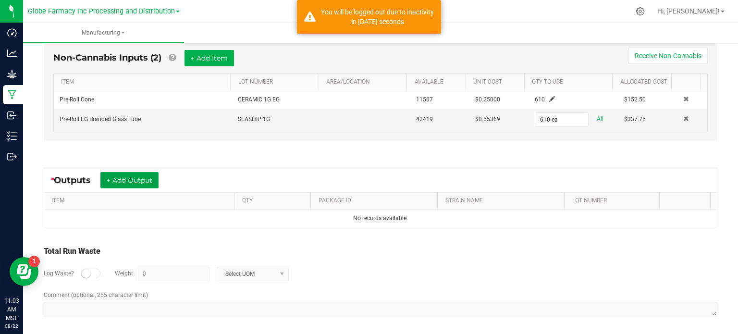
click at [130, 177] on button "+ Add Output" at bounding box center [129, 180] width 58 height 16
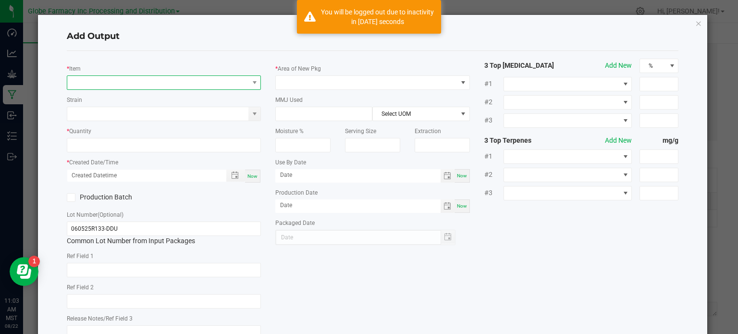
click at [137, 85] on span "NO DATA FOUND" at bounding box center [158, 82] width 182 height 13
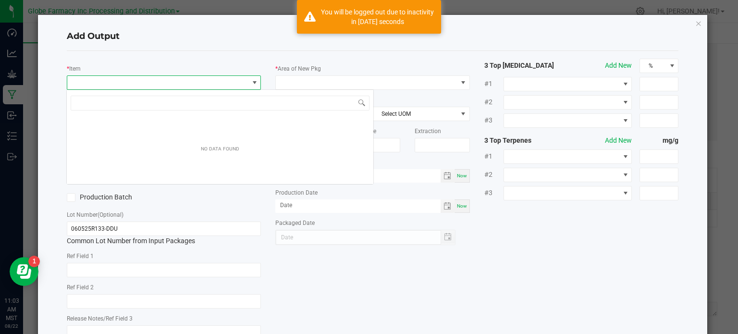
scroll to position [14, 192]
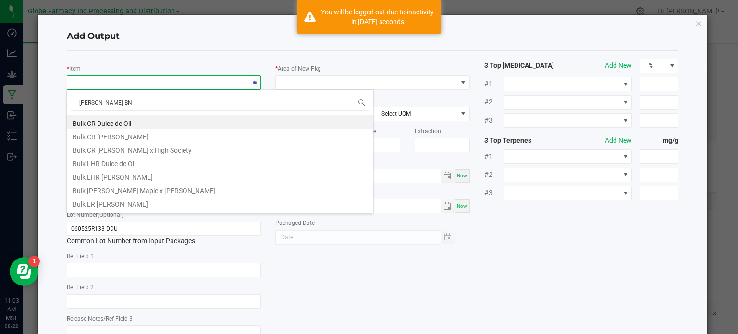
type input "[PERSON_NAME] B"
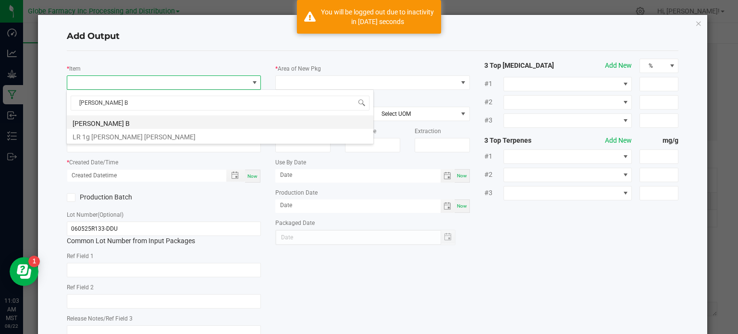
click at [156, 123] on li "[PERSON_NAME] B" at bounding box center [220, 121] width 306 height 13
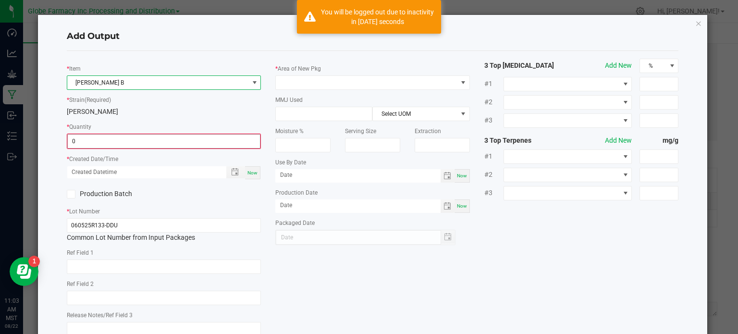
click at [85, 138] on input "0" at bounding box center [164, 140] width 193 height 13
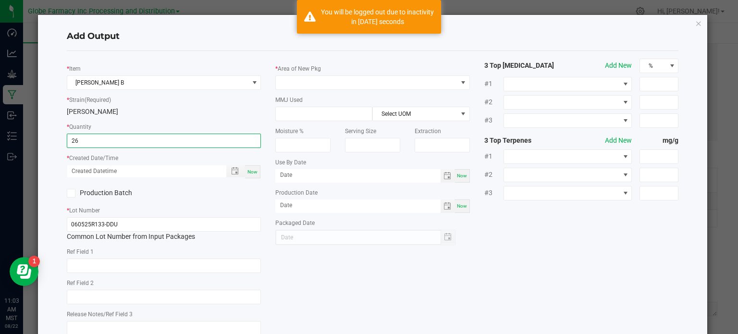
type input "26.0000 g"
click at [249, 174] on span "Now" at bounding box center [252, 171] width 10 height 5
type input "[DATE] 11:03 AM"
type input "[DATE]"
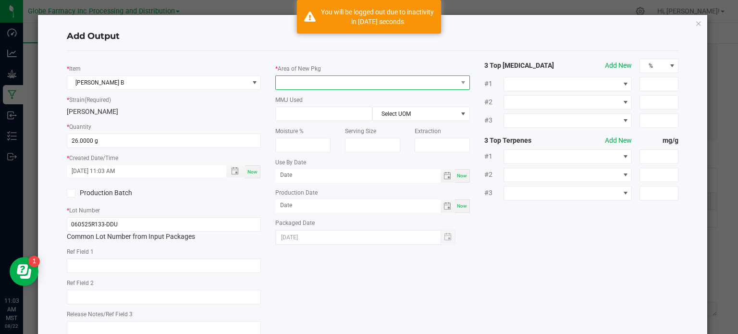
click at [311, 80] on span at bounding box center [367, 82] width 182 height 13
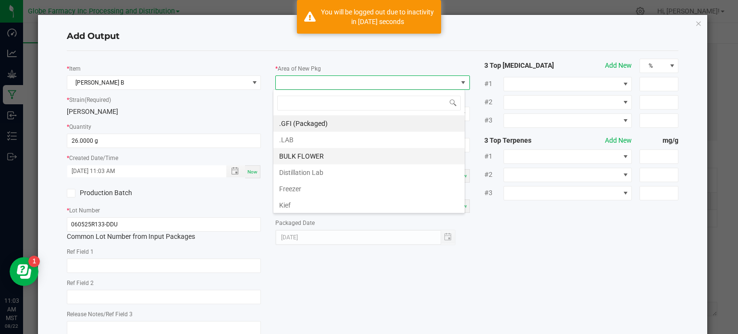
click at [315, 159] on li "BULK FLOWER" at bounding box center [368, 156] width 191 height 16
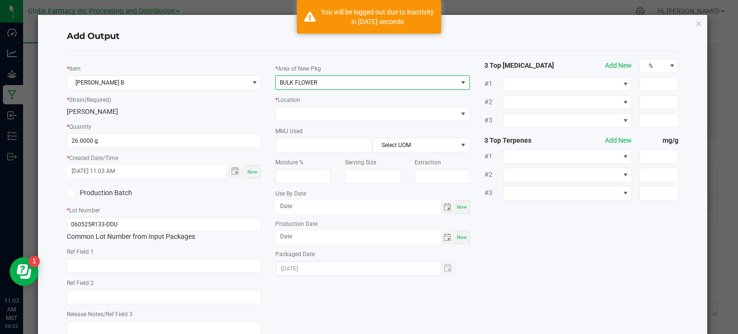
click at [335, 122] on div "* Area of New Pkg BULK FLOWER * Location MMJ Used Select UOM Moisture % Serving…" at bounding box center [372, 168] width 209 height 218
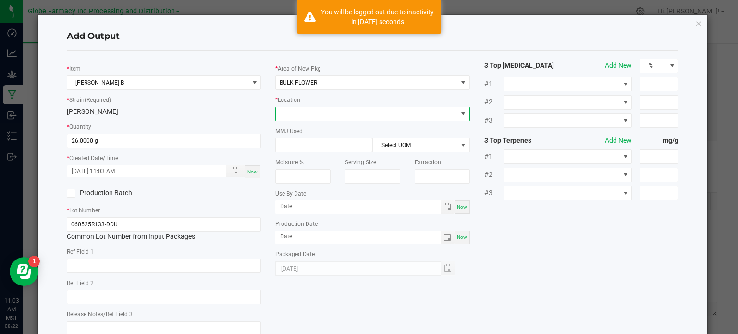
click at [340, 116] on span at bounding box center [367, 113] width 182 height 13
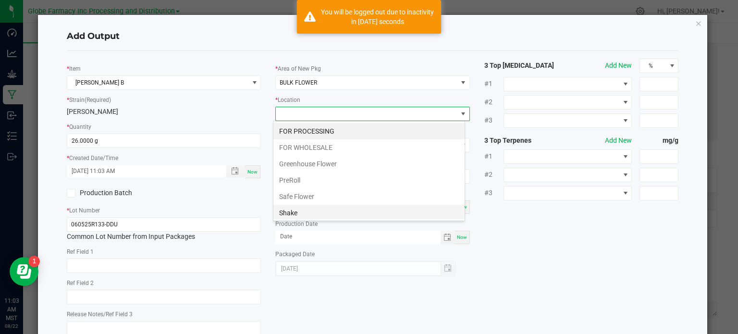
click at [313, 209] on li "Shake" at bounding box center [368, 213] width 191 height 16
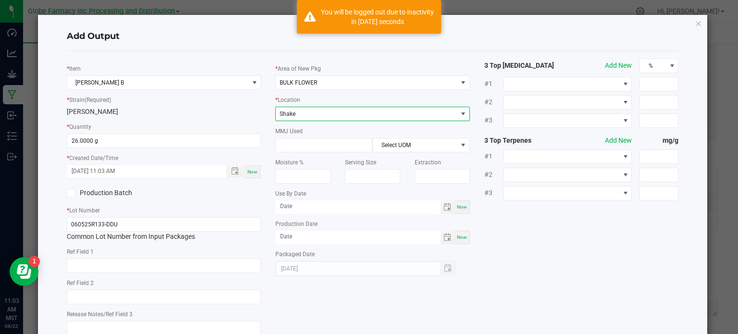
click at [561, 228] on div "* Item [PERSON_NAME] B * Strain (Required) [PERSON_NAME] * Quantity 26.0000 g *…" at bounding box center [373, 200] width 626 height 283
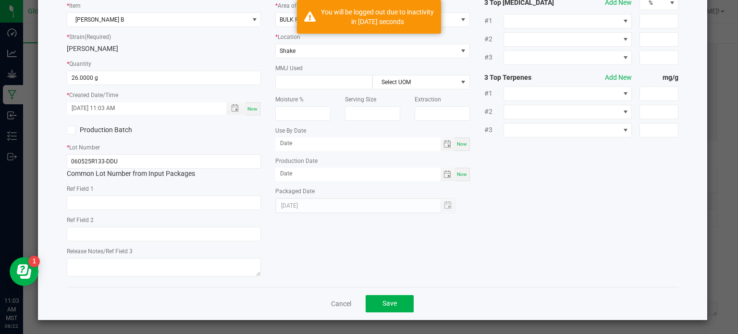
scroll to position [64, 0]
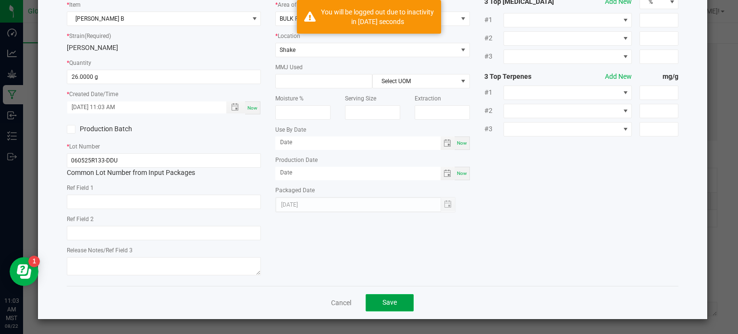
click at [388, 307] on button "Save" at bounding box center [390, 302] width 48 height 17
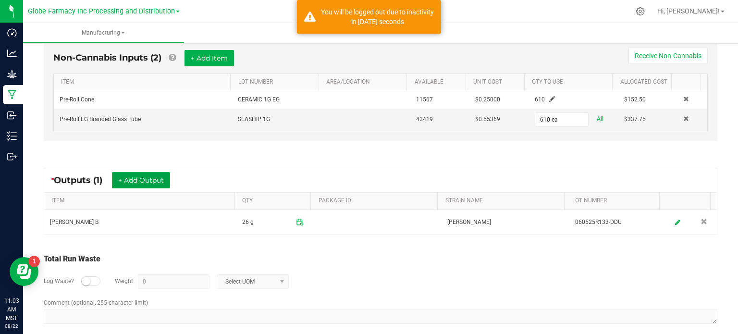
click at [166, 182] on button "+ Add Output" at bounding box center [141, 180] width 58 height 16
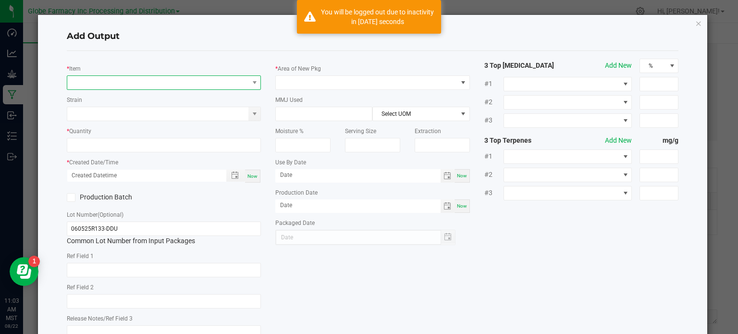
click at [125, 77] on span "NO DATA FOUND" at bounding box center [158, 82] width 182 height 13
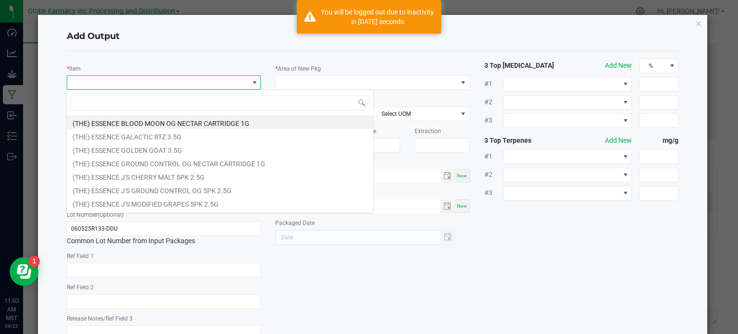
scroll to position [14, 192]
type input "[PERSON_NAME]"
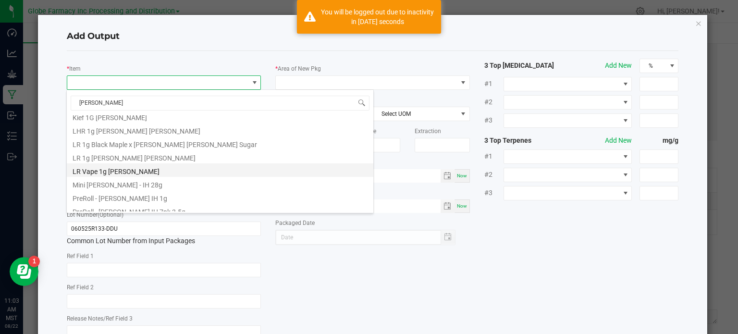
scroll to position [294, 0]
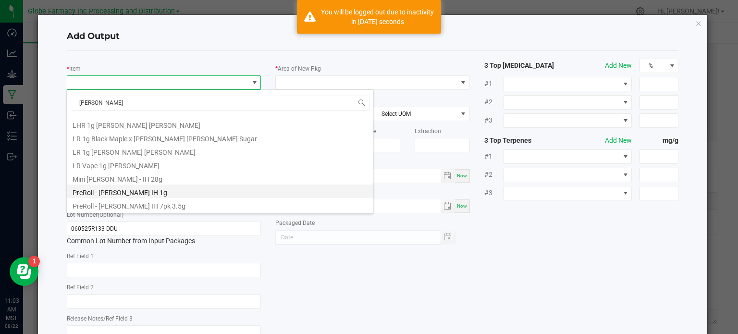
click at [143, 188] on li "PreRoll - [PERSON_NAME] IH 1g" at bounding box center [220, 190] width 306 height 13
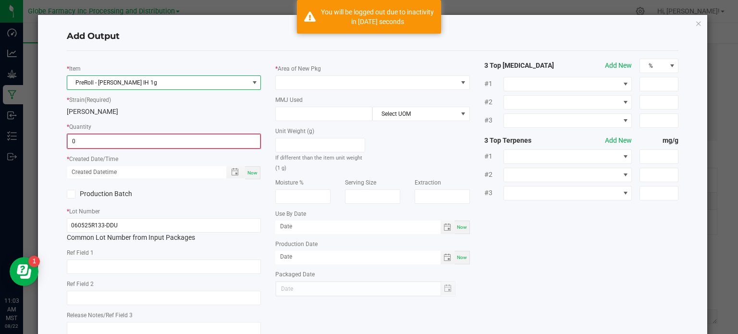
click at [133, 134] on input "0" at bounding box center [164, 140] width 193 height 13
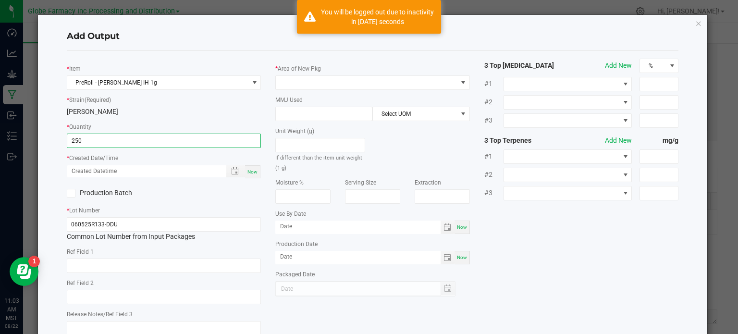
click at [248, 173] on span "Now" at bounding box center [252, 171] width 10 height 5
type input "250 ea"
type input "[DATE] 11:03 AM"
type input "[DATE]"
click at [154, 255] on div "Ref Field 1" at bounding box center [164, 259] width 195 height 26
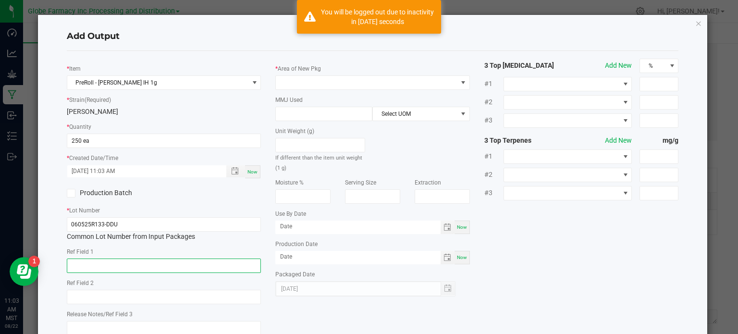
click at [153, 262] on input "text" at bounding box center [164, 265] width 195 height 14
type input "FLOWER"
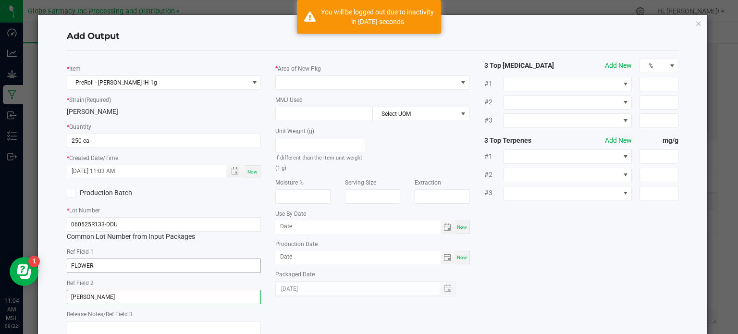
type input "[PERSON_NAME]"
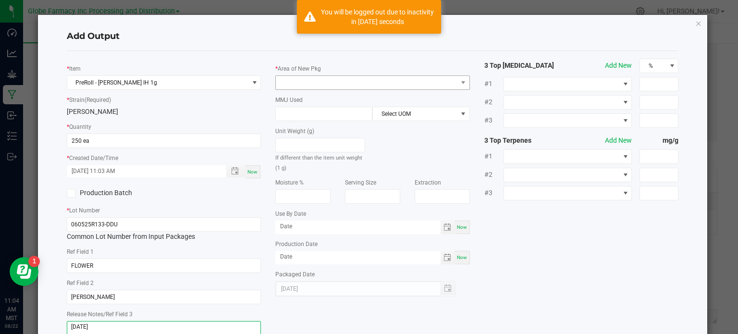
type textarea "[DATE]"
click at [280, 81] on span at bounding box center [367, 82] width 182 height 13
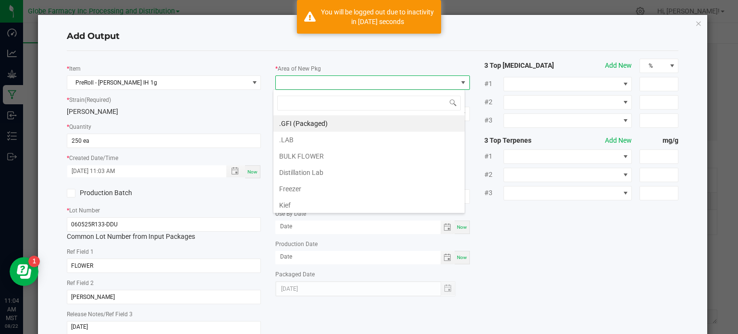
scroll to position [14, 192]
click at [286, 122] on li ".GFI (Packaged)" at bounding box center [368, 123] width 191 height 16
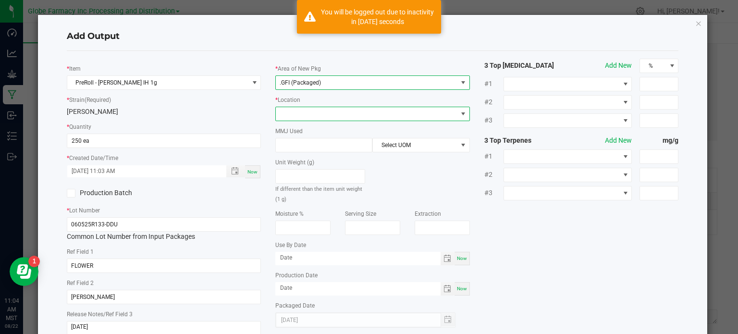
click at [292, 116] on span at bounding box center [367, 113] width 182 height 13
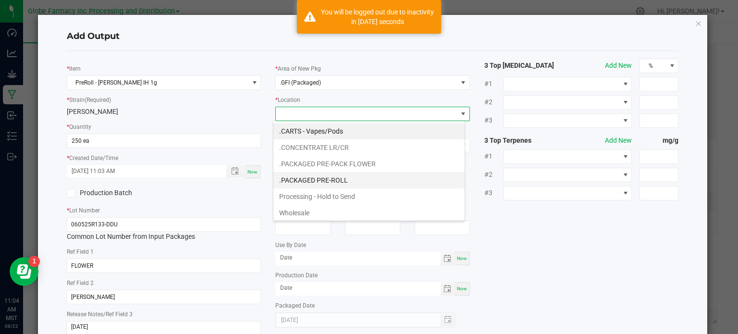
click at [314, 180] on li ".PACKAGED PRE-ROLL" at bounding box center [368, 180] width 191 height 16
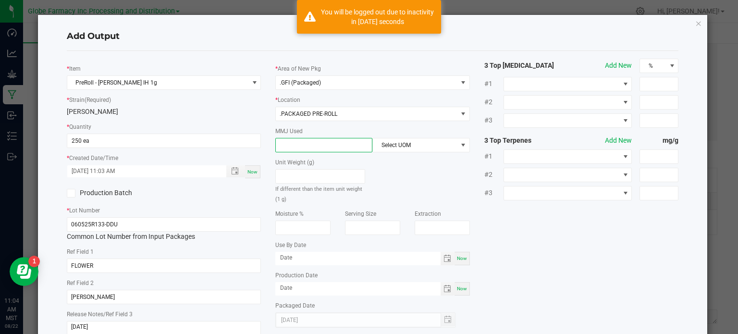
click at [311, 150] on input at bounding box center [324, 144] width 96 height 13
type input "1"
click at [446, 145] on span "Select UOM" at bounding box center [415, 144] width 84 height 13
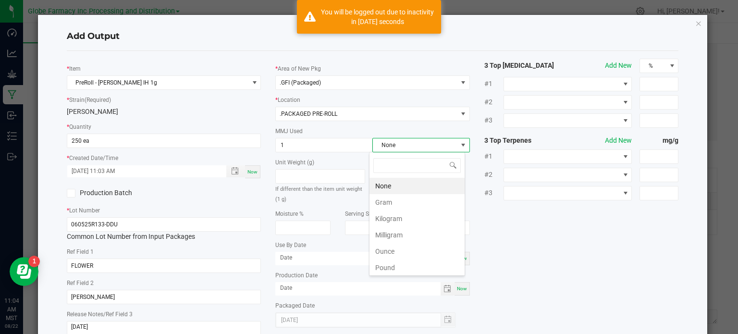
scroll to position [14, 96]
click at [423, 194] on li "Gram" at bounding box center [416, 202] width 95 height 16
click at [481, 231] on div "* Item PreRoll - [PERSON_NAME] IH 1g * Strain (Required) [PERSON_NAME] * Quanti…" at bounding box center [373, 200] width 626 height 283
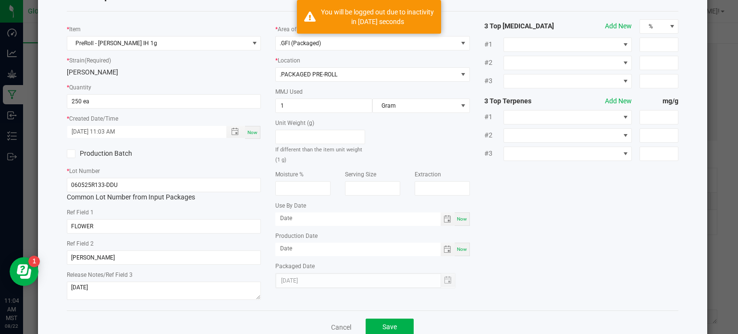
scroll to position [64, 0]
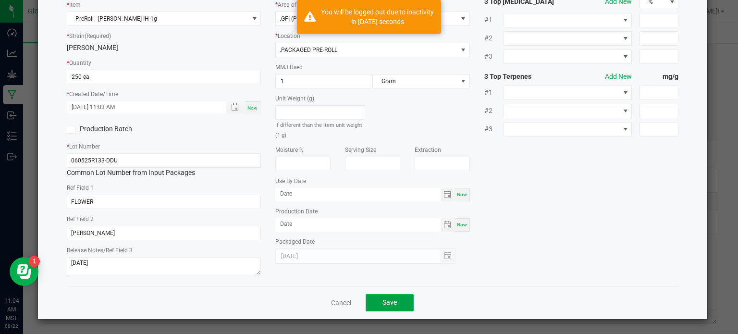
click at [398, 304] on button "Save" at bounding box center [390, 302] width 48 height 17
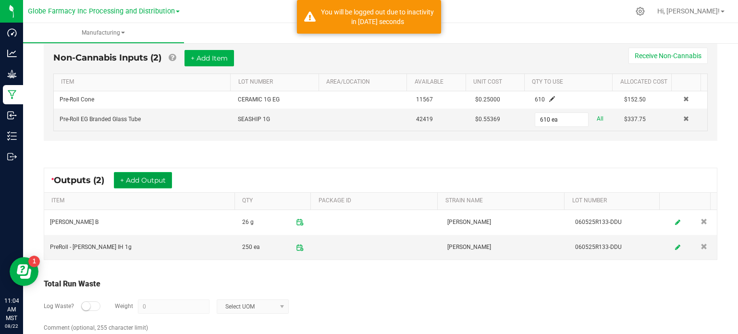
click at [165, 176] on button "+ Add Output" at bounding box center [143, 180] width 58 height 16
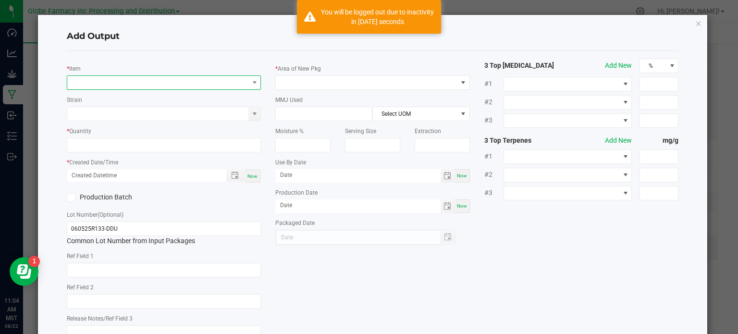
click at [92, 87] on span "NO DATA FOUND" at bounding box center [158, 82] width 182 height 13
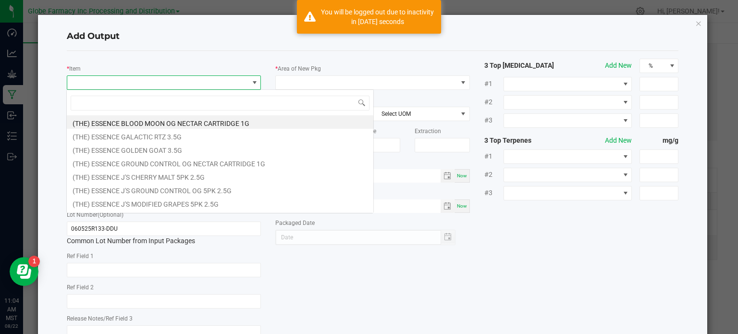
scroll to position [14, 192]
type input "S"
type input "[PERSON_NAME]"
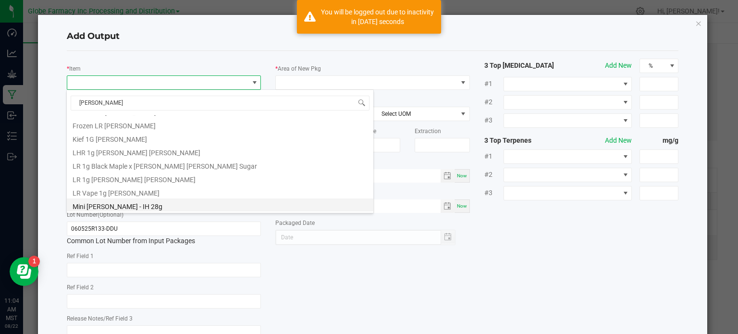
scroll to position [294, 0]
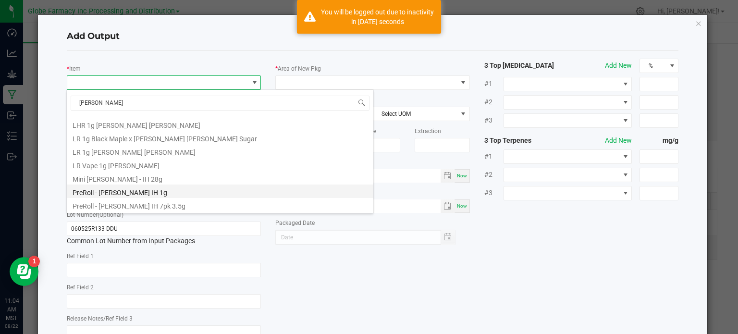
click at [160, 190] on li "PreRoll - [PERSON_NAME] IH 1g" at bounding box center [220, 190] width 306 height 13
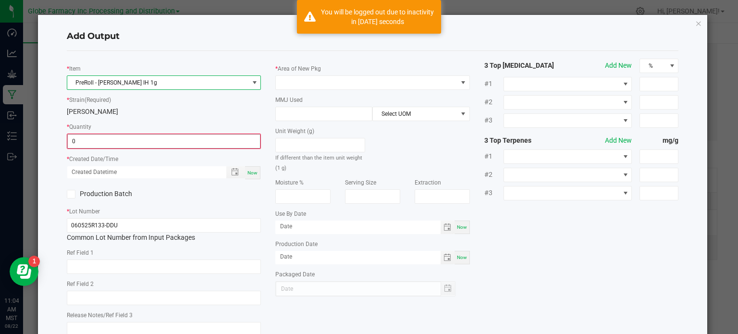
click at [96, 140] on input "0" at bounding box center [164, 140] width 193 height 13
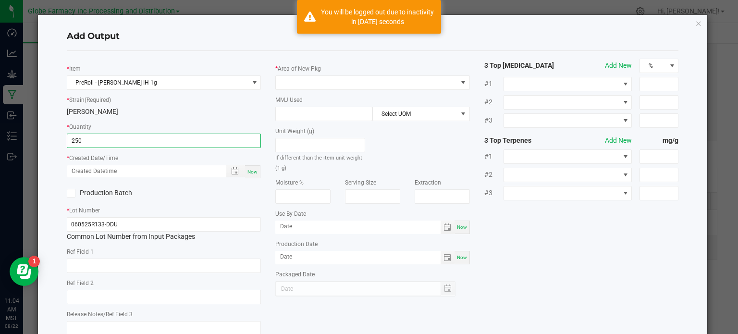
type input "250 ea"
click at [253, 174] on span "Now" at bounding box center [252, 171] width 10 height 5
type input "[DATE] 11:04 AM"
type input "[DATE]"
click at [122, 266] on input "text" at bounding box center [164, 265] width 195 height 14
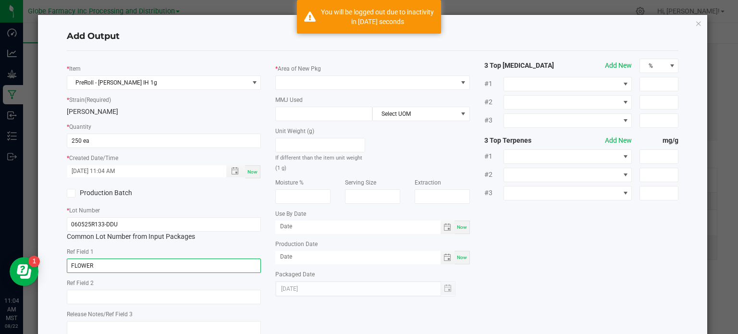
type input "FLOWER"
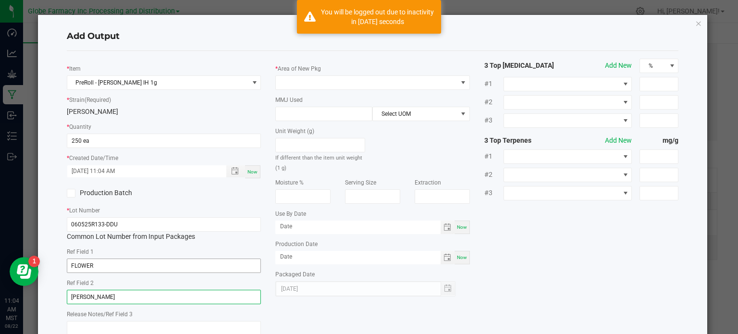
type input "[PERSON_NAME]"
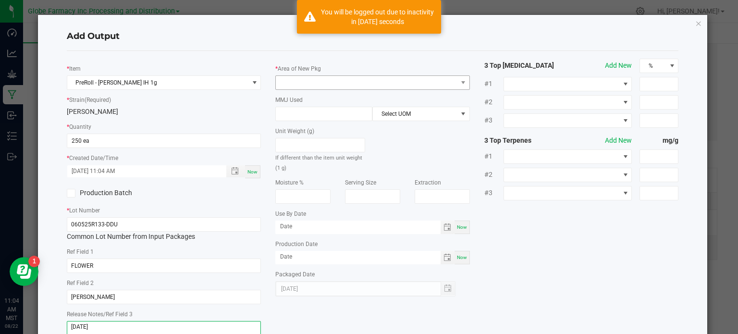
type textarea "[DATE]"
click at [309, 88] on span at bounding box center [367, 82] width 182 height 13
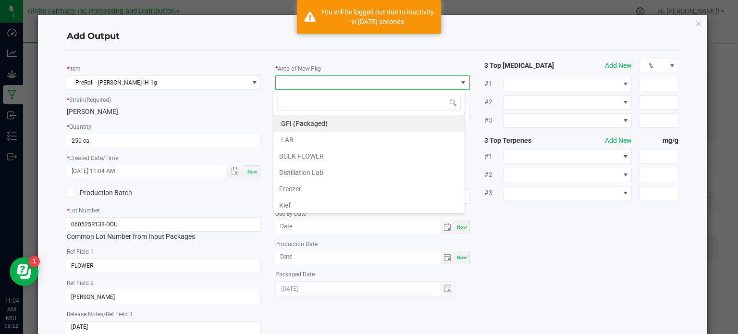
scroll to position [14, 192]
click at [306, 123] on li ".GFI (Packaged)" at bounding box center [368, 123] width 191 height 16
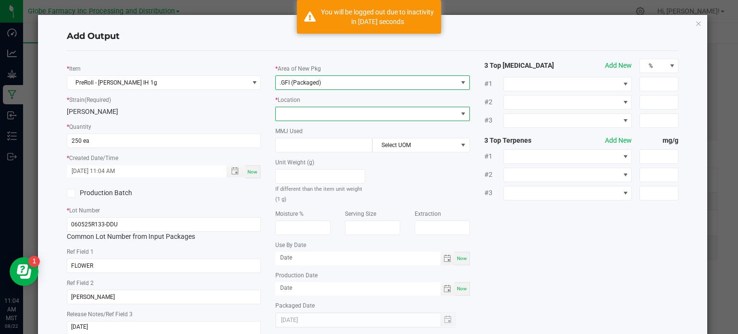
click at [306, 119] on span at bounding box center [367, 113] width 182 height 13
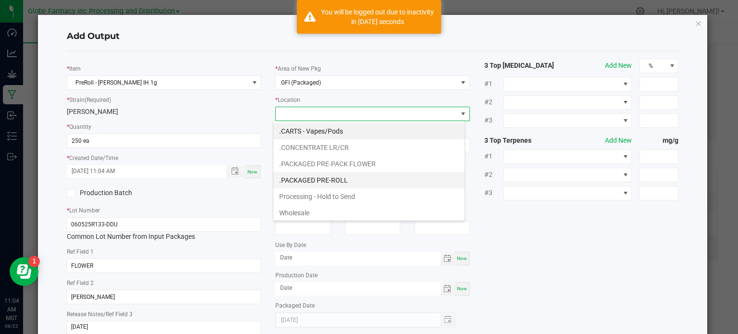
click at [310, 179] on li ".PACKAGED PRE-ROLL" at bounding box center [368, 180] width 191 height 16
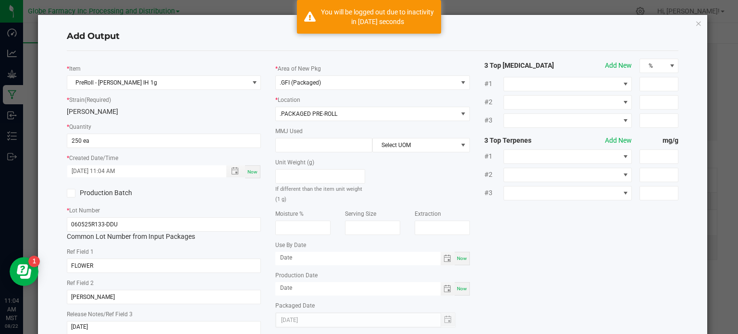
click at [311, 134] on div "MMJ Used Select UOM" at bounding box center [372, 139] width 195 height 26
click at [314, 138] on input at bounding box center [324, 144] width 96 height 13
type input "1"
click at [411, 150] on span "Select UOM" at bounding box center [415, 144] width 84 height 13
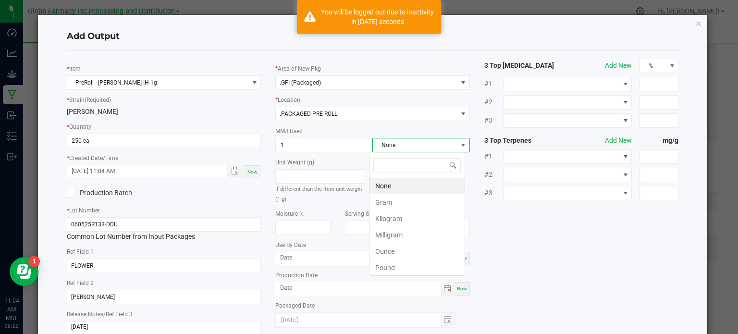
scroll to position [14, 96]
drag, startPoint x: 393, startPoint y: 198, endPoint x: 402, endPoint y: 199, distance: 9.2
click at [393, 199] on li "Gram" at bounding box center [416, 202] width 95 height 16
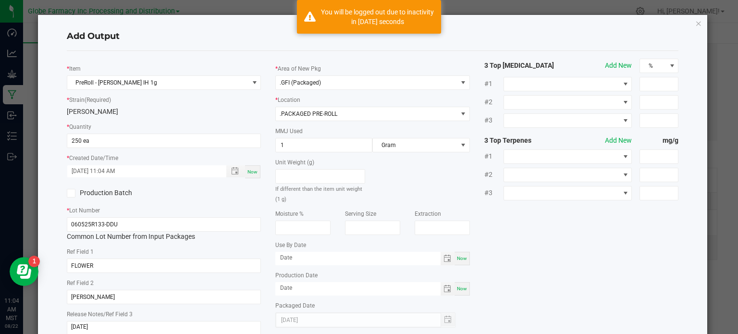
click at [512, 217] on div "* Item PreRoll - [PERSON_NAME] IH 1g * Strain (Required) [PERSON_NAME] * Quanti…" at bounding box center [373, 200] width 626 height 283
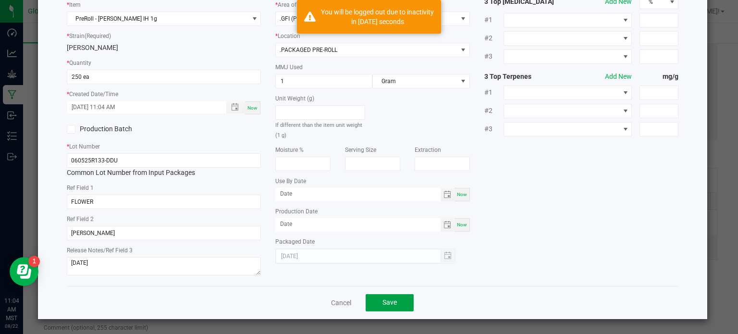
click at [402, 299] on button "Save" at bounding box center [390, 302] width 48 height 17
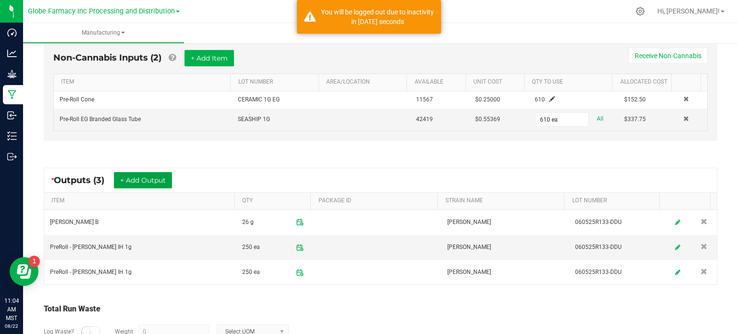
click at [171, 183] on button "+ Add Output" at bounding box center [143, 180] width 58 height 16
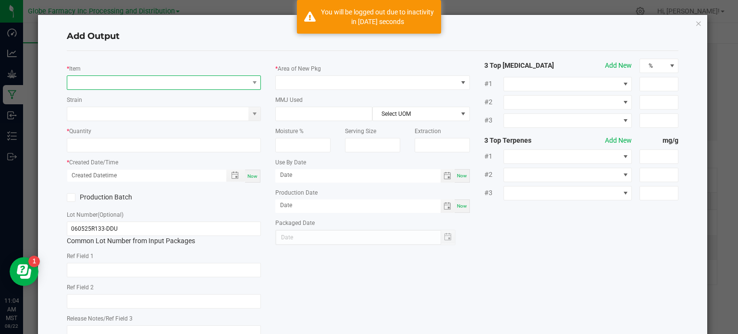
click at [161, 84] on span "NO DATA FOUND" at bounding box center [158, 82] width 182 height 13
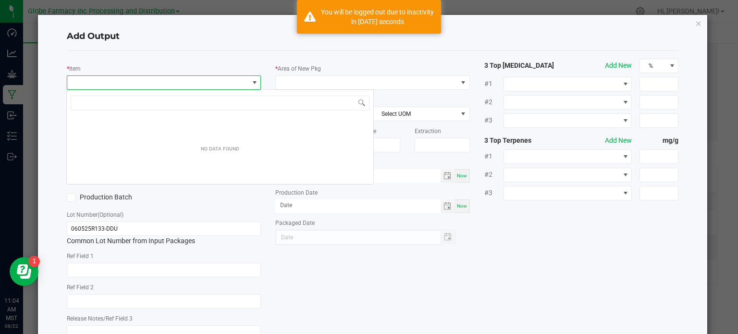
scroll to position [14, 192]
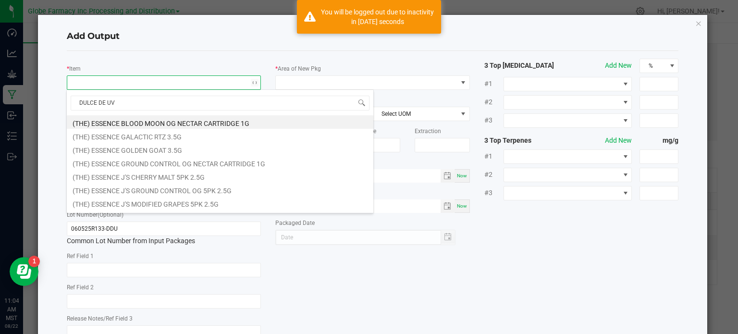
type input "[PERSON_NAME]"
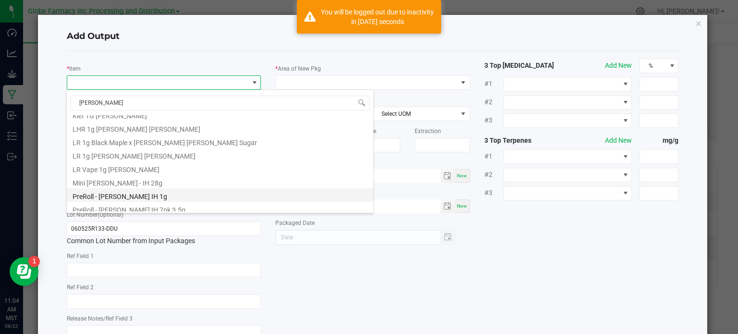
scroll to position [294, 0]
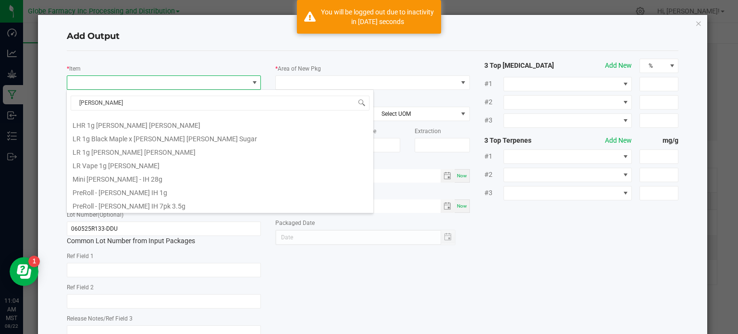
drag, startPoint x: 157, startPoint y: 192, endPoint x: 113, endPoint y: 146, distance: 63.2
click at [157, 192] on li "PreRoll - [PERSON_NAME] IH 1g" at bounding box center [220, 190] width 306 height 13
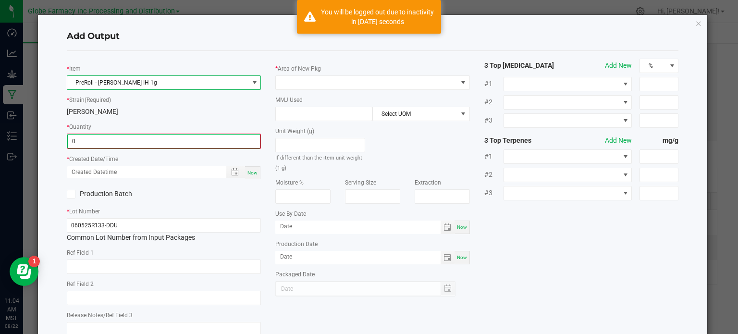
click at [106, 142] on input "0" at bounding box center [164, 140] width 193 height 13
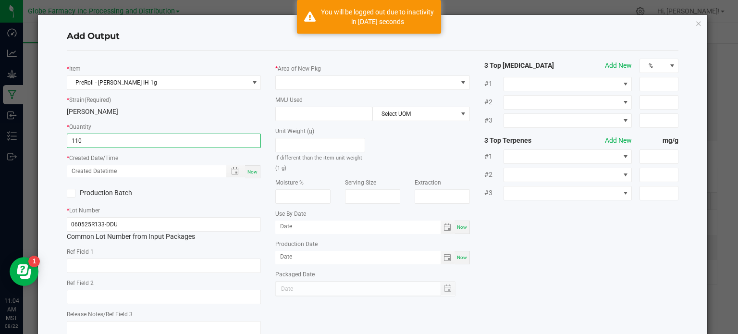
type input "110 ea"
click at [247, 174] on div "Now" at bounding box center [252, 171] width 15 height 13
type input "[DATE] 11:04 AM"
type input "[DATE]"
click at [165, 275] on div "* Item PreRoll - [PERSON_NAME] IH 1g * Strain (Required) [PERSON_NAME] * Quanti…" at bounding box center [164, 200] width 209 height 283
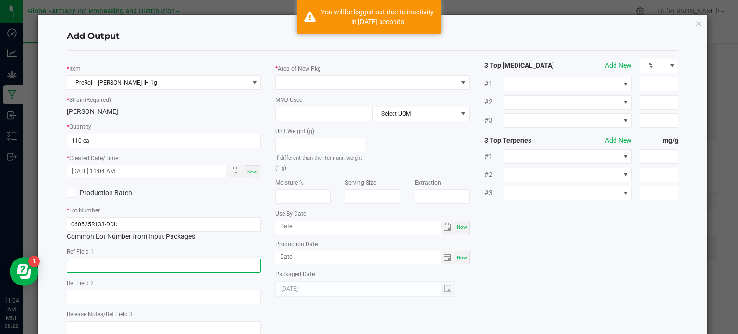
click at [164, 268] on input "text" at bounding box center [164, 265] width 195 height 14
type input "FLOWER"
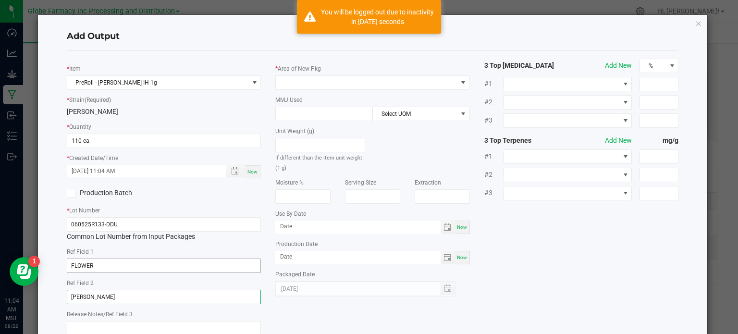
type input "[PERSON_NAME]"
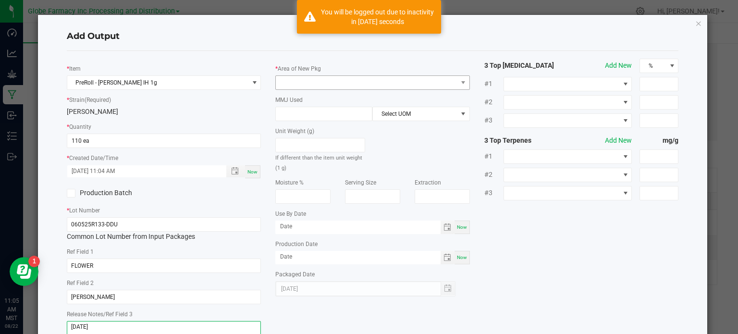
type textarea "[DATE]"
click at [342, 82] on span at bounding box center [367, 82] width 182 height 13
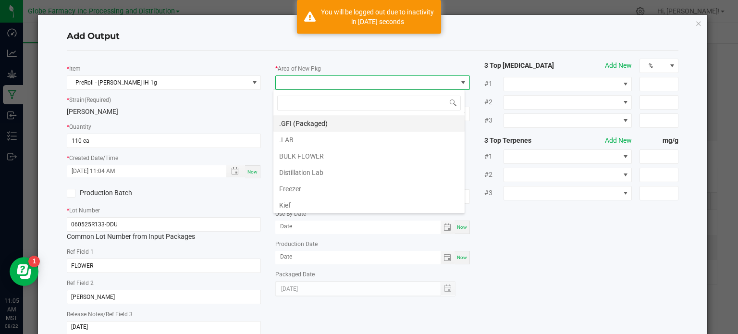
scroll to position [14, 192]
click at [323, 121] on li ".GFI (Packaged)" at bounding box center [368, 123] width 191 height 16
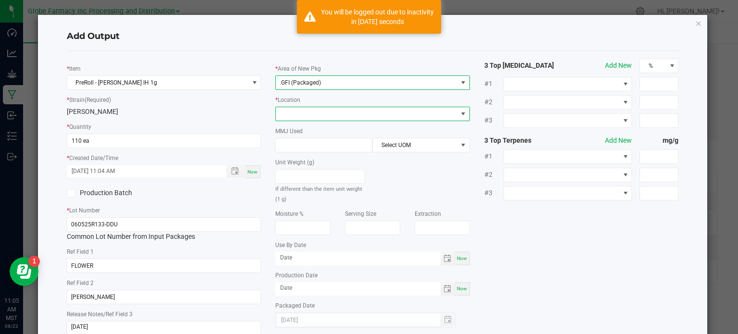
click at [326, 114] on span at bounding box center [367, 113] width 182 height 13
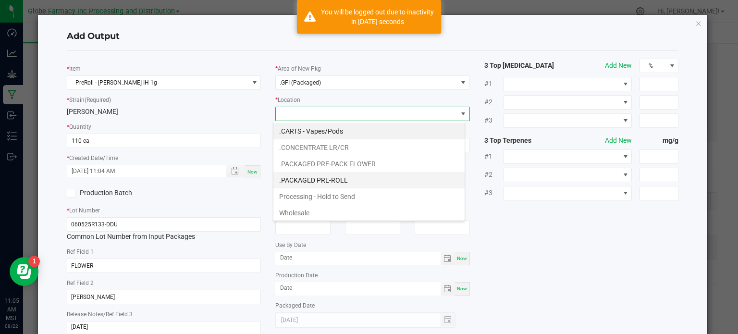
click at [317, 182] on li ".PACKAGED PRE-ROLL" at bounding box center [368, 180] width 191 height 16
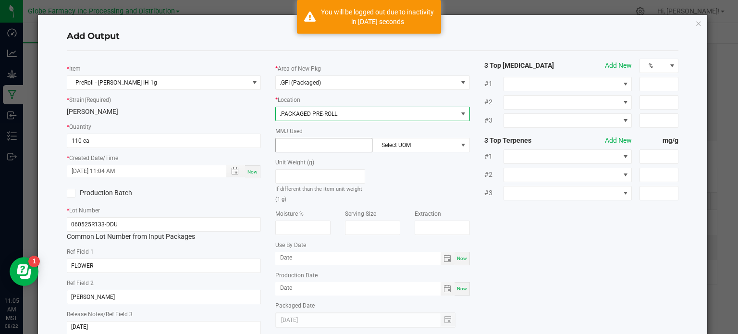
click at [321, 140] on input at bounding box center [324, 144] width 96 height 13
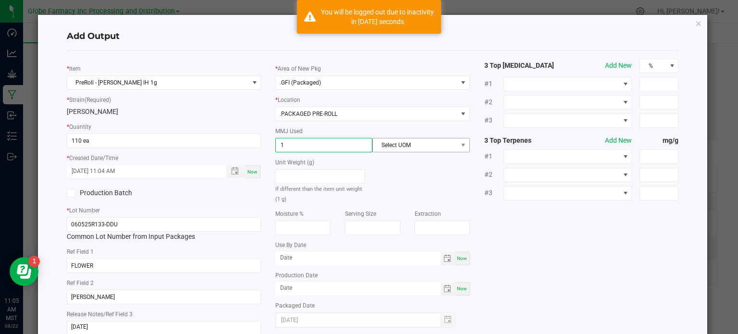
type input "1"
click at [394, 151] on span "Select UOM" at bounding box center [415, 144] width 84 height 13
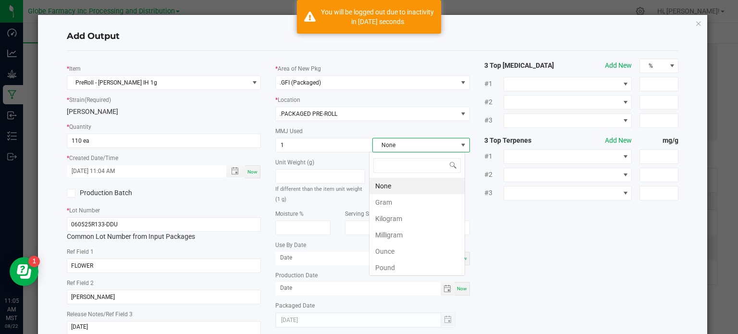
scroll to position [14, 96]
click at [396, 197] on li "Gram" at bounding box center [416, 202] width 95 height 16
click at [555, 237] on div "* Item PreRoll - [PERSON_NAME] IH 1g * Strain (Required) [PERSON_NAME] * Quanti…" at bounding box center [373, 200] width 626 height 283
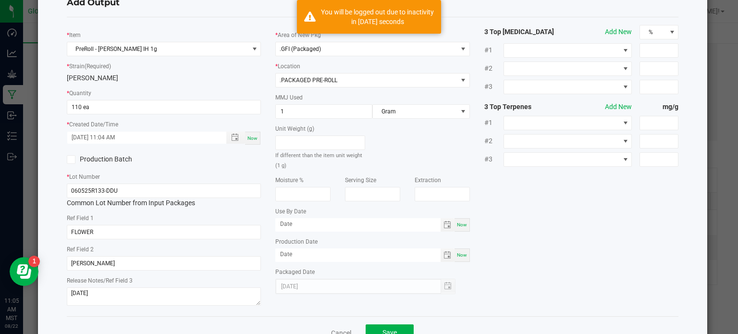
scroll to position [64, 0]
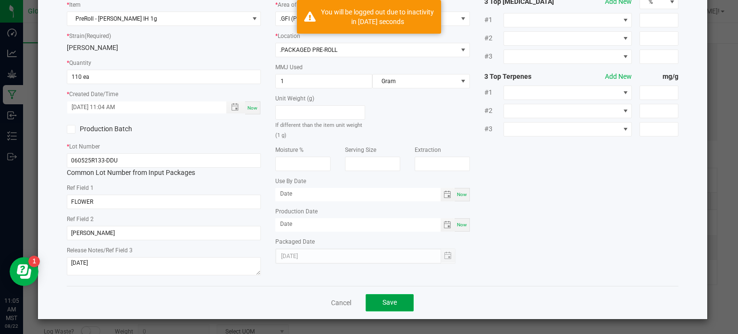
click at [400, 300] on button "Save" at bounding box center [390, 302] width 48 height 17
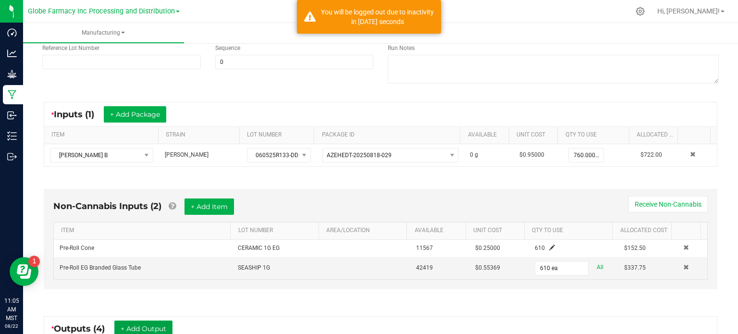
scroll to position [0, 0]
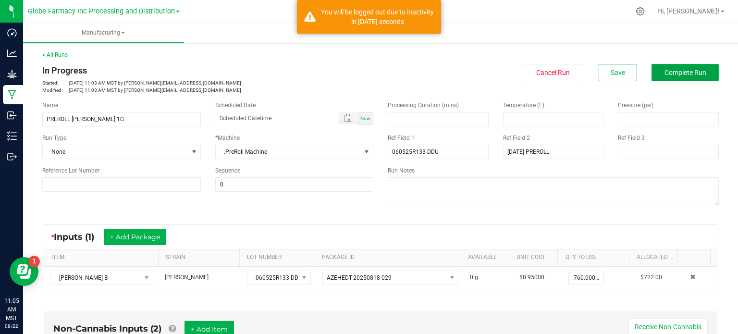
click at [673, 67] on button "Complete Run" at bounding box center [684, 72] width 67 height 17
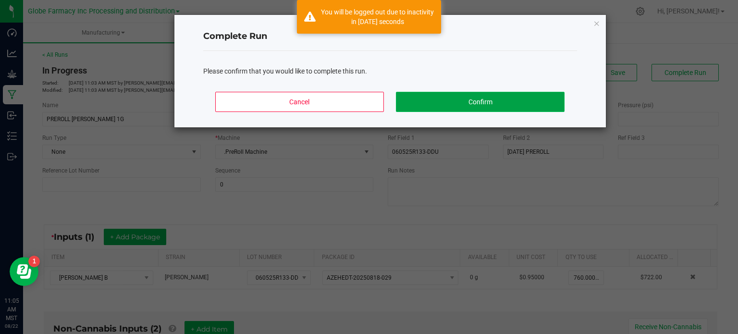
click at [526, 101] on button "Confirm" at bounding box center [480, 102] width 168 height 20
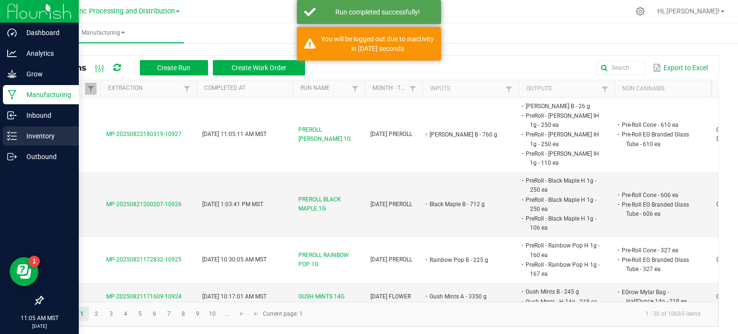
click at [17, 139] on p "Inventory" at bounding box center [46, 136] width 58 height 12
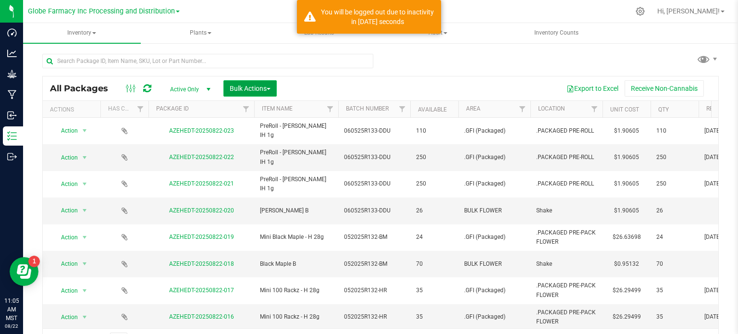
click at [230, 87] on span "Bulk Actions" at bounding box center [250, 89] width 41 height 8
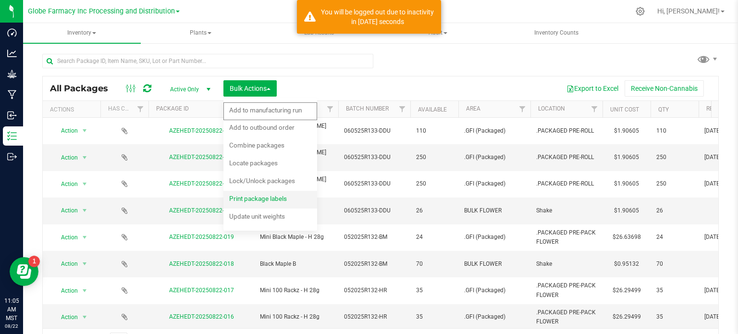
click at [259, 197] on span "Print package labels" at bounding box center [258, 199] width 58 height 8
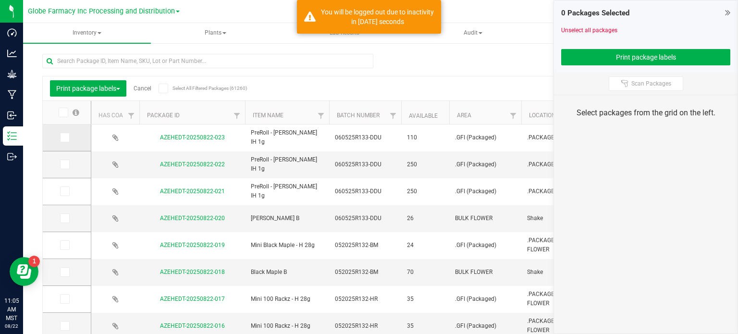
click at [66, 141] on span at bounding box center [65, 138] width 10 height 10
click at [0, 0] on input "checkbox" at bounding box center [0, 0] width 0 height 0
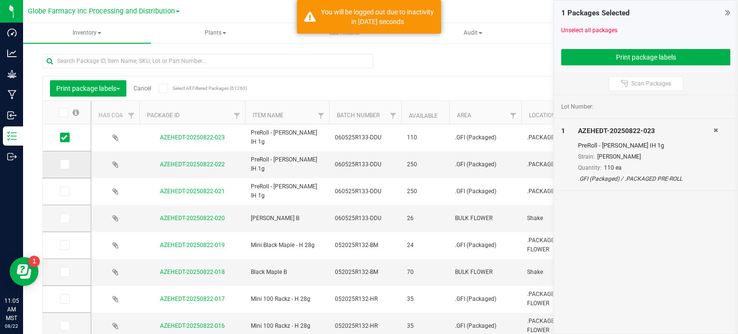
click at [68, 164] on span at bounding box center [65, 164] width 10 height 10
click at [0, 0] on input "checkbox" at bounding box center [0, 0] width 0 height 0
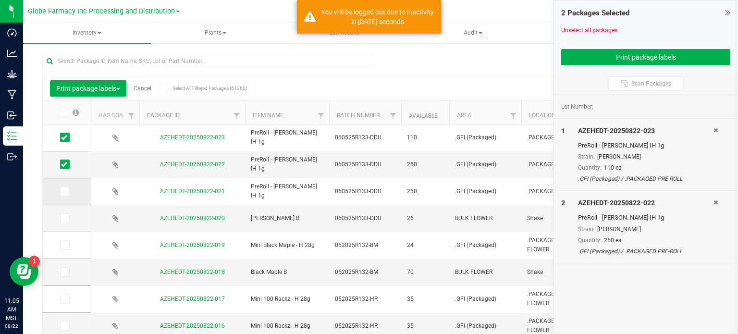
click at [61, 191] on icon at bounding box center [64, 191] width 6 height 0
click at [0, 0] on input "checkbox" at bounding box center [0, 0] width 0 height 0
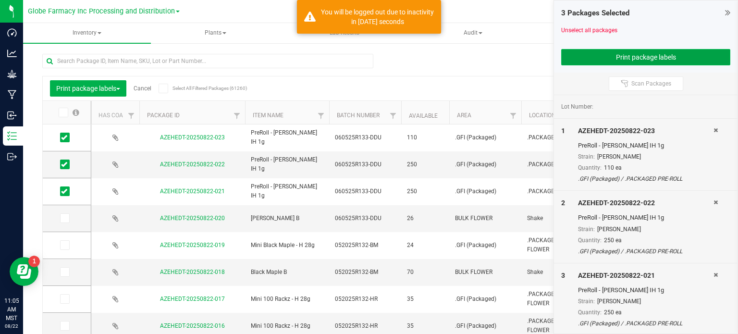
click at [582, 58] on button "Print package labels" at bounding box center [645, 57] width 169 height 16
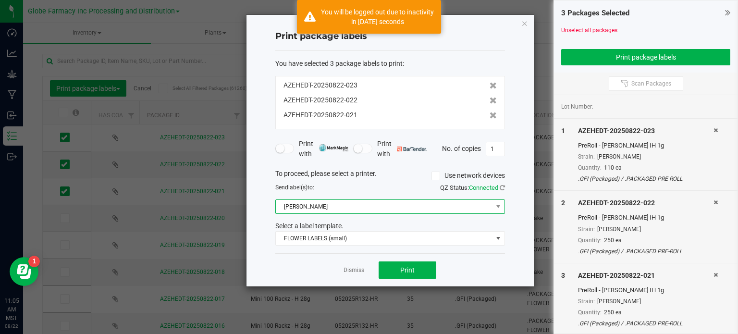
click at [322, 203] on span "[PERSON_NAME]" at bounding box center [384, 206] width 217 height 13
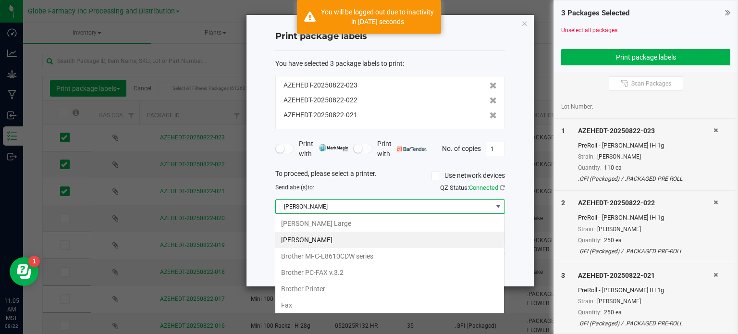
scroll to position [14, 230]
click at [334, 223] on Large "[PERSON_NAME] Large" at bounding box center [389, 223] width 229 height 16
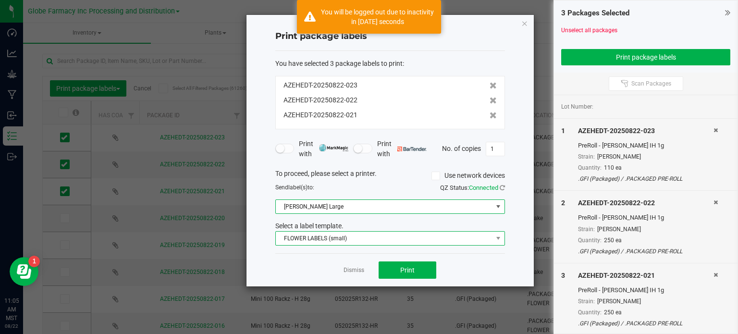
click at [337, 237] on span "FLOWER LABELS (small)" at bounding box center [384, 238] width 217 height 13
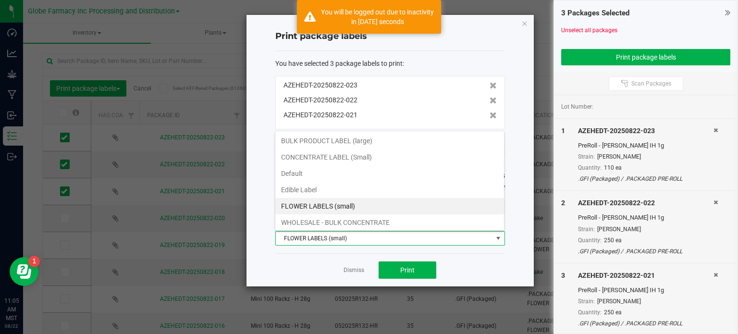
drag, startPoint x: 361, startPoint y: 141, endPoint x: 386, endPoint y: 143, distance: 25.5
click at [361, 141] on li "BULK PRODUCT LABEL (large)" at bounding box center [389, 141] width 229 height 16
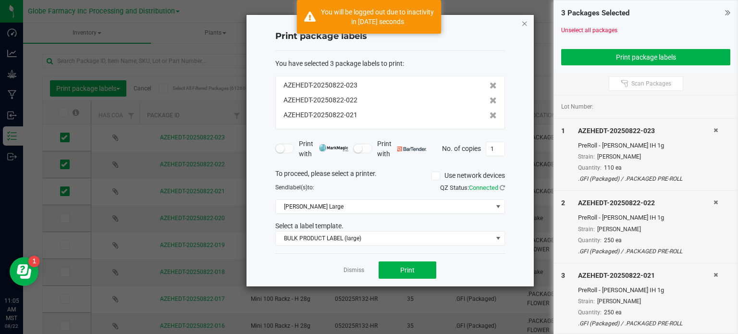
click at [522, 23] on icon "button" at bounding box center [524, 23] width 7 height 12
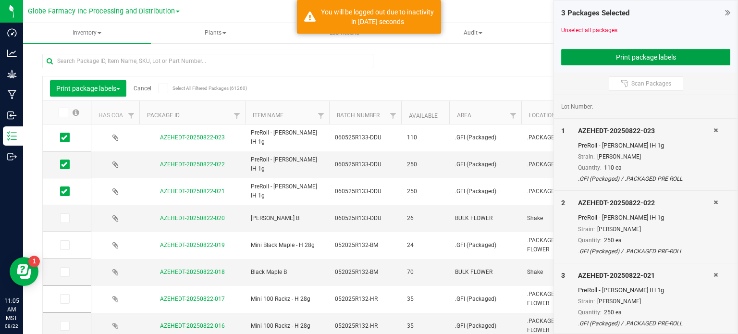
click at [684, 59] on button "Print package labels" at bounding box center [645, 57] width 169 height 16
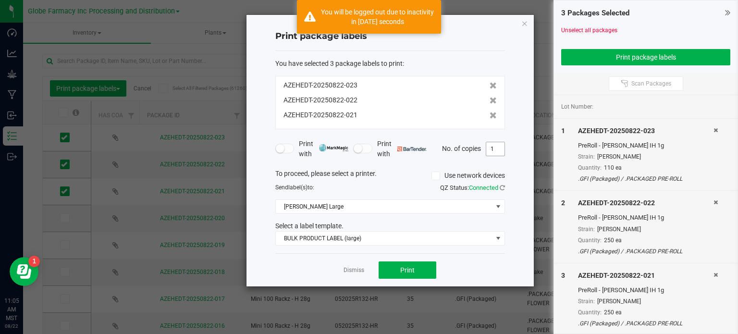
click at [494, 151] on input "1" at bounding box center [495, 148] width 18 height 13
type input "2"
click at [421, 273] on button "Print" at bounding box center [407, 269] width 58 height 17
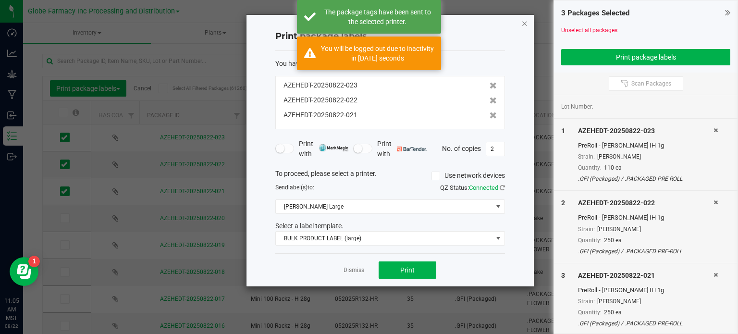
click at [524, 27] on icon "button" at bounding box center [524, 23] width 7 height 12
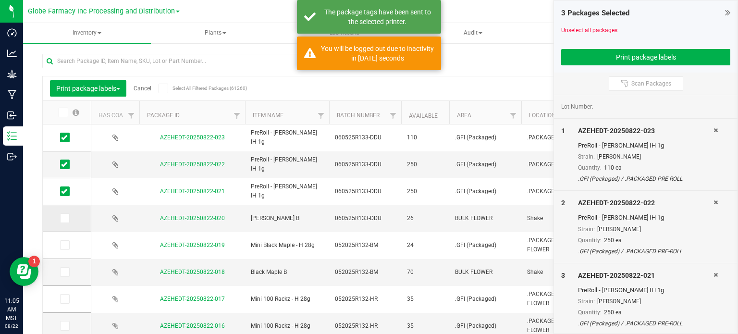
click at [64, 218] on icon at bounding box center [64, 218] width 6 height 0
click at [0, 0] on input "checkbox" at bounding box center [0, 0] width 0 height 0
click at [67, 191] on icon at bounding box center [64, 191] width 6 height 0
click at [0, 0] on input "checkbox" at bounding box center [0, 0] width 0 height 0
click at [66, 164] on icon at bounding box center [64, 164] width 6 height 0
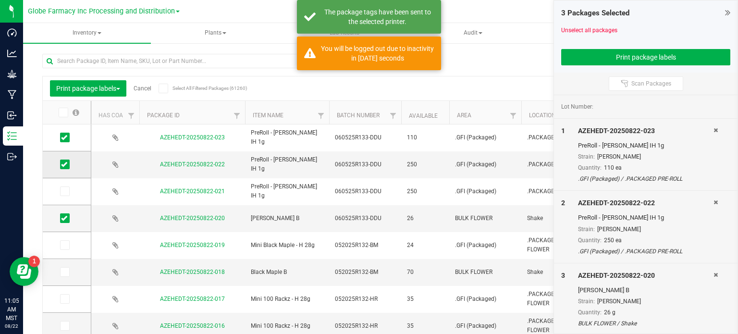
click at [0, 0] on input "checkbox" at bounding box center [0, 0] width 0 height 0
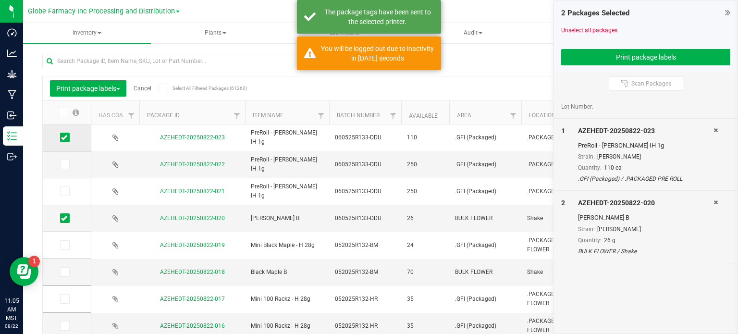
click at [65, 137] on icon at bounding box center [64, 137] width 6 height 0
click at [0, 0] on input "checkbox" at bounding box center [0, 0] width 0 height 0
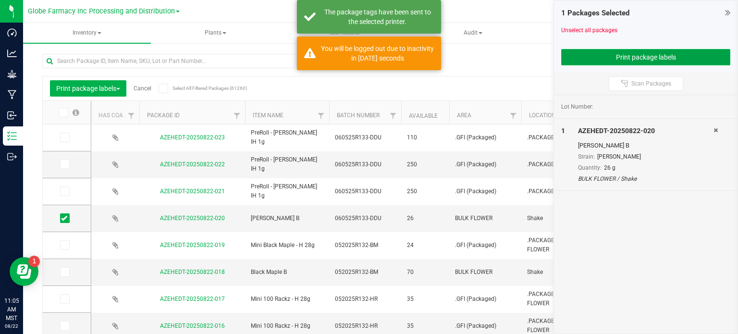
click at [604, 61] on button "Print package labels" at bounding box center [645, 57] width 169 height 16
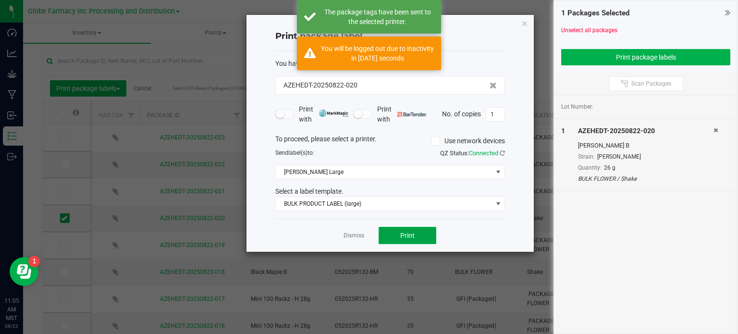
click at [392, 228] on button "Print" at bounding box center [407, 235] width 58 height 17
click at [526, 24] on icon "button" at bounding box center [524, 23] width 7 height 12
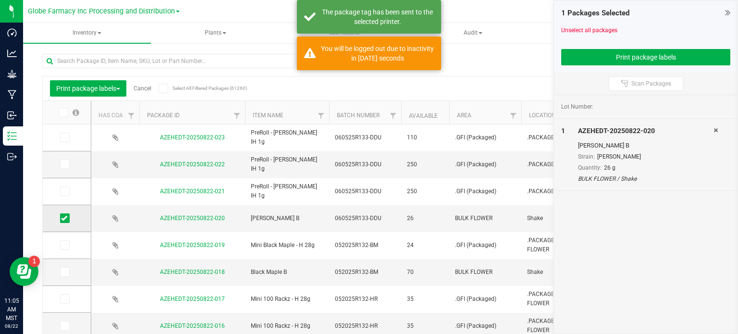
click at [63, 218] on icon at bounding box center [64, 218] width 6 height 0
click at [0, 0] on input "checkbox" at bounding box center [0, 0] width 0 height 0
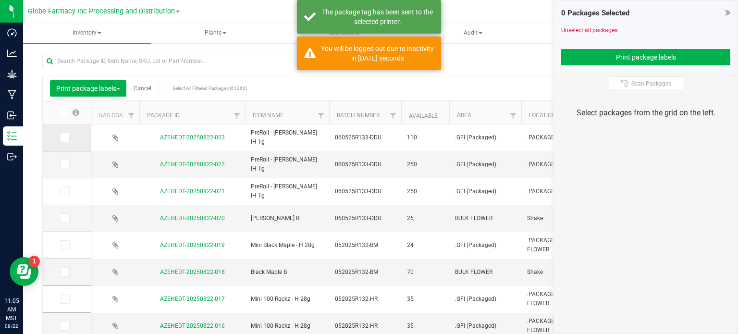
click at [62, 137] on icon at bounding box center [64, 137] width 6 height 0
click at [0, 0] on input "checkbox" at bounding box center [0, 0] width 0 height 0
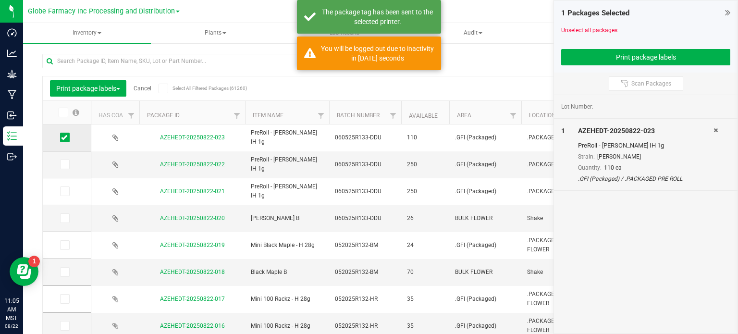
click at [67, 142] on td at bounding box center [67, 137] width 48 height 27
click at [65, 137] on icon at bounding box center [64, 137] width 6 height 0
click at [0, 0] on input "checkbox" at bounding box center [0, 0] width 0 height 0
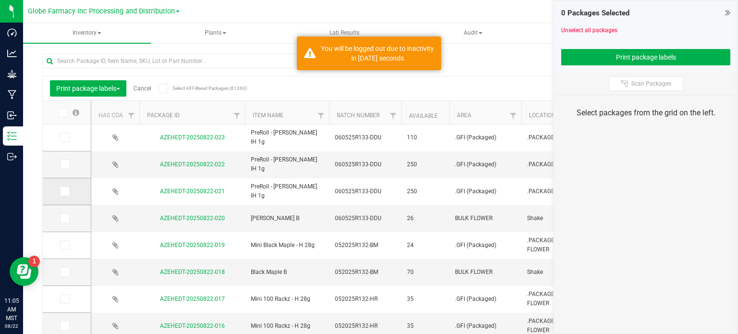
click at [61, 191] on icon at bounding box center [64, 191] width 6 height 0
click at [0, 0] on input "checkbox" at bounding box center [0, 0] width 0 height 0
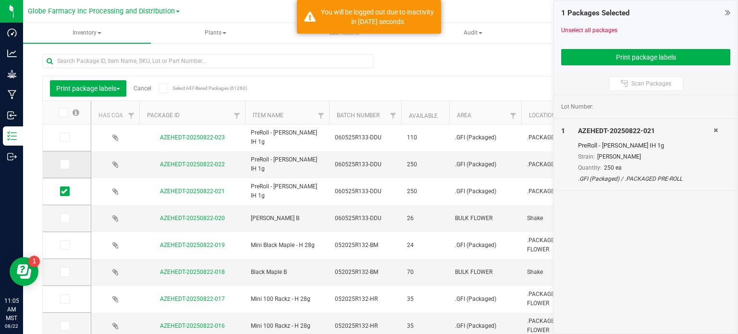
click at [67, 167] on span at bounding box center [65, 164] width 10 height 10
click at [0, 0] on input "checkbox" at bounding box center [0, 0] width 0 height 0
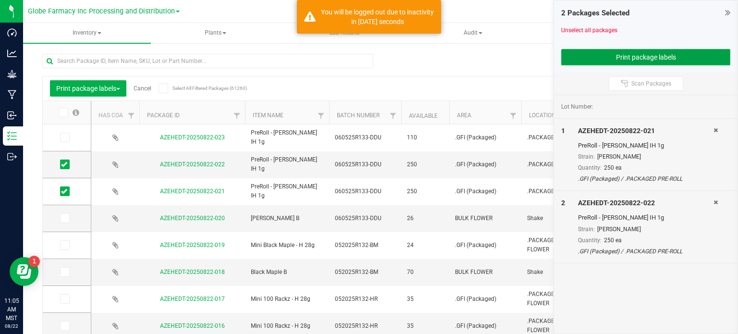
click at [584, 52] on button "Print package labels" at bounding box center [645, 57] width 169 height 16
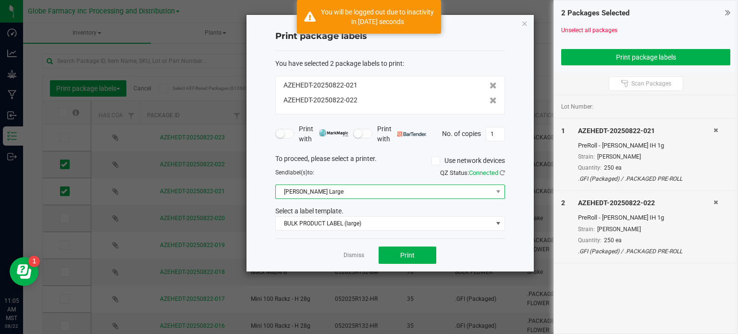
click at [413, 185] on span "[PERSON_NAME] Large" at bounding box center [384, 191] width 217 height 13
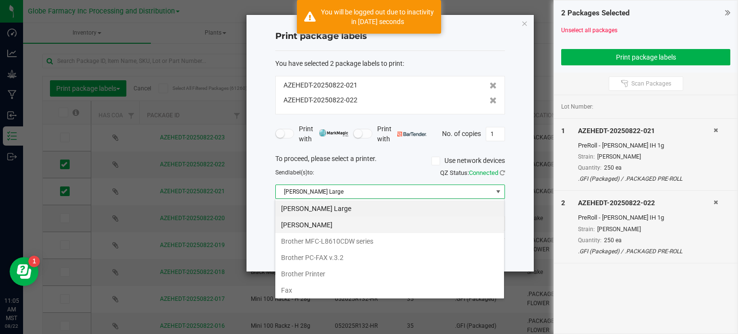
click at [359, 228] on Small "[PERSON_NAME]" at bounding box center [389, 225] width 229 height 16
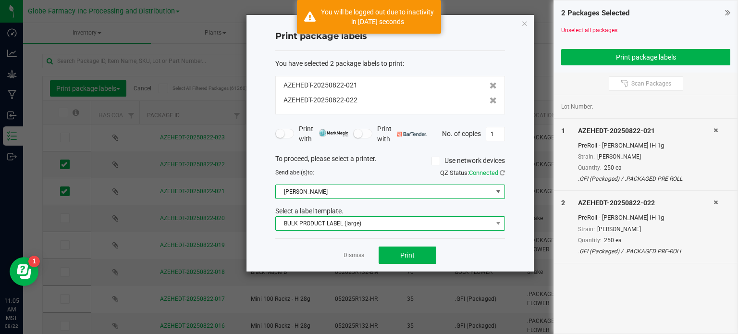
click at [359, 216] on span "BULK PRODUCT LABEL (large)" at bounding box center [390, 223] width 230 height 14
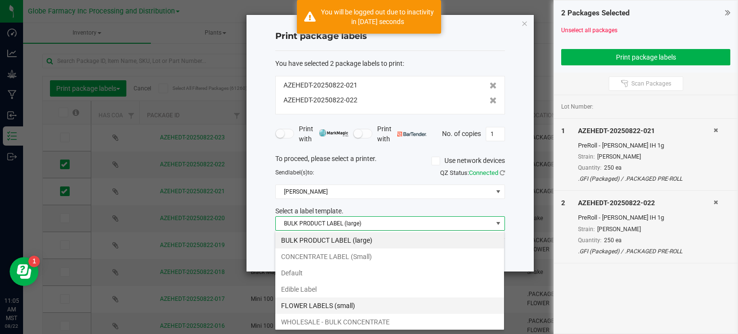
click at [359, 301] on li "FLOWER LABELS (small)" at bounding box center [389, 305] width 229 height 16
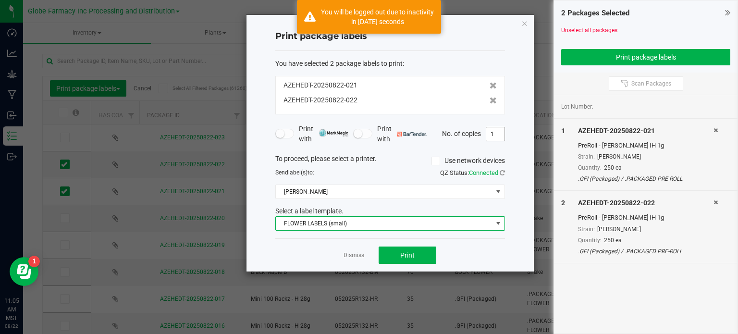
click at [498, 132] on input "1" at bounding box center [495, 133] width 18 height 13
type input "250"
click at [396, 255] on button "Print" at bounding box center [407, 254] width 58 height 17
click at [527, 25] on icon "button" at bounding box center [524, 23] width 7 height 12
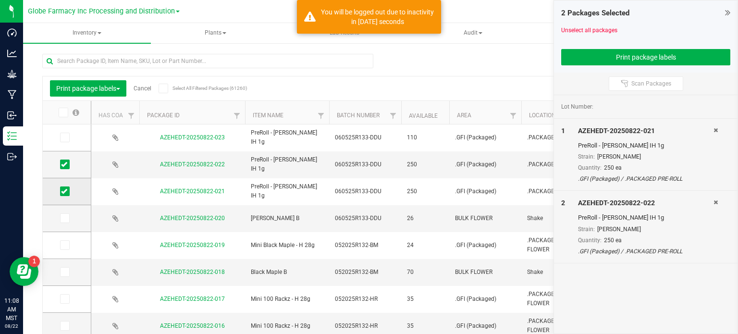
click at [64, 191] on icon at bounding box center [64, 191] width 6 height 0
click at [0, 0] on input "checkbox" at bounding box center [0, 0] width 0 height 0
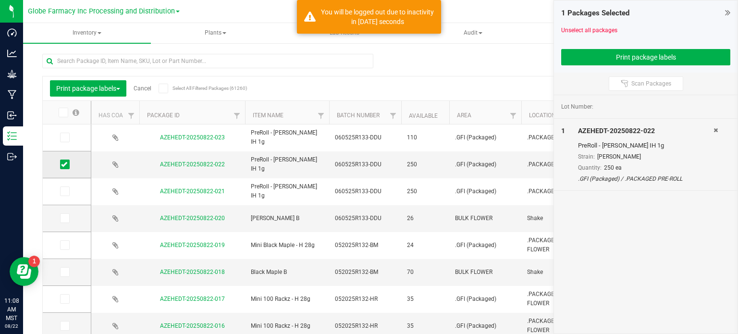
click at [65, 164] on icon at bounding box center [64, 164] width 6 height 0
click at [0, 0] on input "checkbox" at bounding box center [0, 0] width 0 height 0
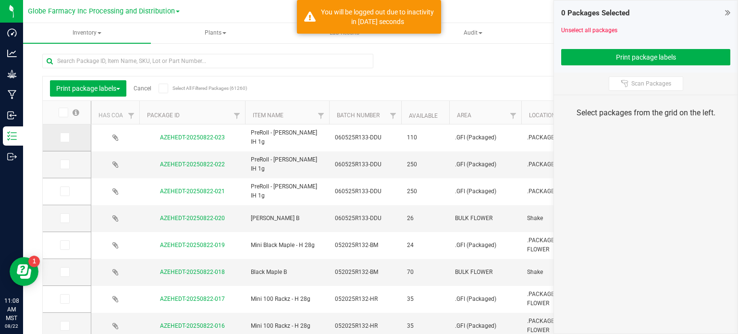
click at [67, 140] on span at bounding box center [65, 138] width 10 height 10
click at [0, 0] on input "checkbox" at bounding box center [0, 0] width 0 height 0
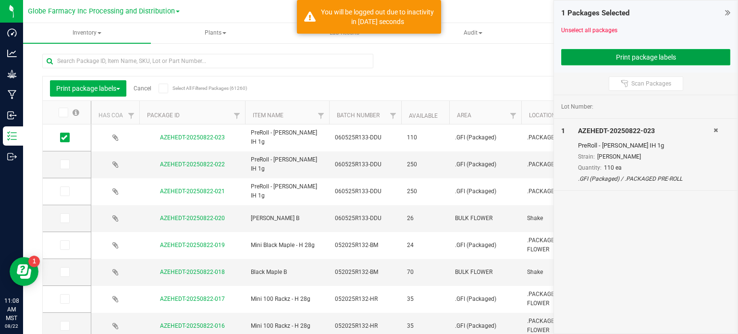
click at [655, 60] on button "Print package labels" at bounding box center [645, 57] width 169 height 16
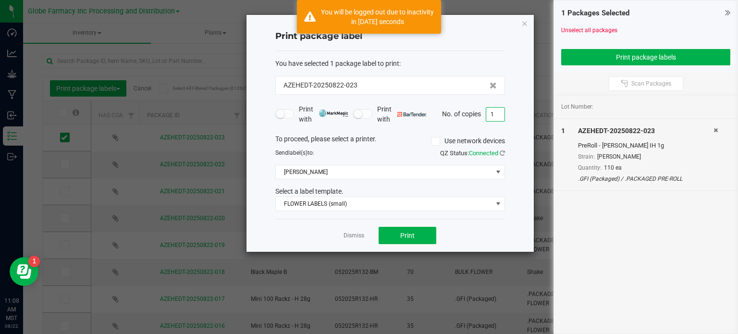
click at [496, 115] on input "1" at bounding box center [495, 114] width 18 height 13
type input "110"
click at [512, 115] on div "Print package label You have selected 1 package label to print : AZEHEDT-202508…" at bounding box center [389, 133] width 287 height 237
click at [402, 228] on button "Print" at bounding box center [407, 235] width 58 height 17
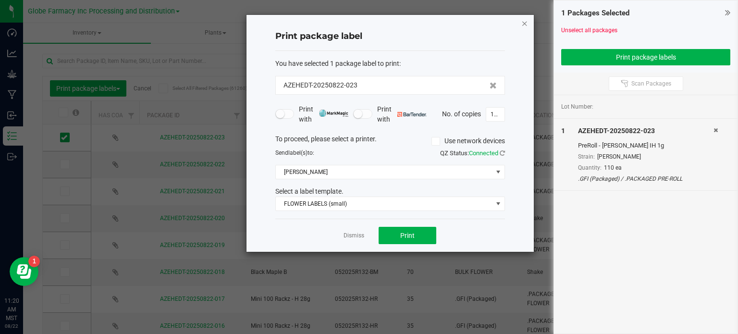
click at [526, 23] on icon "button" at bounding box center [524, 23] width 7 height 12
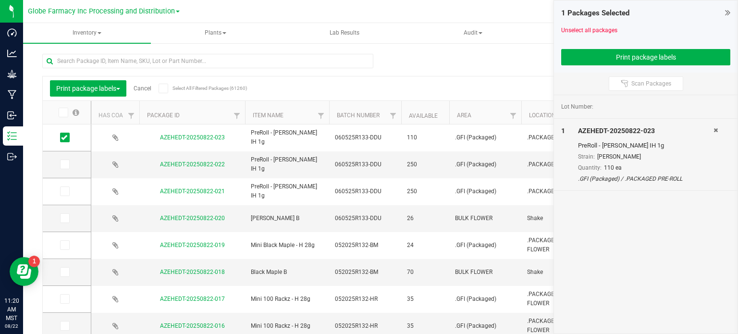
click at [151, 90] on link "Cancel" at bounding box center [143, 88] width 18 height 7
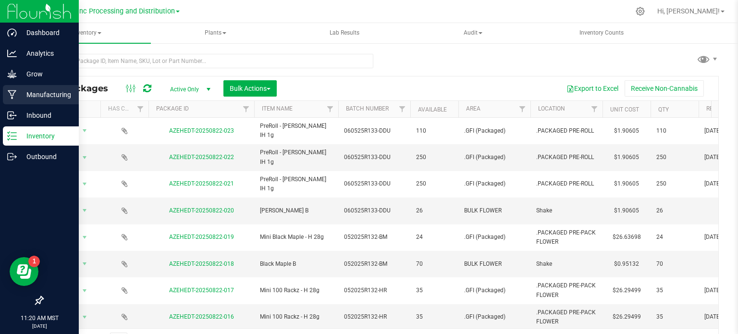
click at [12, 92] on icon at bounding box center [12, 95] width 9 height 10
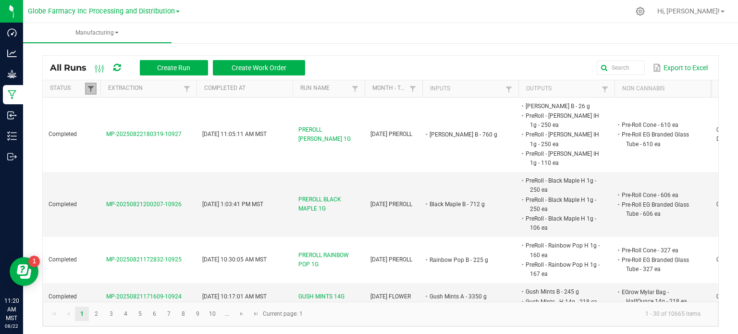
click at [88, 90] on span at bounding box center [91, 89] width 8 height 8
click at [98, 143] on li "Completed" at bounding box center [137, 141] width 93 height 12
checkbox input "false"
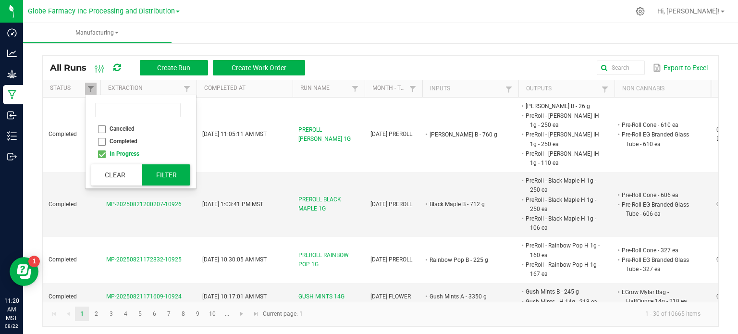
click at [162, 177] on button "Filter" at bounding box center [166, 174] width 48 height 21
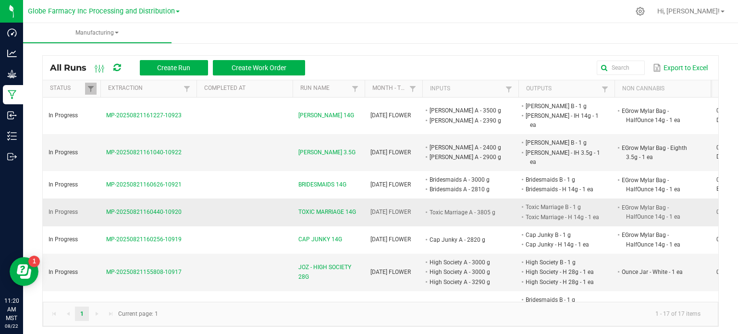
scroll to position [48, 0]
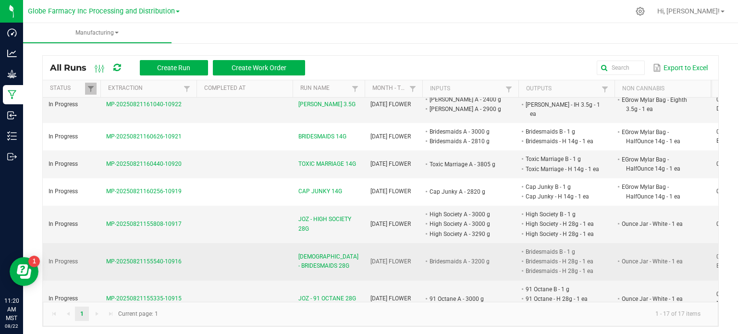
click at [334, 252] on span "[DEMOGRAPHIC_DATA] - BRIDESMAIDS 28G" at bounding box center [328, 261] width 61 height 18
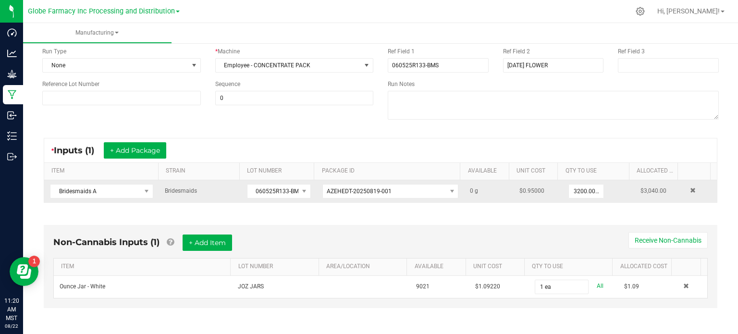
scroll to position [192, 0]
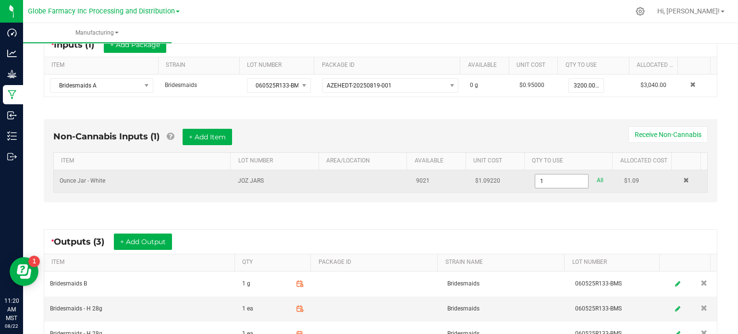
click at [540, 182] on input "1" at bounding box center [561, 180] width 53 height 13
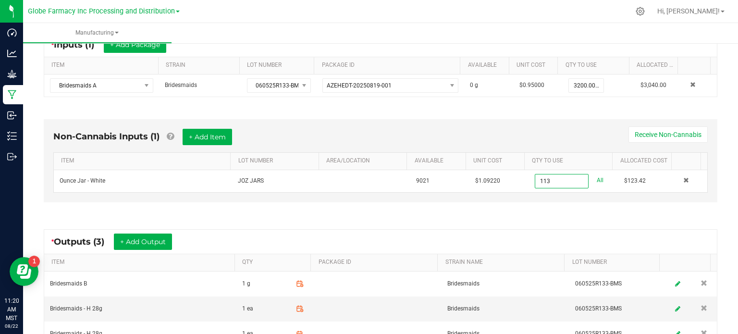
type input "113 ea"
click at [500, 214] on div "Non-Cannabis Inputs (1) + Add Item Receive Non-Cannabis ITEM LOT NUMBER AREA/LO…" at bounding box center [380, 163] width 691 height 115
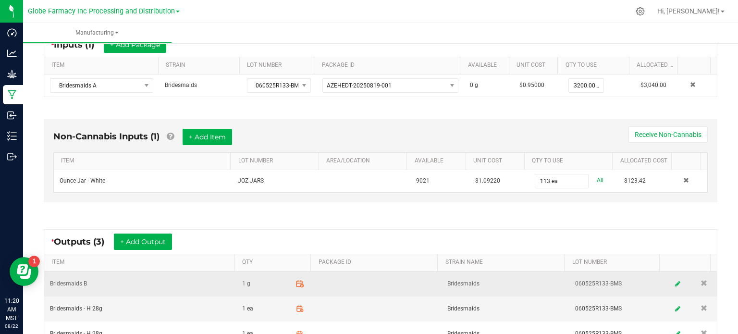
click at [295, 283] on icon at bounding box center [299, 283] width 9 height 9
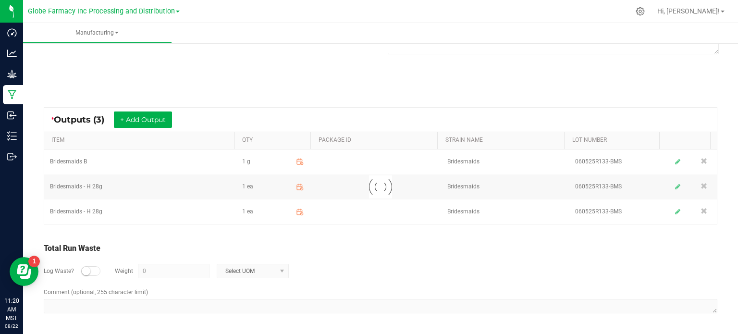
scroll to position [151, 0]
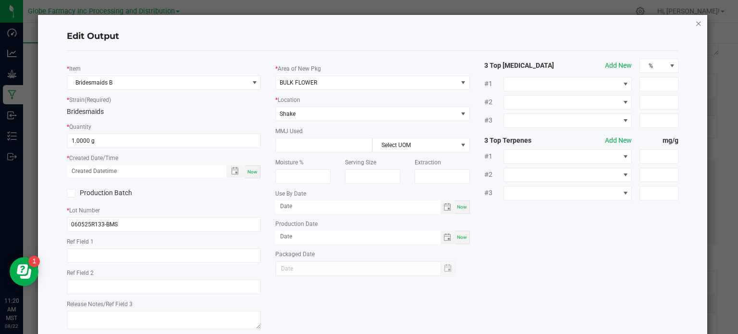
click at [695, 21] on icon "button" at bounding box center [698, 23] width 7 height 12
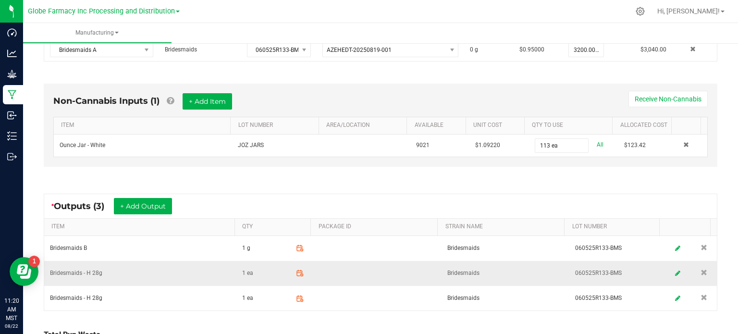
scroll to position [250, 0]
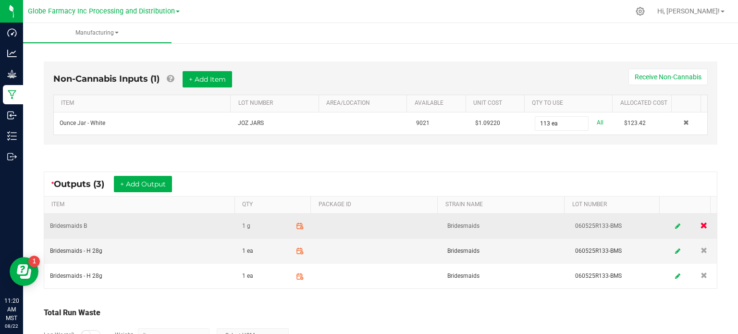
click at [700, 224] on span at bounding box center [703, 224] width 7 height 7
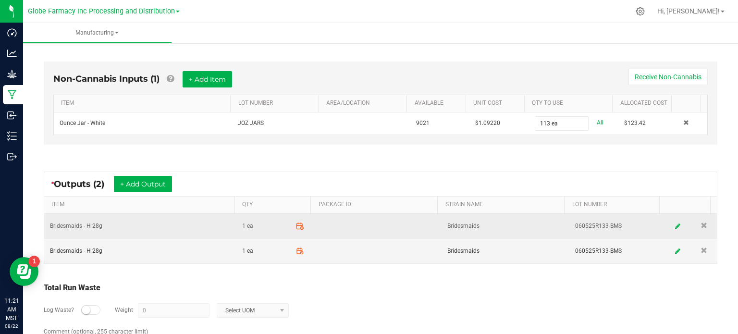
click at [296, 225] on icon at bounding box center [299, 225] width 6 height 0
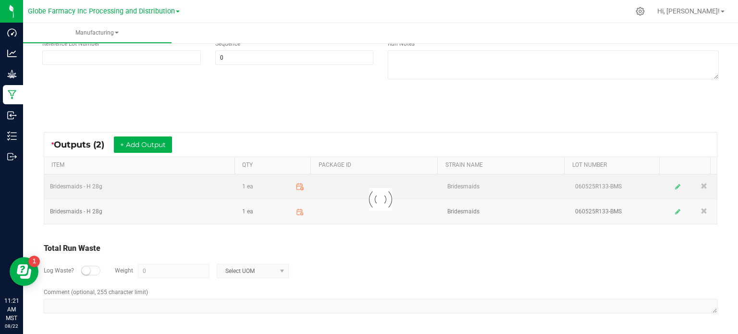
scroll to position [126, 0]
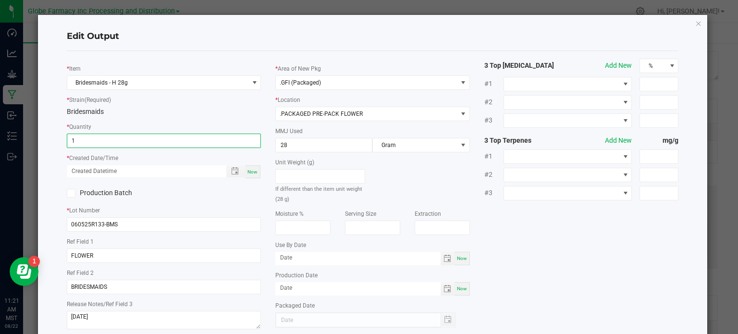
click at [91, 140] on input "1" at bounding box center [164, 140] width 194 height 13
click at [247, 170] on span "Now" at bounding box center [252, 171] width 10 height 5
type input "56 ea"
type input "[DATE] 11:21 AM"
type input "[DATE]"
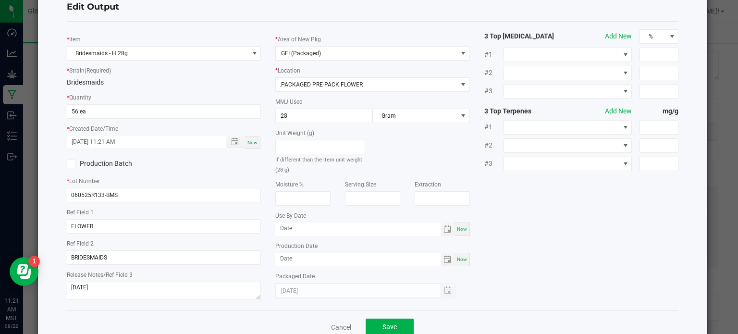
scroll to position [54, 0]
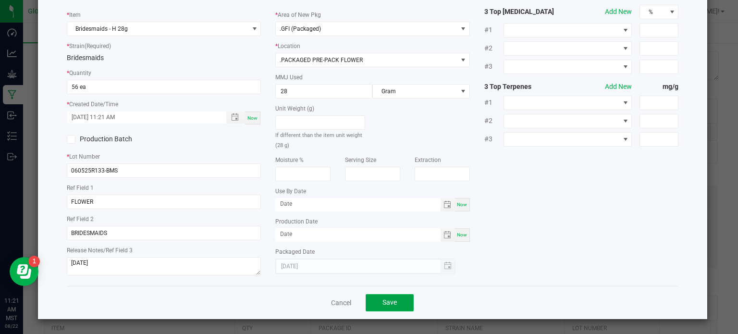
click at [382, 306] on span "Save" at bounding box center [389, 302] width 14 height 8
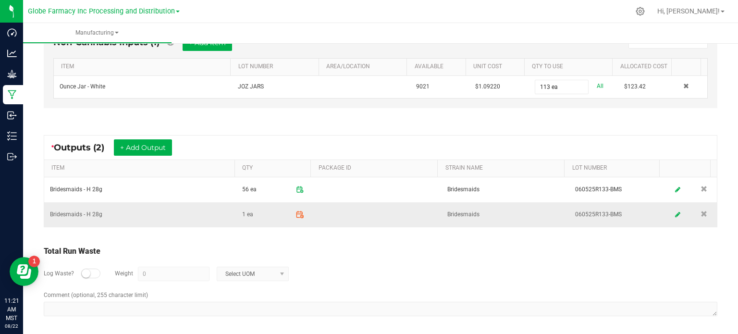
click at [295, 212] on icon at bounding box center [299, 214] width 9 height 9
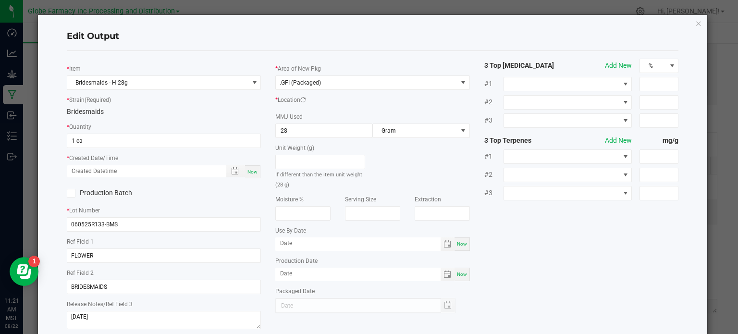
scroll to position [126, 0]
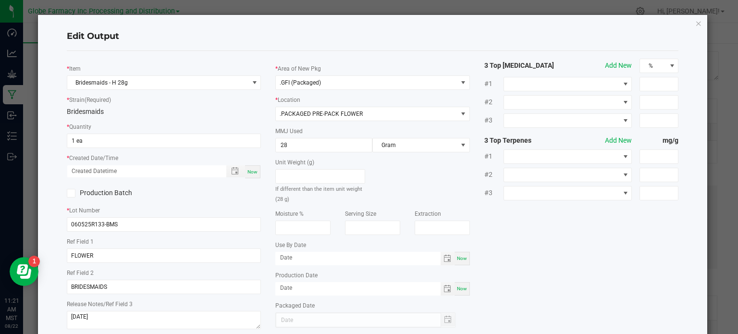
click at [108, 147] on span "1 ea" at bounding box center [164, 141] width 195 height 14
click at [110, 143] on input "1" at bounding box center [164, 140] width 194 height 13
type input "57 ea"
click at [247, 170] on span "Now" at bounding box center [252, 171] width 10 height 5
type input "[DATE] 11:21 AM"
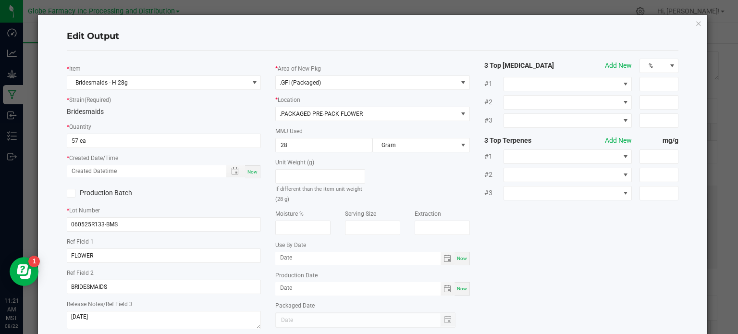
type input "[DATE]"
click at [543, 251] on div "* Item Bridesmaids - H 28g * Strain (Required) Bridesmaids * Quantity 57 ea * C…" at bounding box center [373, 195] width 626 height 273
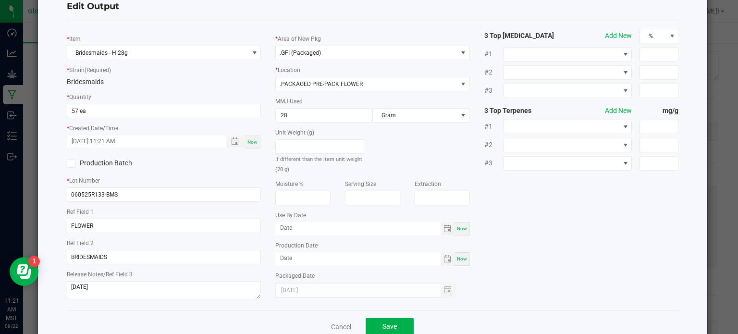
scroll to position [54, 0]
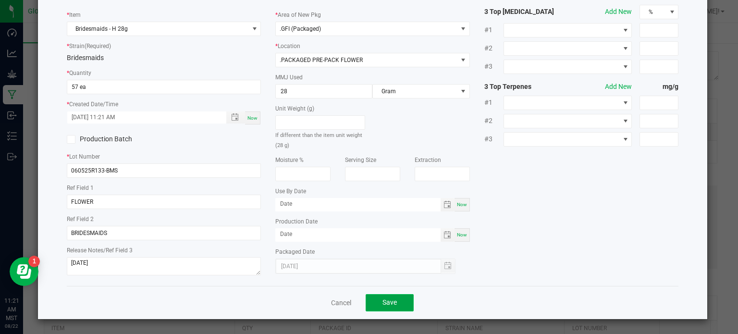
click at [384, 305] on span "Save" at bounding box center [389, 302] width 14 height 8
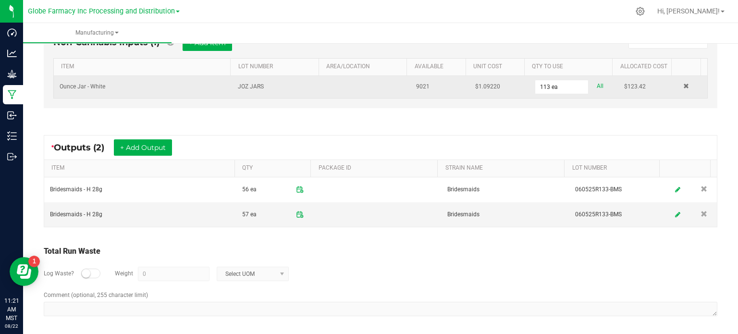
scroll to position [0, 0]
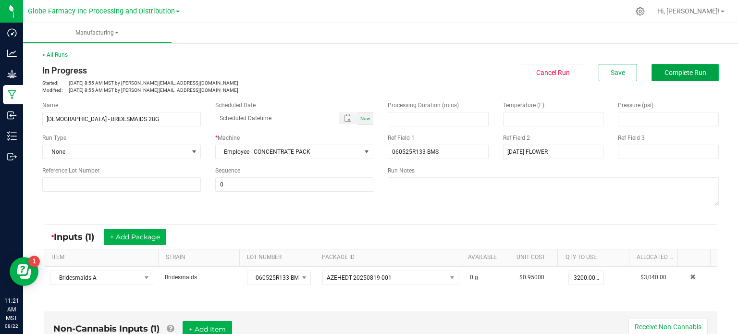
click at [672, 74] on span "Complete Run" at bounding box center [685, 73] width 42 height 8
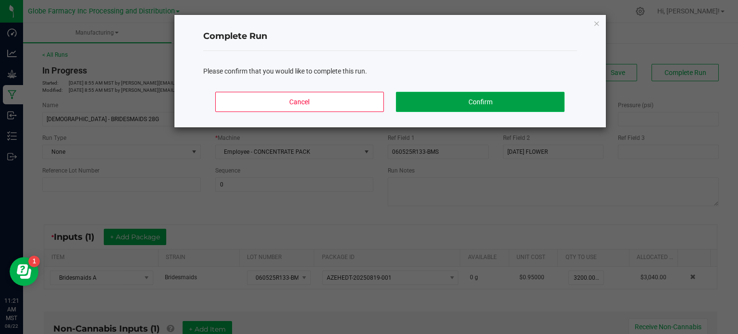
click at [485, 104] on button "Confirm" at bounding box center [480, 102] width 168 height 20
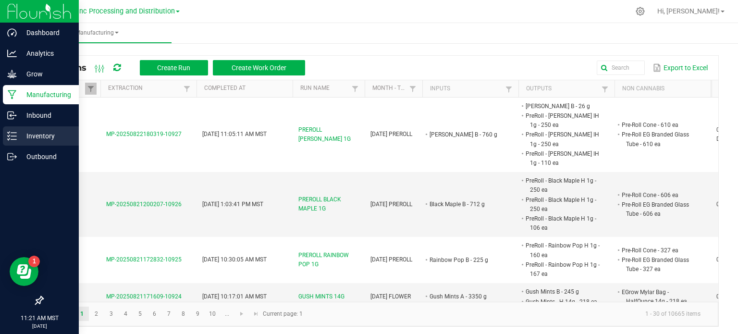
drag, startPoint x: 8, startPoint y: 143, endPoint x: 12, endPoint y: 139, distance: 6.1
click at [8, 143] on div "Inventory" at bounding box center [41, 135] width 76 height 19
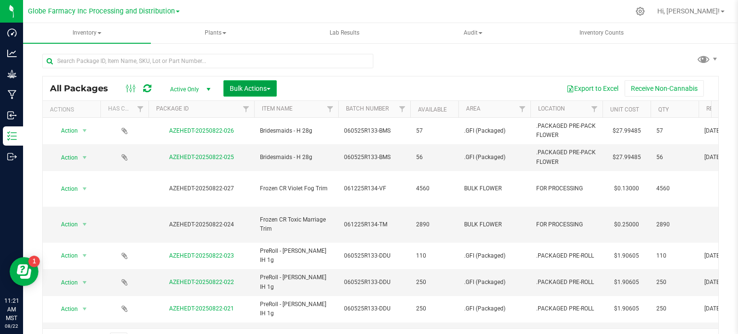
click at [265, 91] on span "Bulk Actions" at bounding box center [250, 89] width 41 height 8
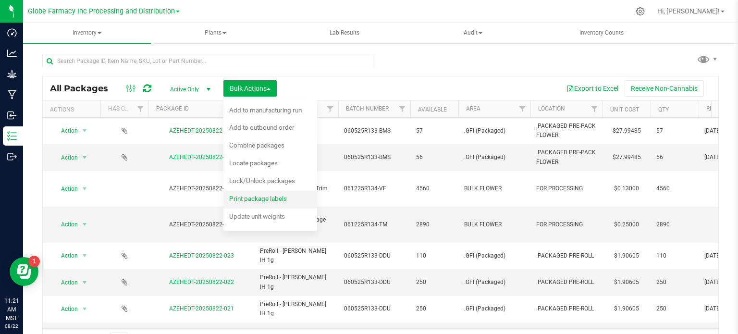
click at [275, 193] on div "Print package labels" at bounding box center [264, 199] width 71 height 15
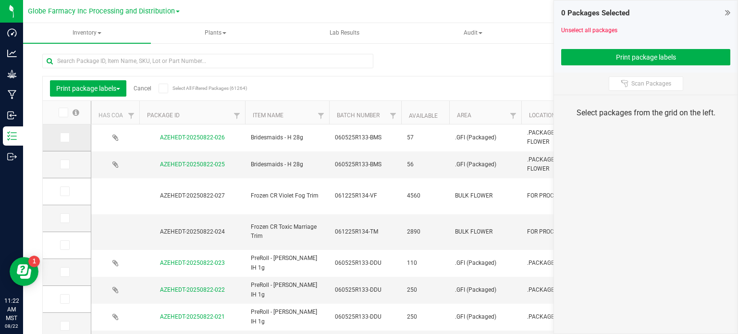
click at [66, 137] on icon at bounding box center [64, 137] width 6 height 0
click at [0, 0] on input "checkbox" at bounding box center [0, 0] width 0 height 0
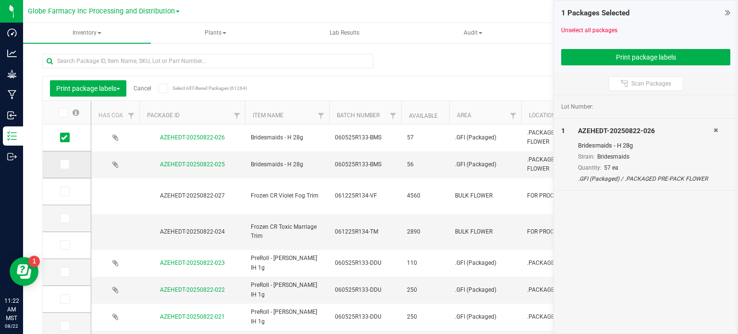
click at [61, 164] on icon at bounding box center [64, 164] width 6 height 0
click at [0, 0] on input "checkbox" at bounding box center [0, 0] width 0 height 0
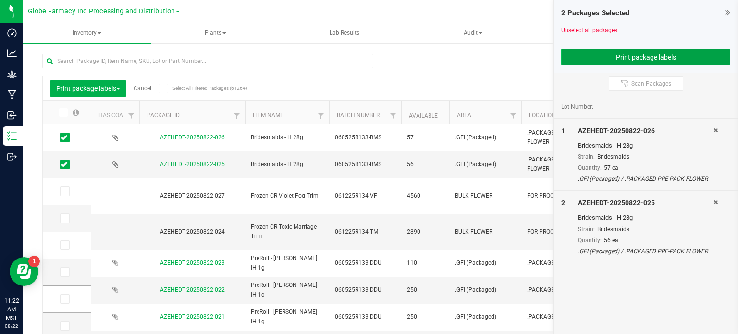
click at [583, 61] on button "Print package labels" at bounding box center [645, 57] width 169 height 16
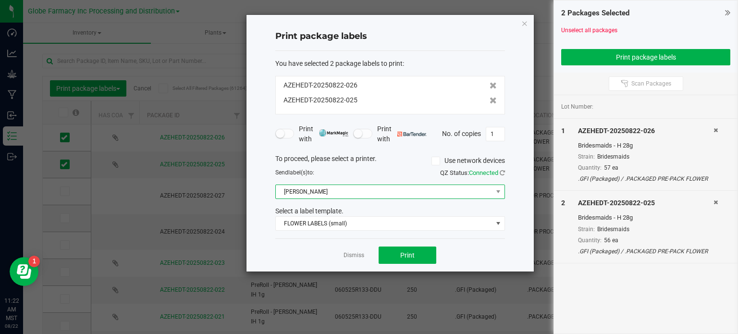
click at [300, 193] on span "[PERSON_NAME]" at bounding box center [384, 191] width 217 height 13
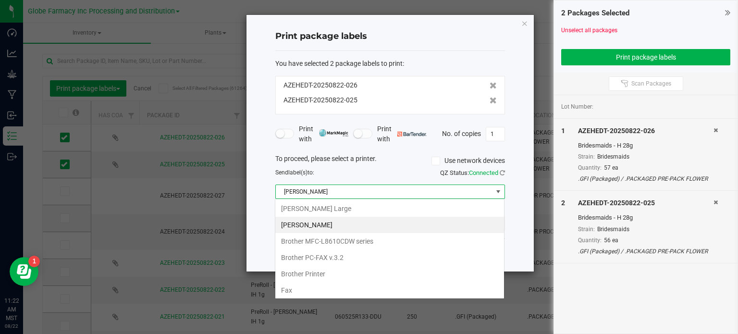
scroll to position [14, 230]
click at [326, 207] on Large "[PERSON_NAME] Large" at bounding box center [389, 208] width 229 height 16
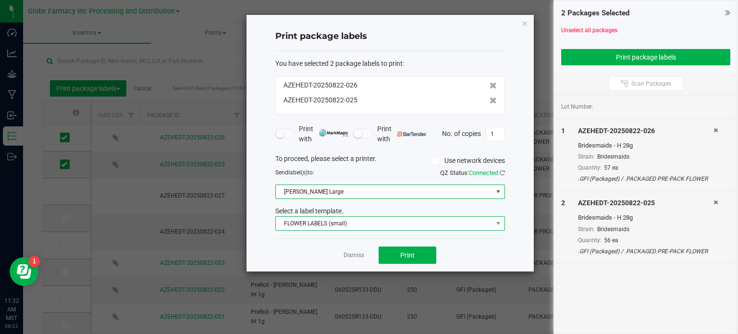
click at [330, 218] on span "FLOWER LABELS (small)" at bounding box center [384, 223] width 217 height 13
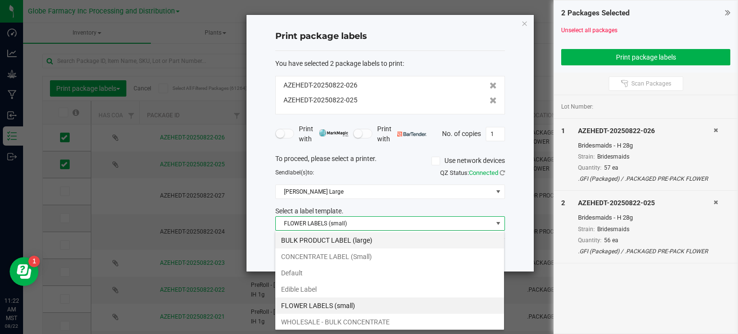
click at [353, 236] on li "BULK PRODUCT LABEL (large)" at bounding box center [389, 240] width 229 height 16
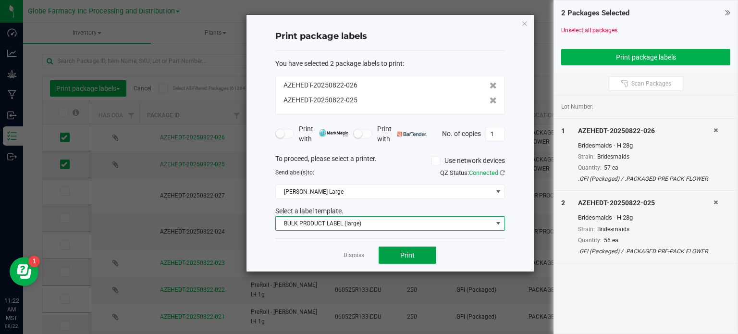
click at [425, 255] on button "Print" at bounding box center [407, 254] width 58 height 17
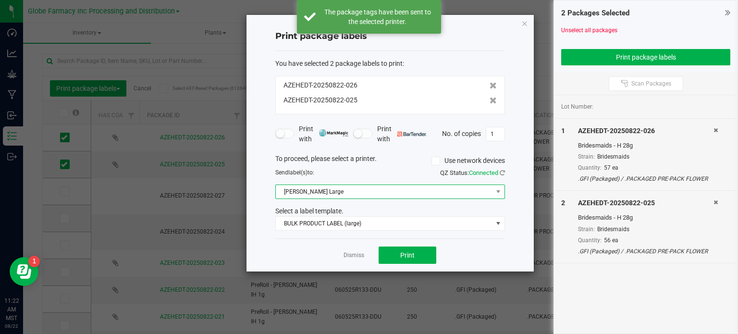
click at [329, 192] on span "[PERSON_NAME] Large" at bounding box center [384, 191] width 217 height 13
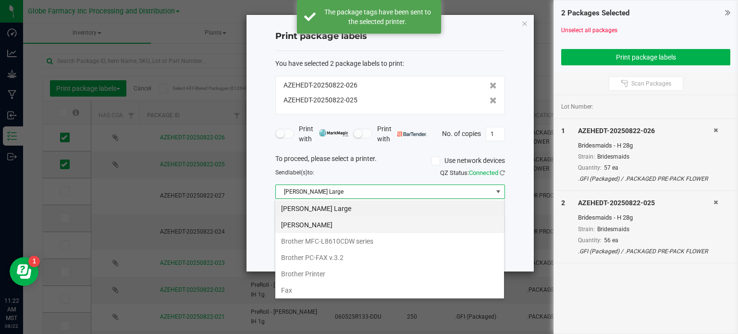
click at [336, 222] on Small "[PERSON_NAME]" at bounding box center [389, 225] width 229 height 16
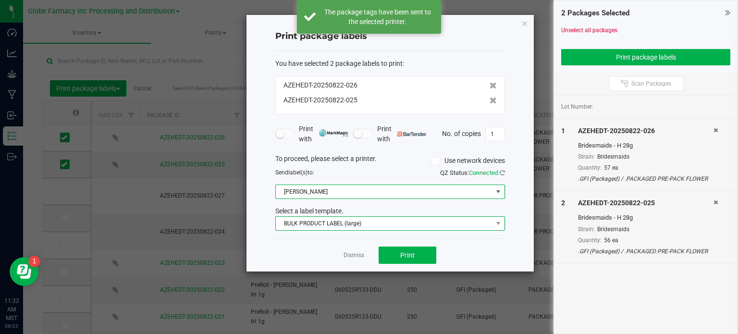
click at [356, 226] on span "BULK PRODUCT LABEL (large)" at bounding box center [384, 223] width 217 height 13
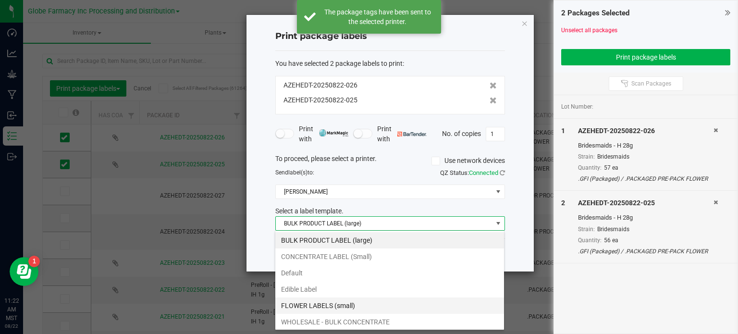
click at [353, 306] on li "FLOWER LABELS (small)" at bounding box center [389, 305] width 229 height 16
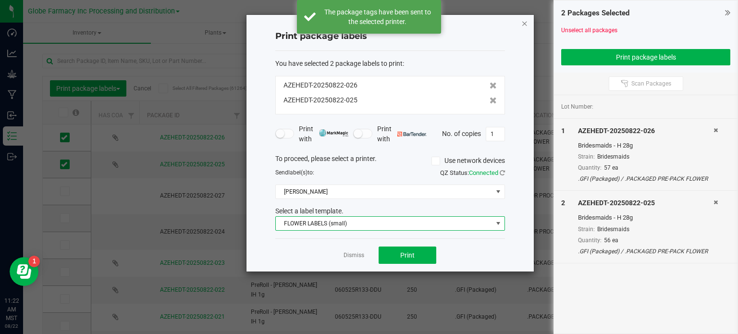
click at [526, 19] on icon "button" at bounding box center [524, 23] width 7 height 12
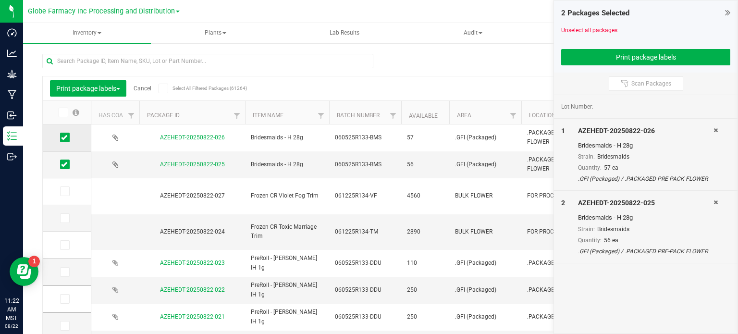
click at [62, 137] on icon at bounding box center [64, 137] width 6 height 0
click at [0, 0] on input "checkbox" at bounding box center [0, 0] width 0 height 0
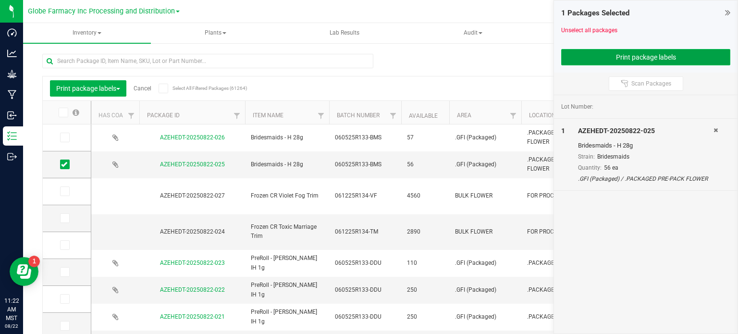
click at [605, 52] on button "Print package labels" at bounding box center [645, 57] width 169 height 16
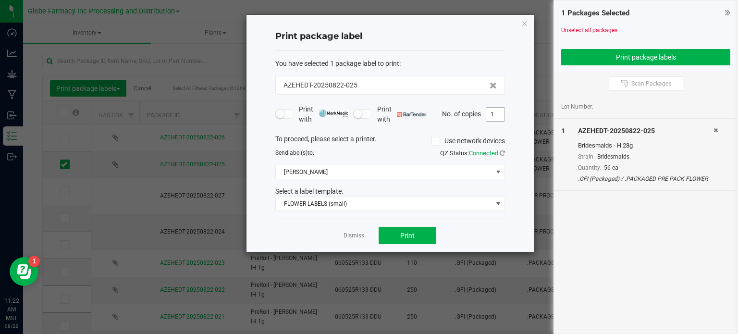
click at [498, 114] on input "1" at bounding box center [495, 114] width 18 height 13
type input "56"
click at [396, 237] on button "Print" at bounding box center [407, 235] width 58 height 17
click at [430, 232] on button "Print" at bounding box center [407, 235] width 58 height 17
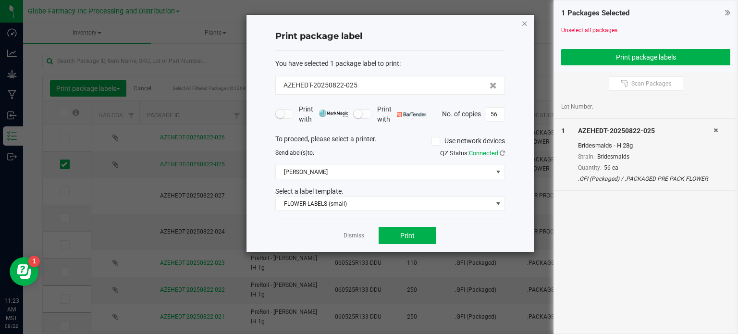
click at [524, 24] on icon "button" at bounding box center [524, 23] width 7 height 12
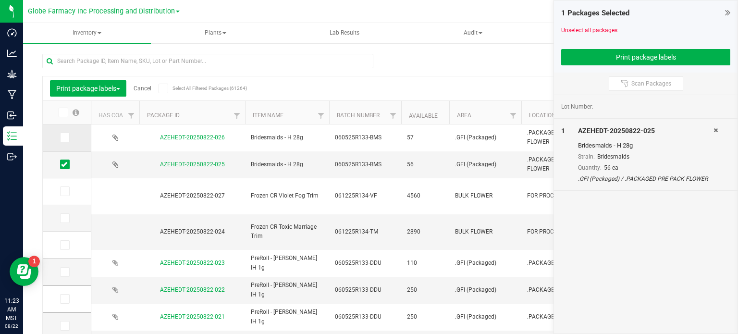
drag, startPoint x: 63, startPoint y: 166, endPoint x: 61, endPoint y: 146, distance: 19.4
click at [63, 164] on icon at bounding box center [64, 164] width 6 height 0
click at [0, 0] on input "checkbox" at bounding box center [0, 0] width 0 height 0
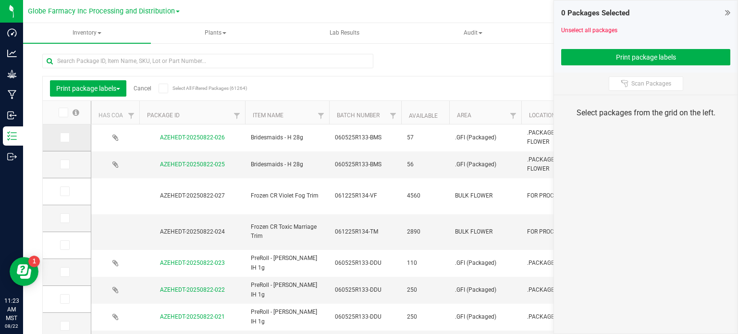
click at [65, 137] on icon at bounding box center [64, 137] width 6 height 0
click at [0, 0] on input "checkbox" at bounding box center [0, 0] width 0 height 0
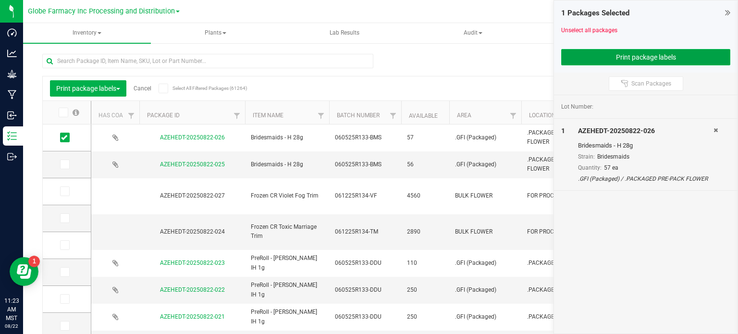
click at [609, 52] on button "Print package labels" at bounding box center [645, 57] width 169 height 16
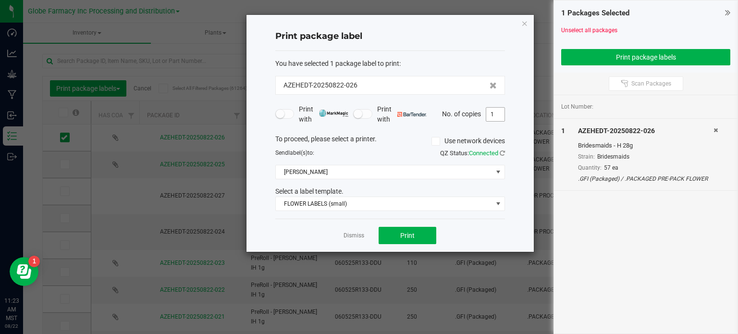
click at [494, 113] on input "1" at bounding box center [495, 114] width 18 height 13
type input "57"
click at [415, 228] on button "Print" at bounding box center [407, 235] width 58 height 17
